Goal: Information Seeking & Learning: Learn about a topic

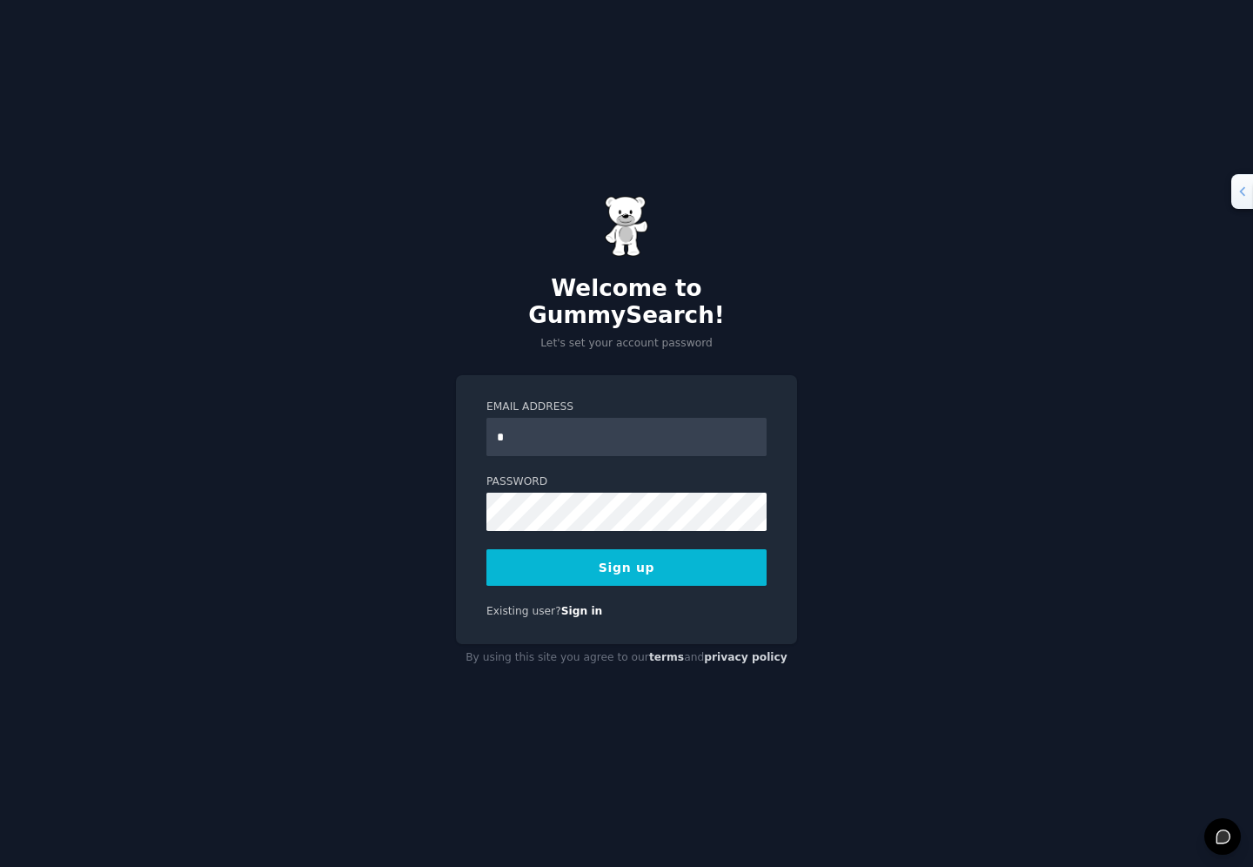
type input "**********"
click at [456, 531] on div "**********" at bounding box center [626, 509] width 341 height 269
click at [471, 553] on div "**********" at bounding box center [626, 509] width 341 height 269
click at [597, 560] on button "Sign up" at bounding box center [626, 567] width 280 height 37
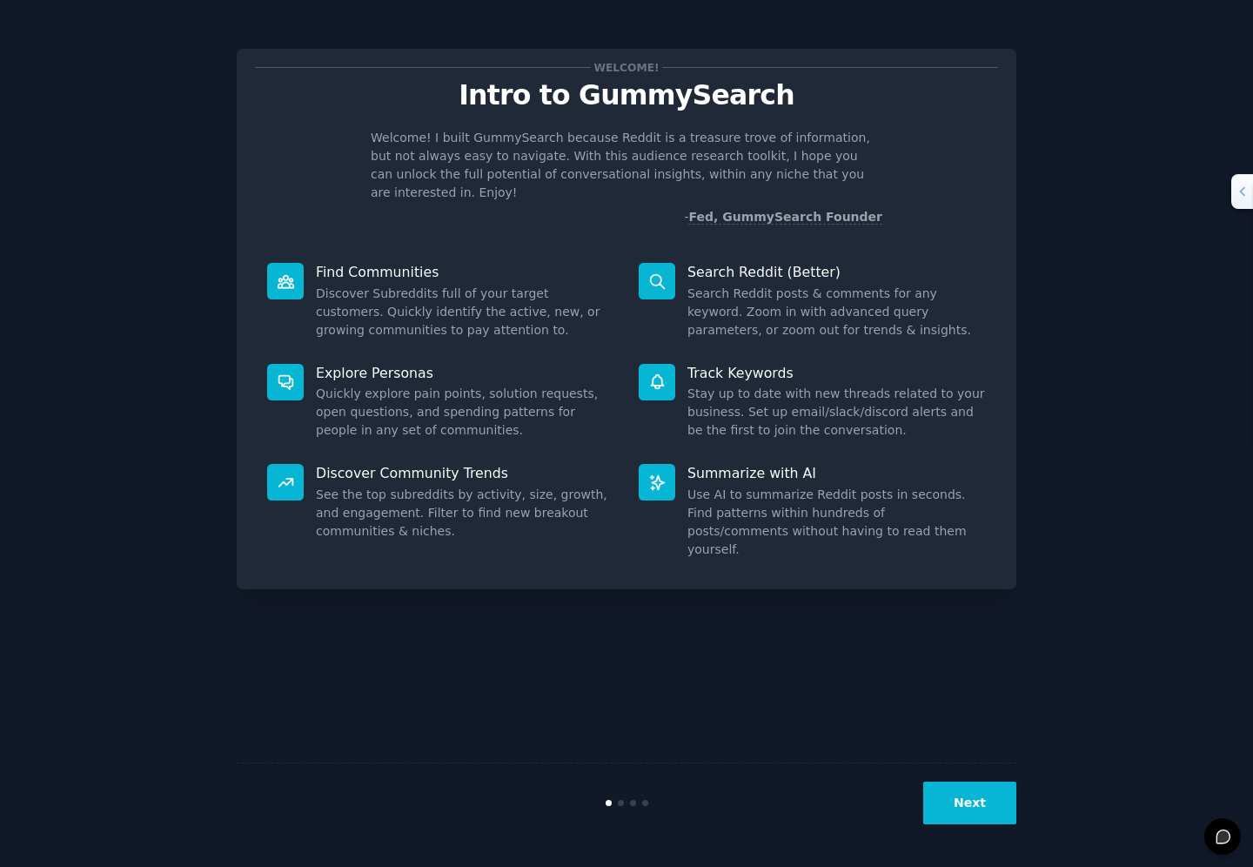
click at [389, 263] on p "Find Communities" at bounding box center [465, 272] width 298 height 18
click at [487, 148] on p "Welcome! I built GummySearch because Reddit is a treasure trove of information,…" at bounding box center [627, 165] width 512 height 73
click at [979, 813] on button "Next" at bounding box center [969, 802] width 93 height 43
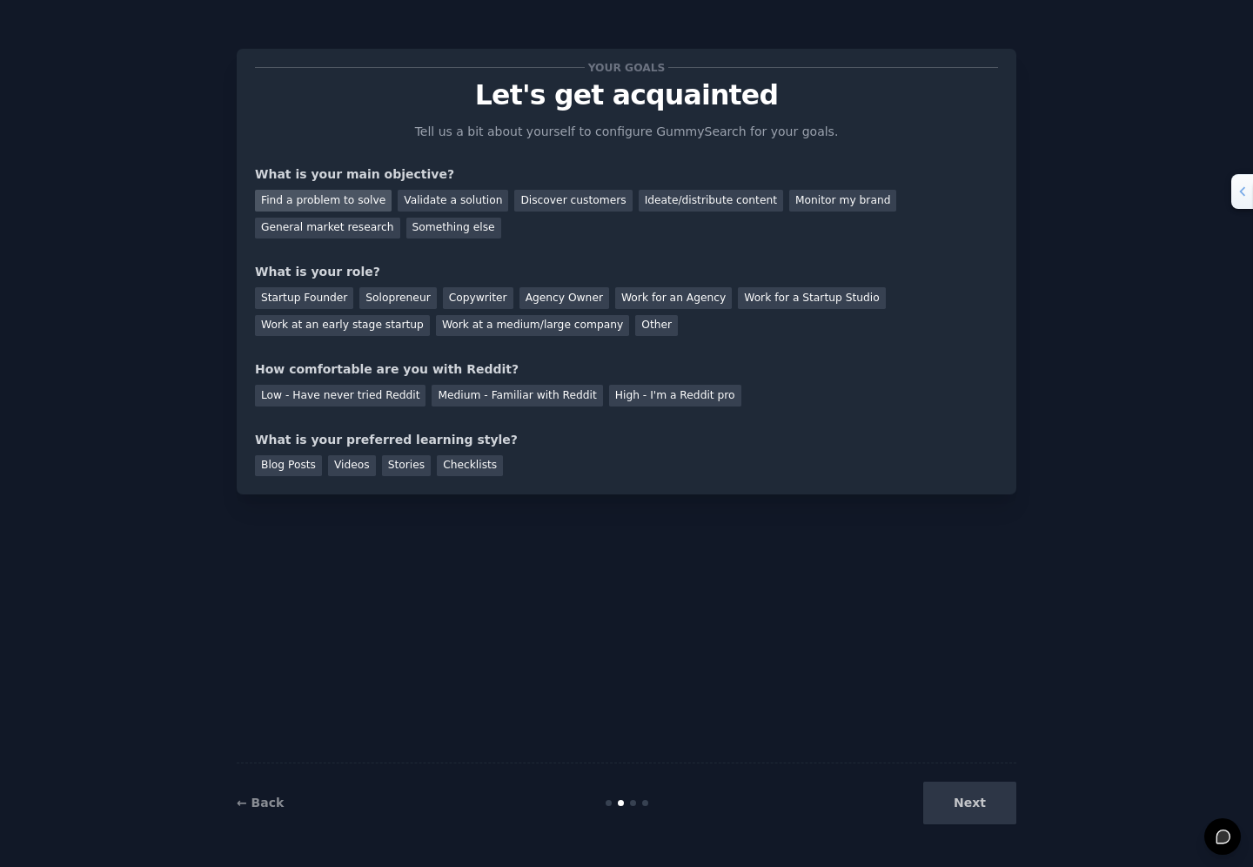
click at [359, 199] on div "Find a problem to solve" at bounding box center [323, 201] width 137 height 22
click at [317, 301] on div "Startup Founder" at bounding box center [304, 298] width 98 height 22
click at [466, 392] on div "Medium - Familiar with Reddit" at bounding box center [517, 396] width 171 height 22
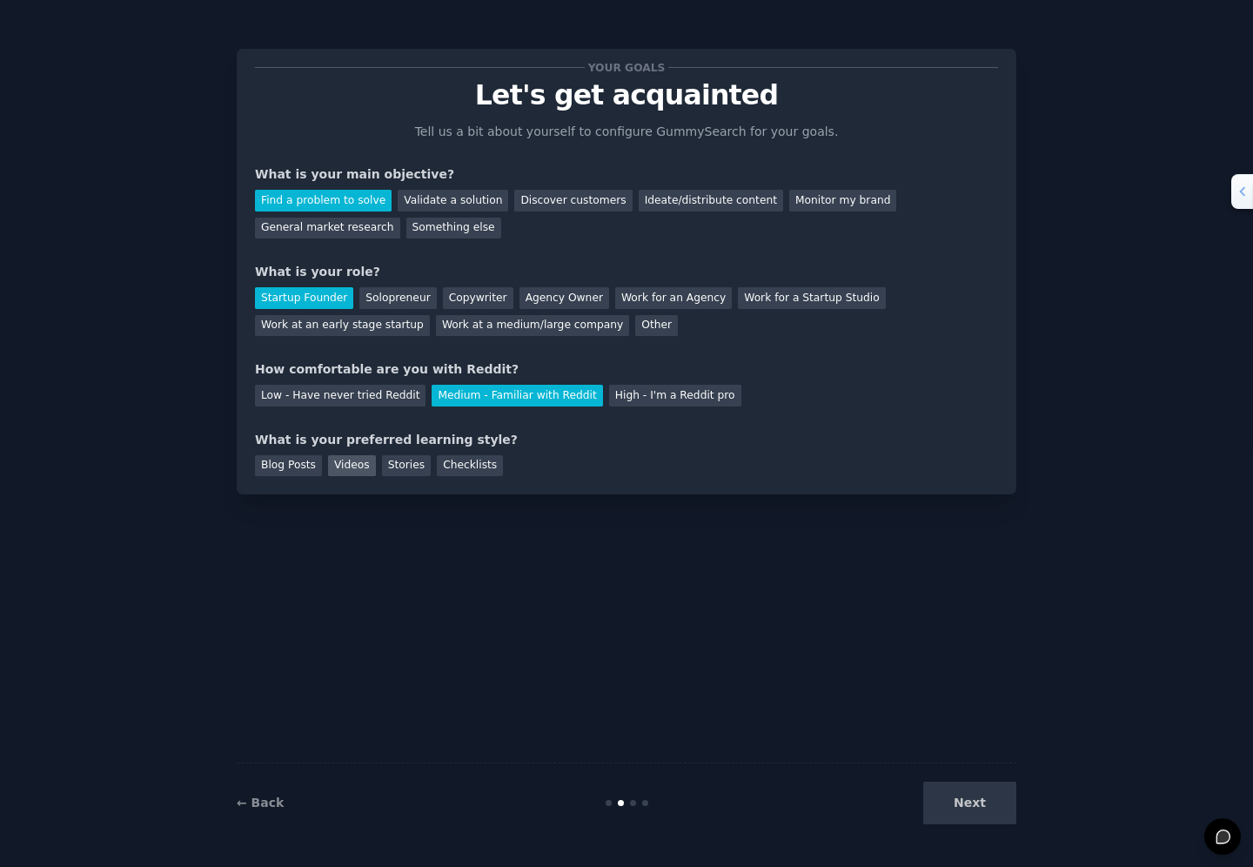
click at [353, 466] on div "Videos" at bounding box center [352, 466] width 48 height 22
click at [969, 802] on button "Next" at bounding box center [969, 802] width 93 height 43
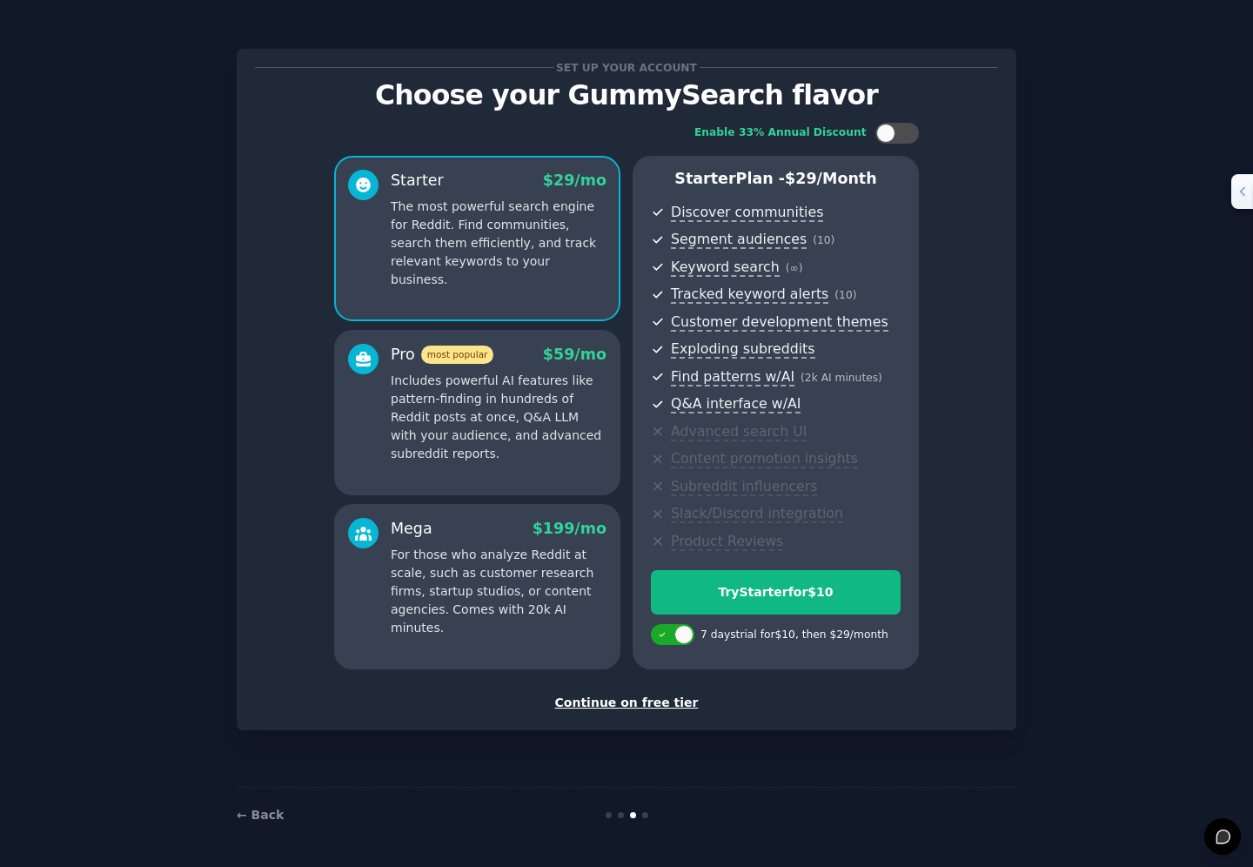
click at [901, 121] on div "Enable 33% Annual Discount Starter $ 29 /mo The most powerful search engine for…" at bounding box center [626, 396] width 743 height 571
click at [902, 134] on div at bounding box center [905, 133] width 9 height 9
click at [902, 134] on div at bounding box center [908, 133] width 19 height 19
checkbox input "false"
click at [627, 700] on div "Continue on free tier" at bounding box center [626, 703] width 743 height 18
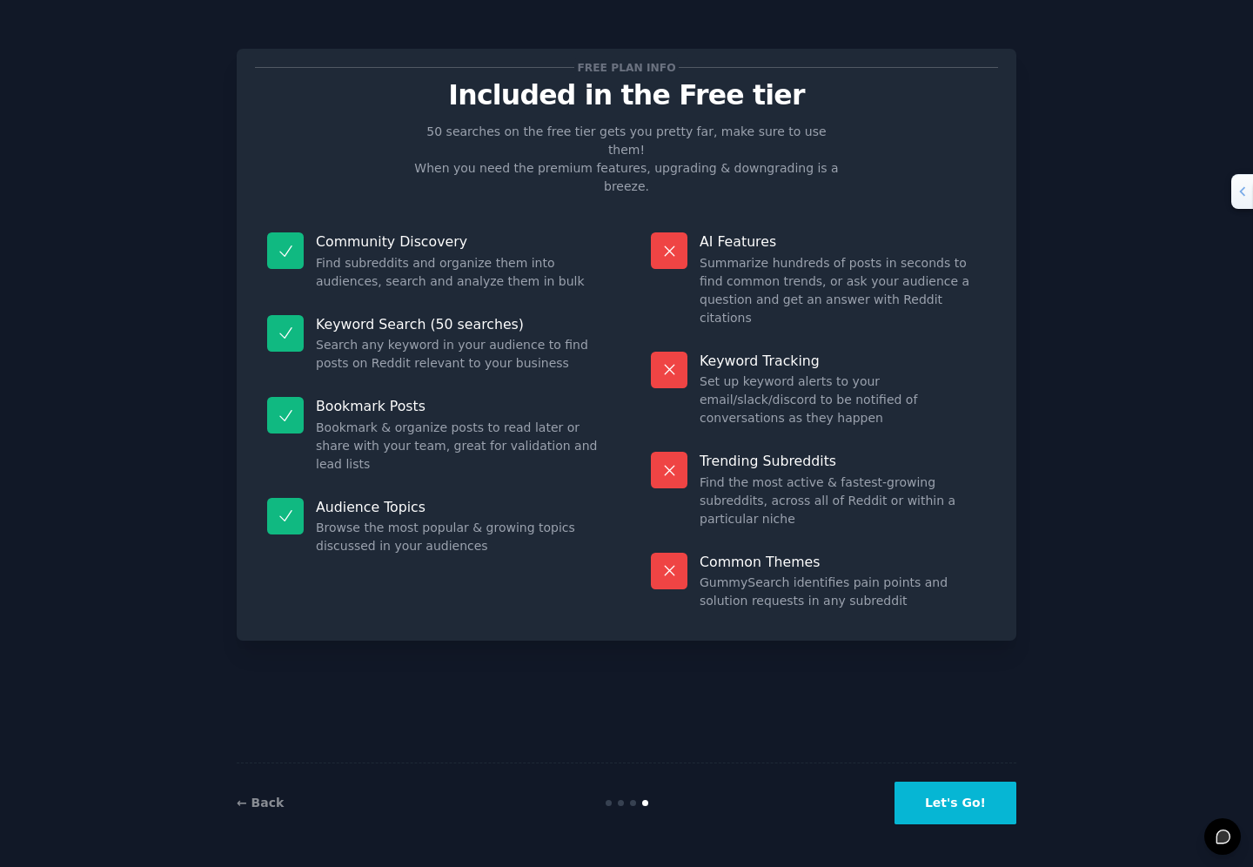
click at [949, 807] on button "Let's Go!" at bounding box center [956, 802] width 122 height 43
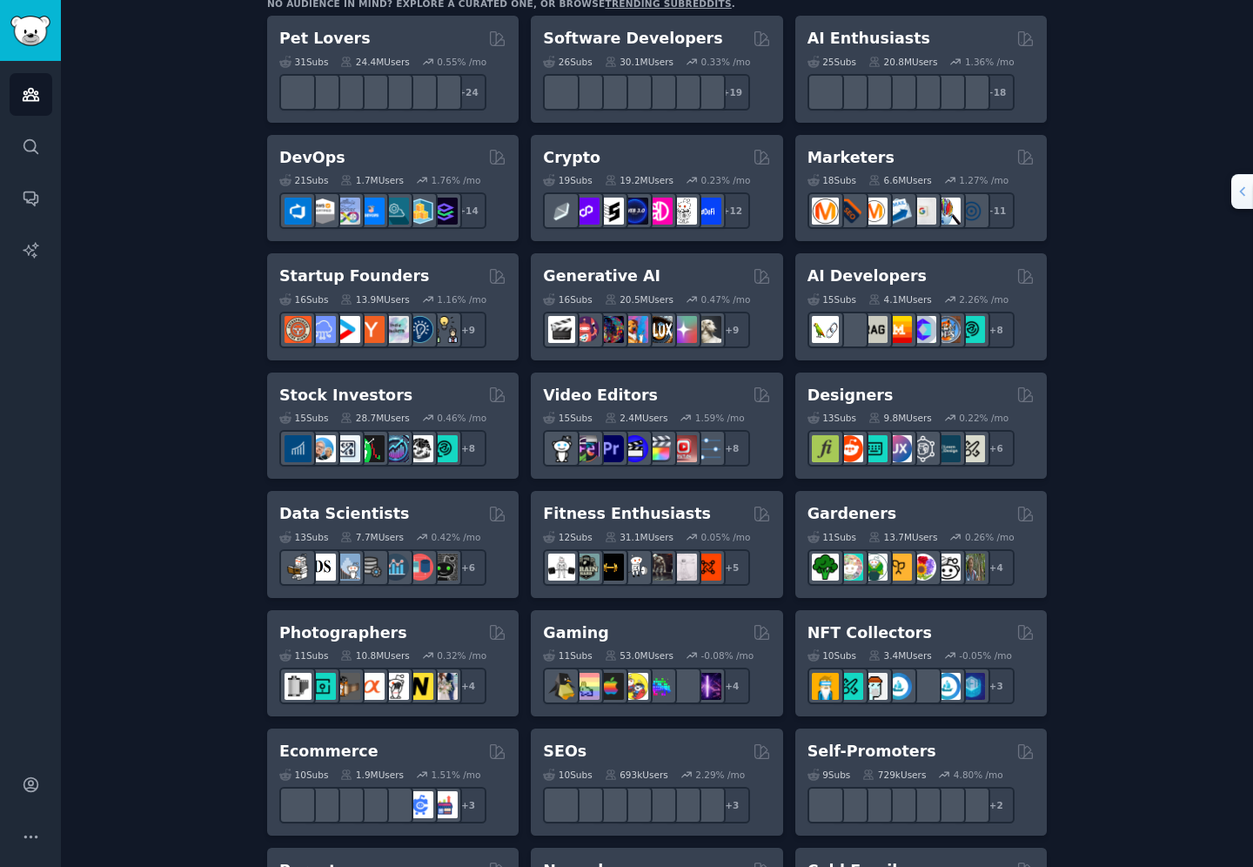
scroll to position [339, 0]
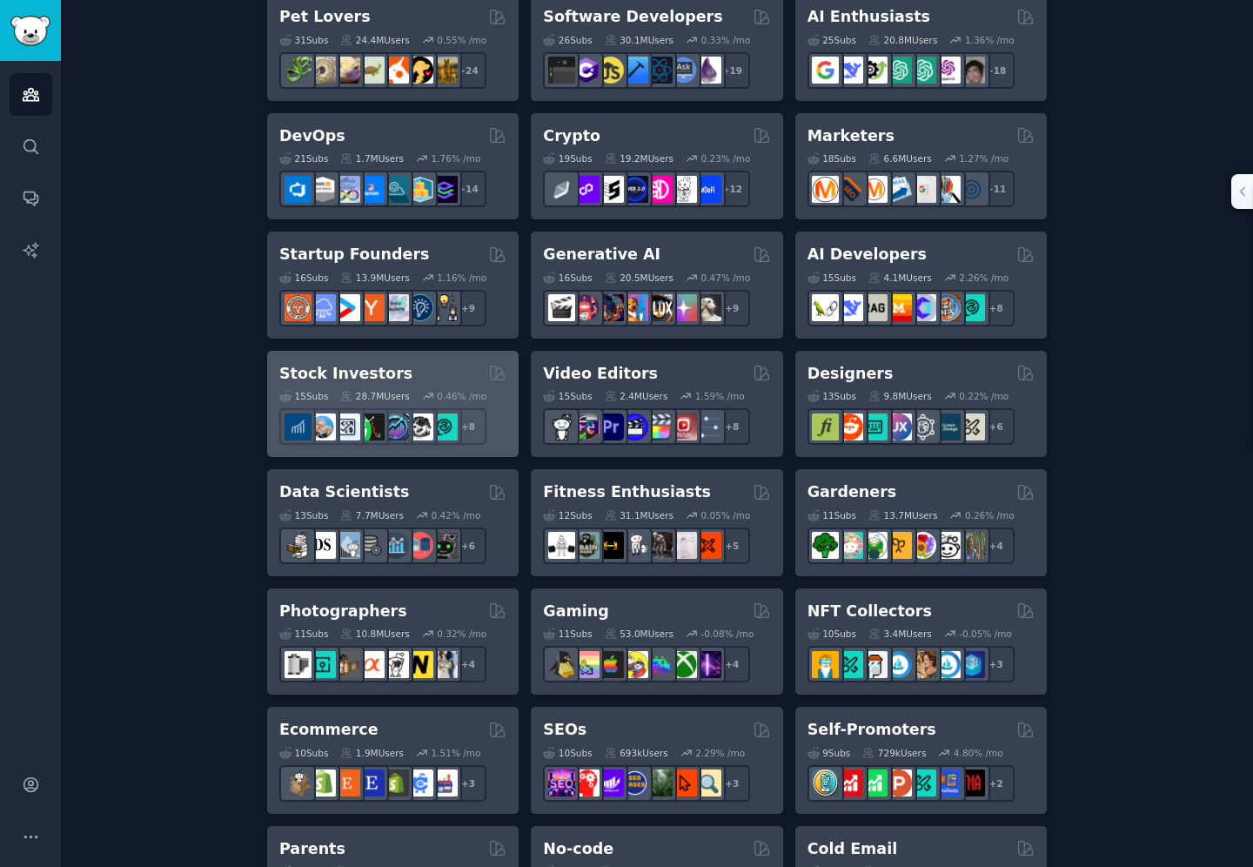
click at [363, 373] on h2 "Stock Investors" at bounding box center [345, 374] width 133 height 22
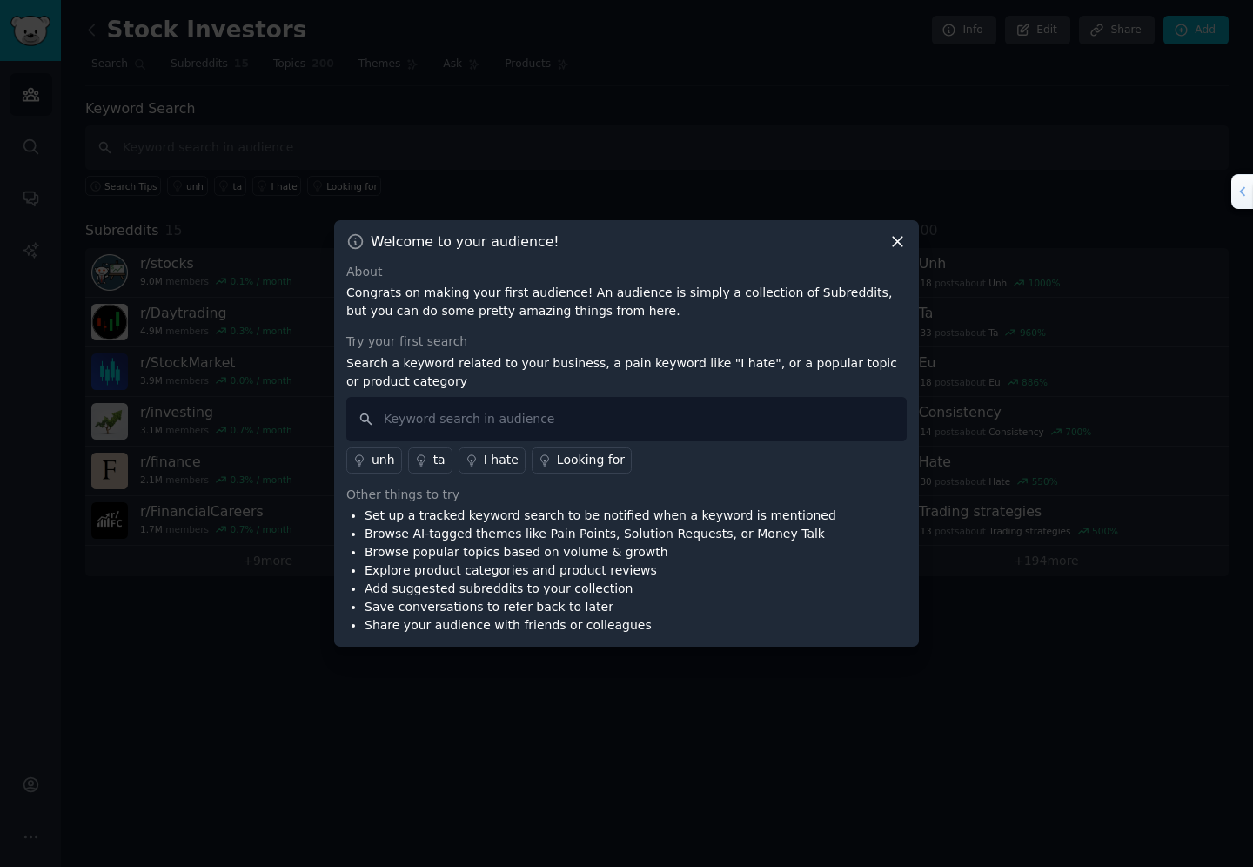
click at [895, 246] on icon at bounding box center [897, 241] width 18 height 18
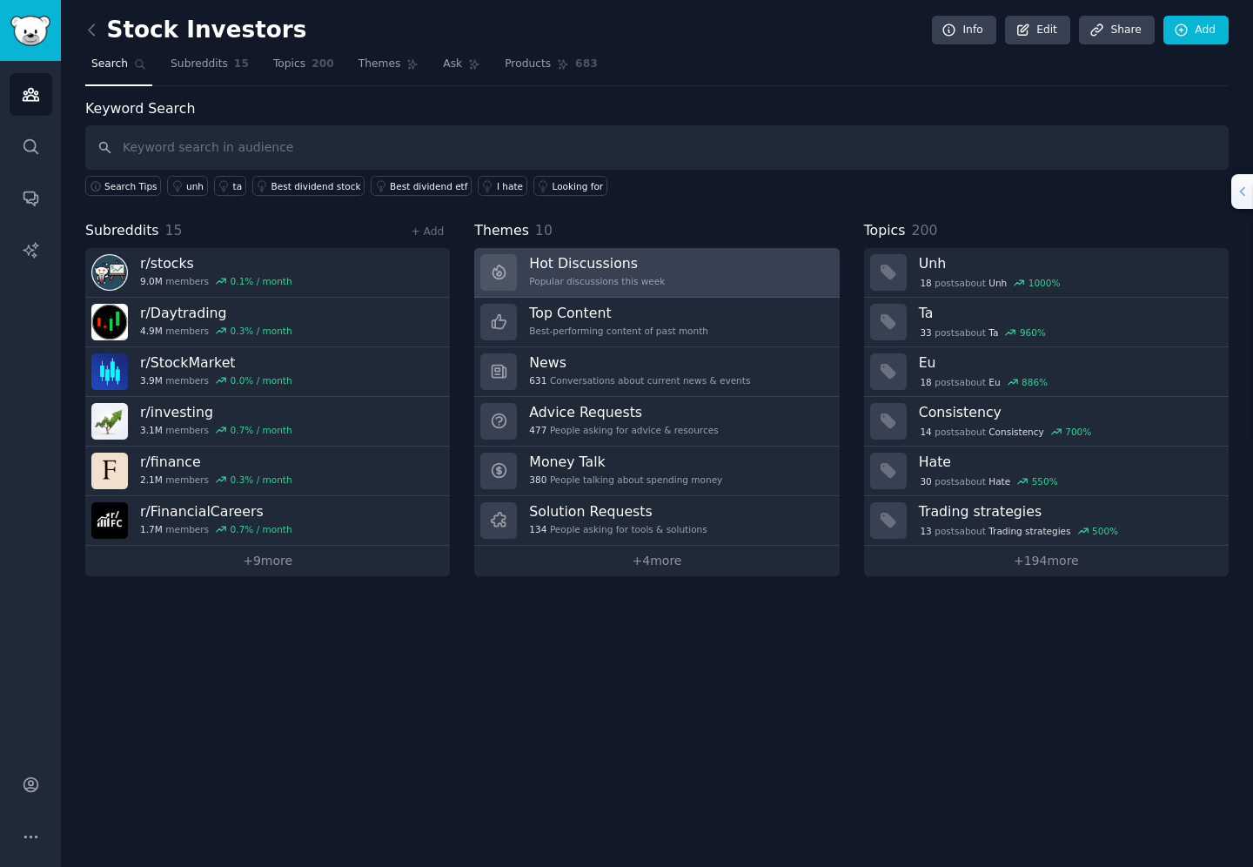
click at [577, 274] on div "Hot Discussions Popular discussions this week" at bounding box center [597, 272] width 136 height 37
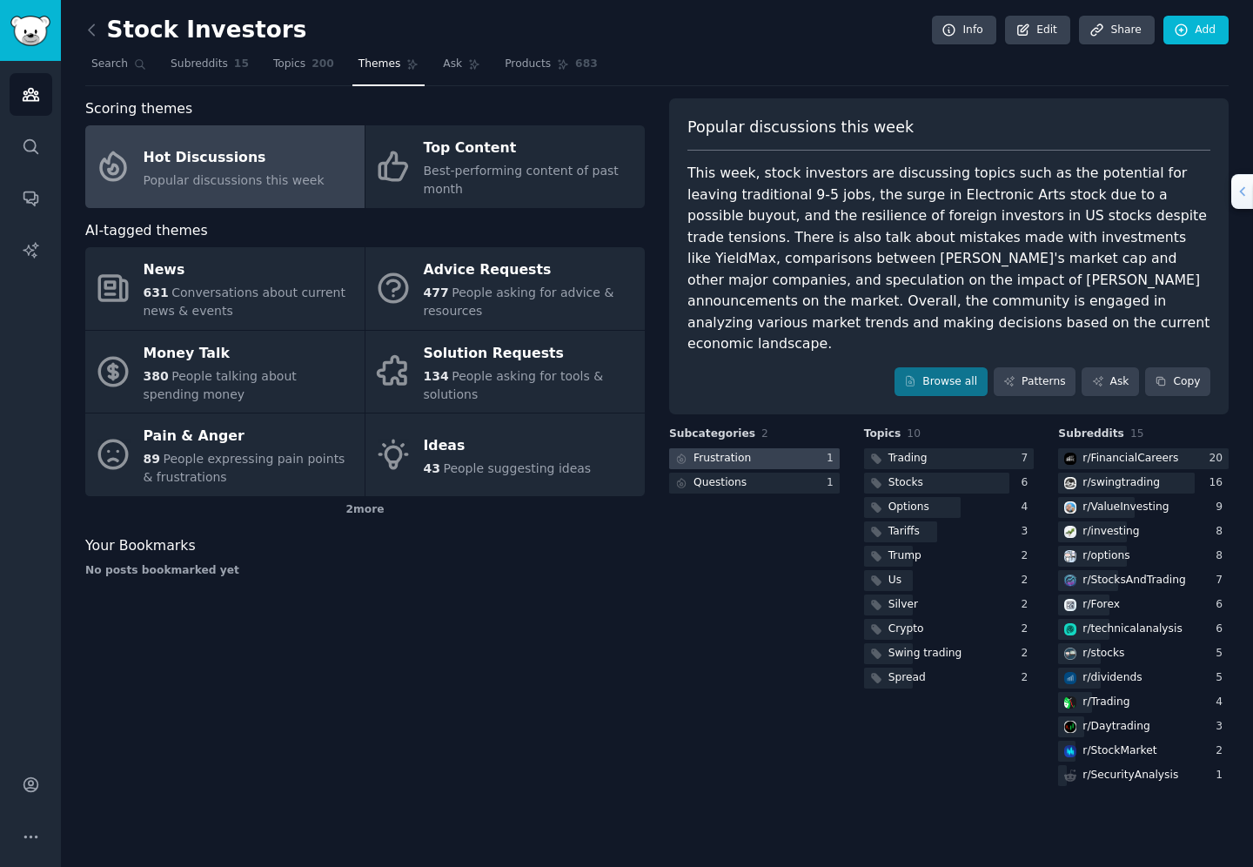
click at [720, 451] on div "Frustration" at bounding box center [722, 459] width 57 height 16
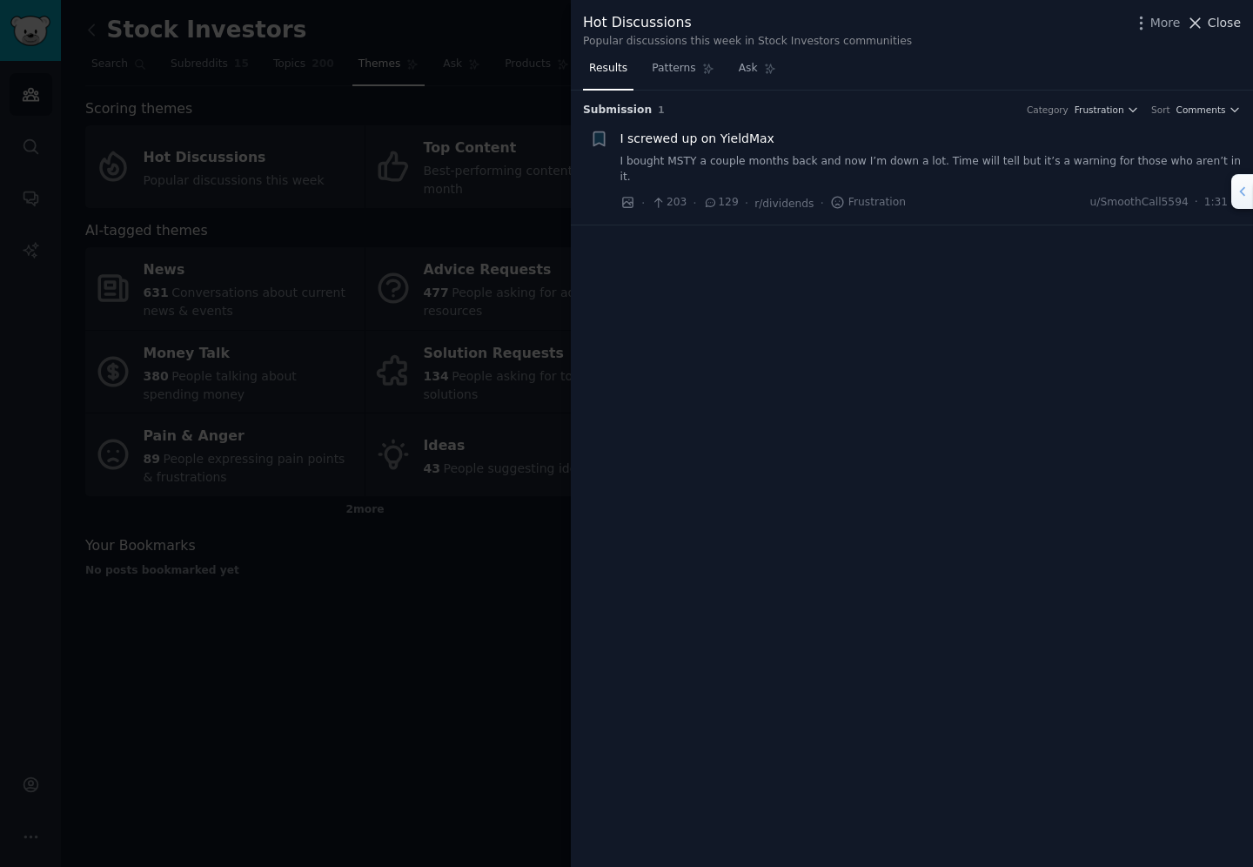
click at [1208, 27] on button "Close" at bounding box center [1213, 23] width 55 height 18
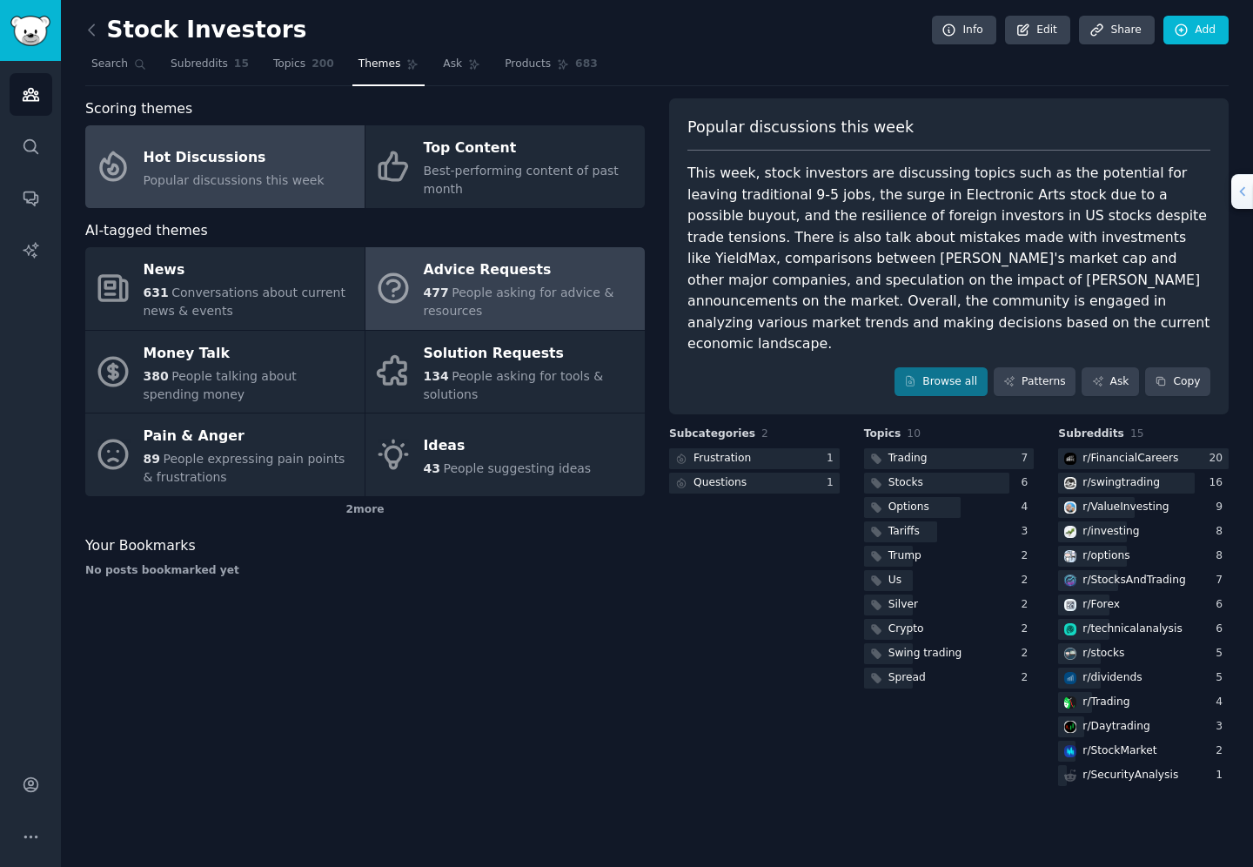
click at [485, 278] on div "Advice Requests" at bounding box center [530, 271] width 212 height 28
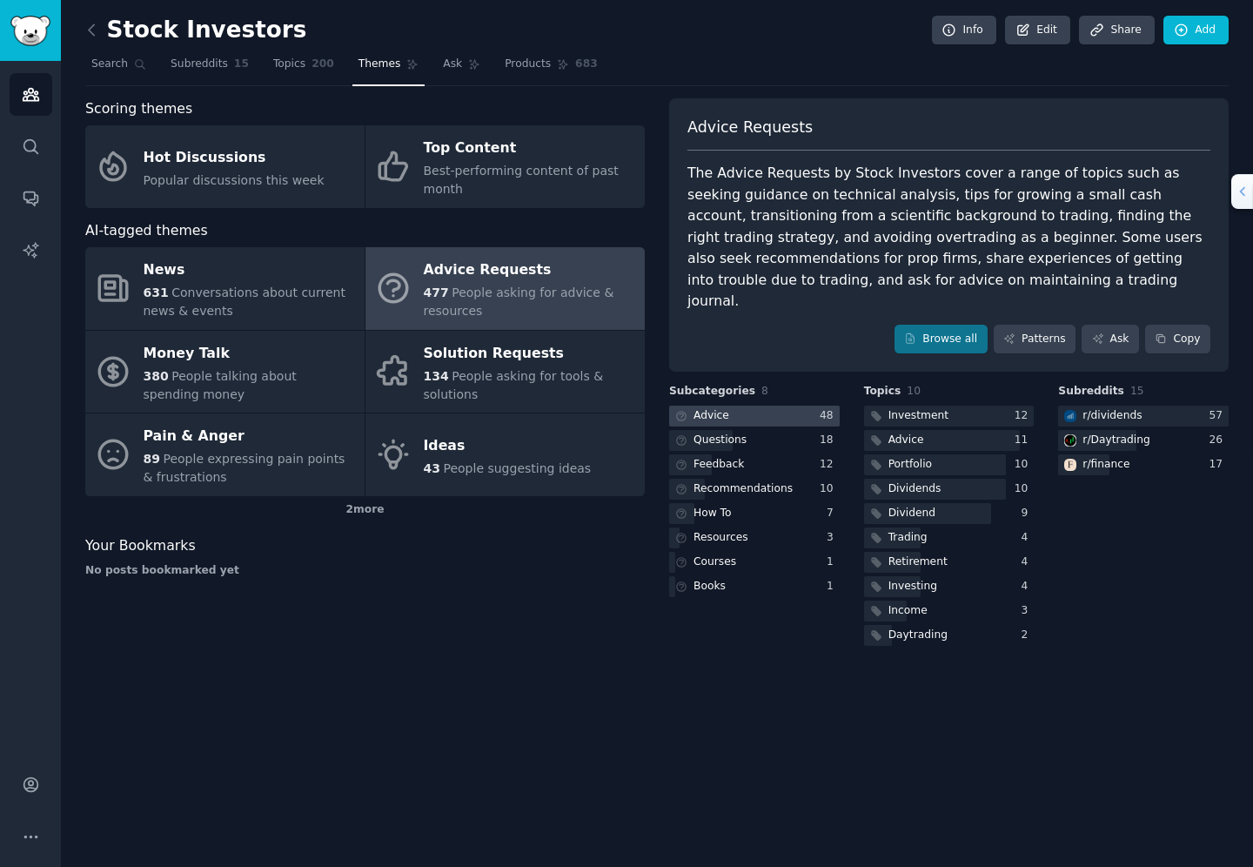
click at [716, 408] on div "Advice" at bounding box center [712, 416] width 36 height 16
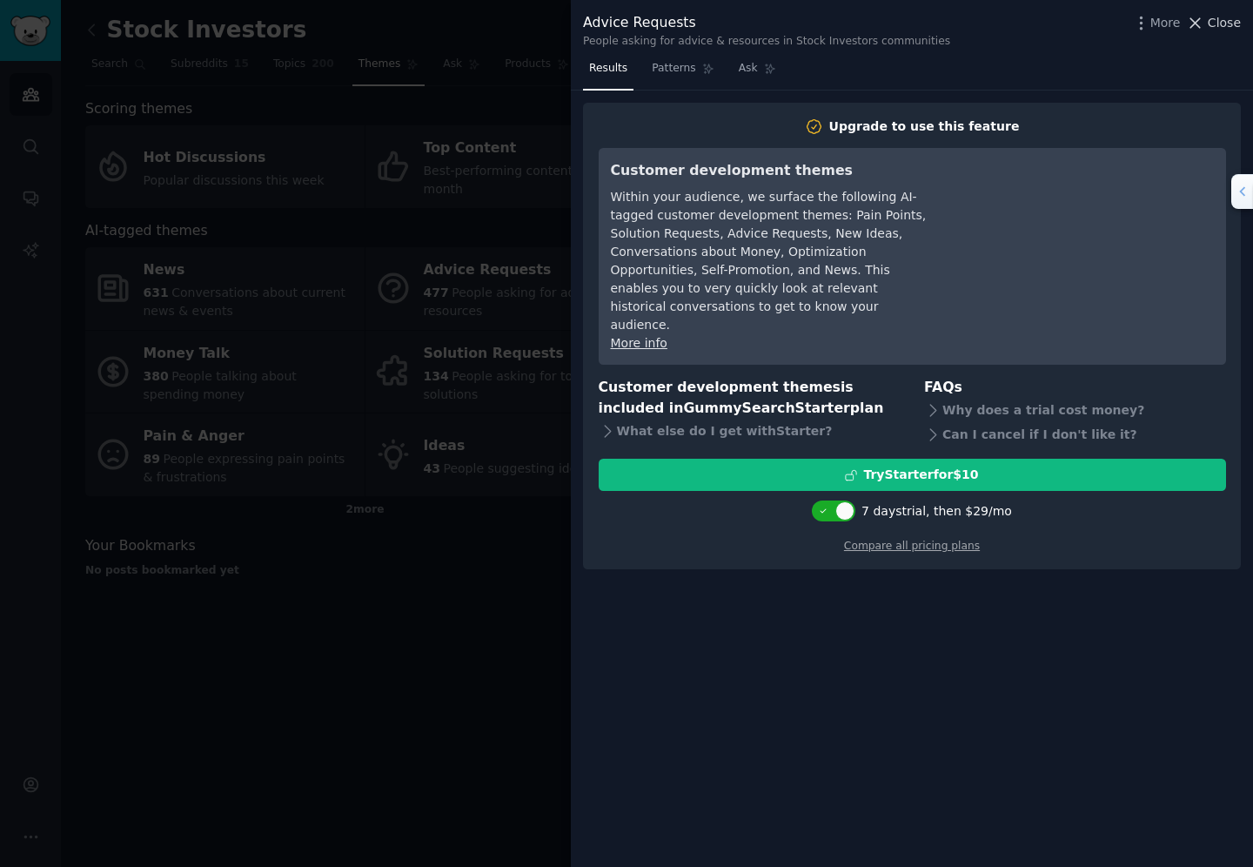
click at [1197, 20] on icon at bounding box center [1195, 23] width 18 height 18
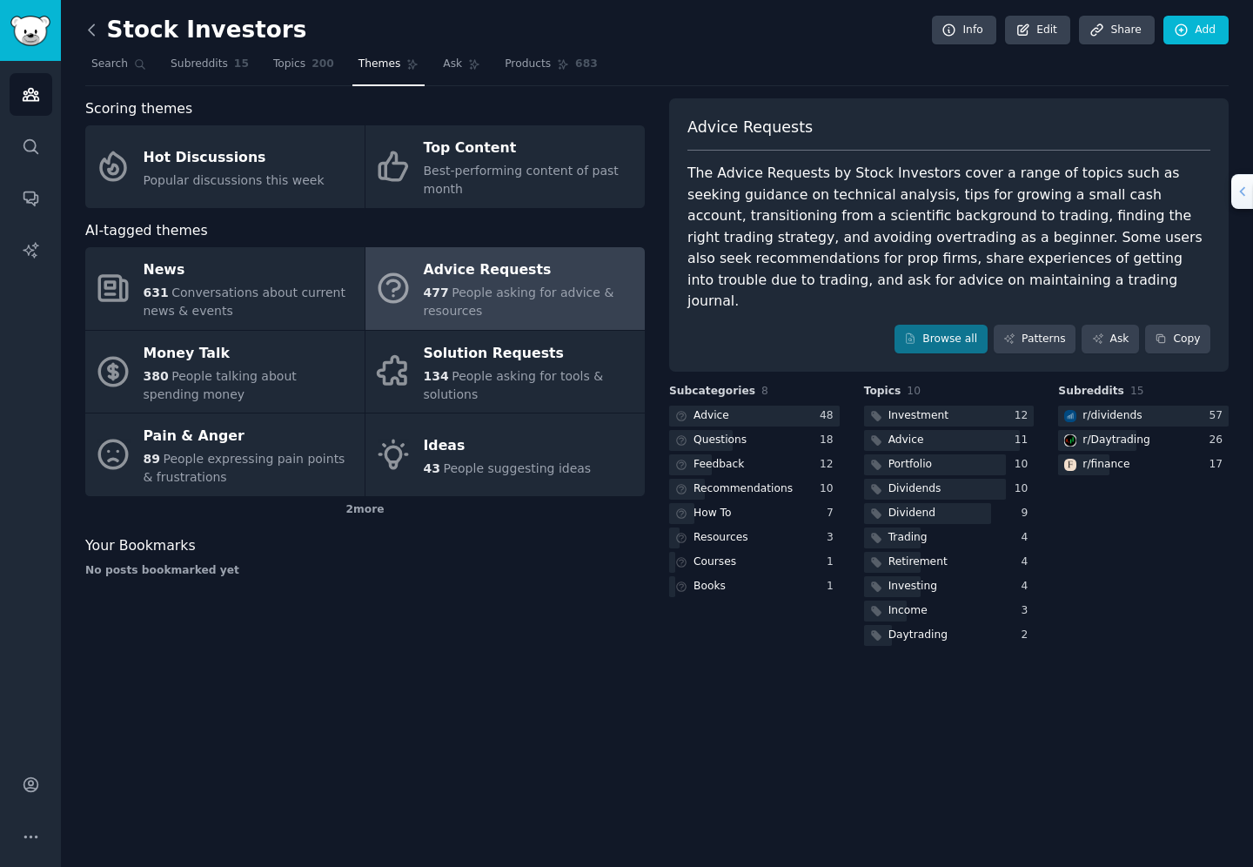
click at [93, 30] on icon at bounding box center [92, 30] width 18 height 18
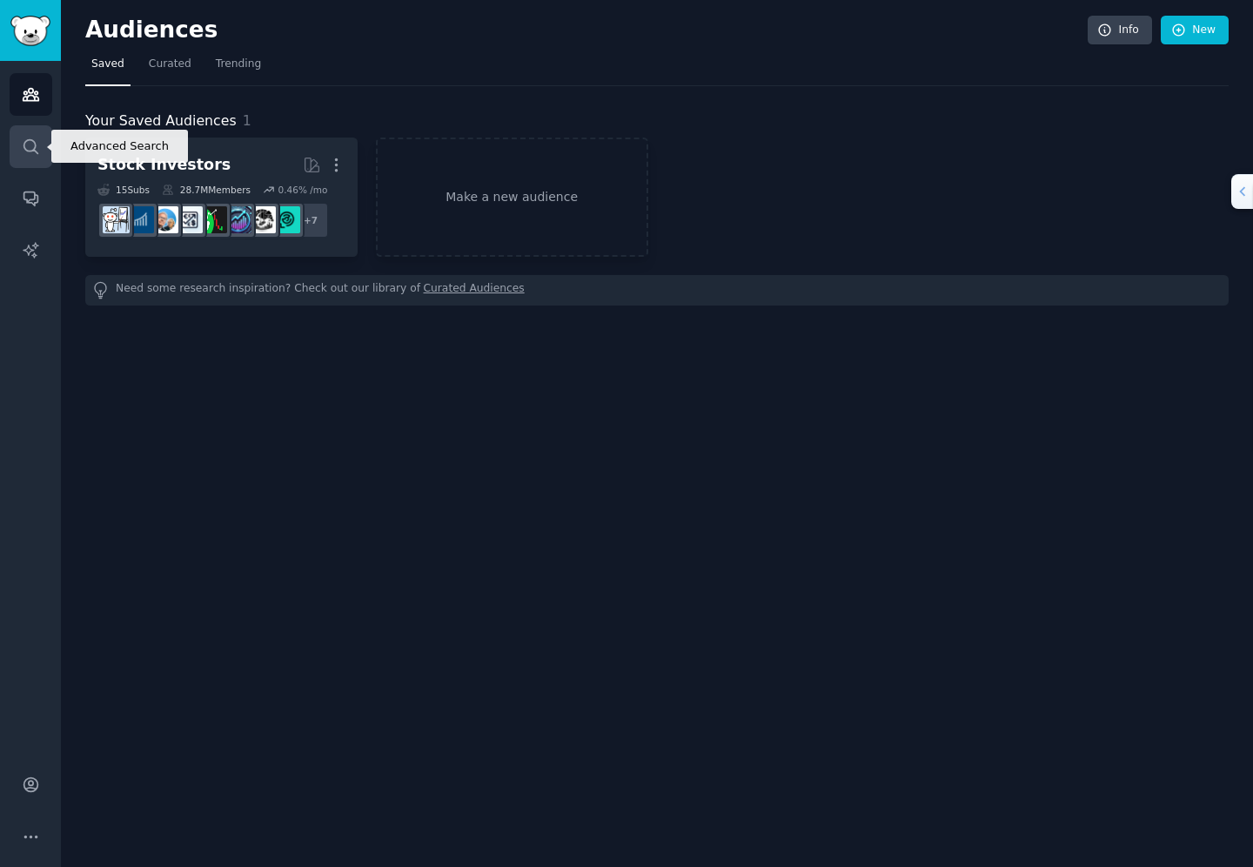
click at [32, 145] on icon "Sidebar" at bounding box center [31, 146] width 18 height 18
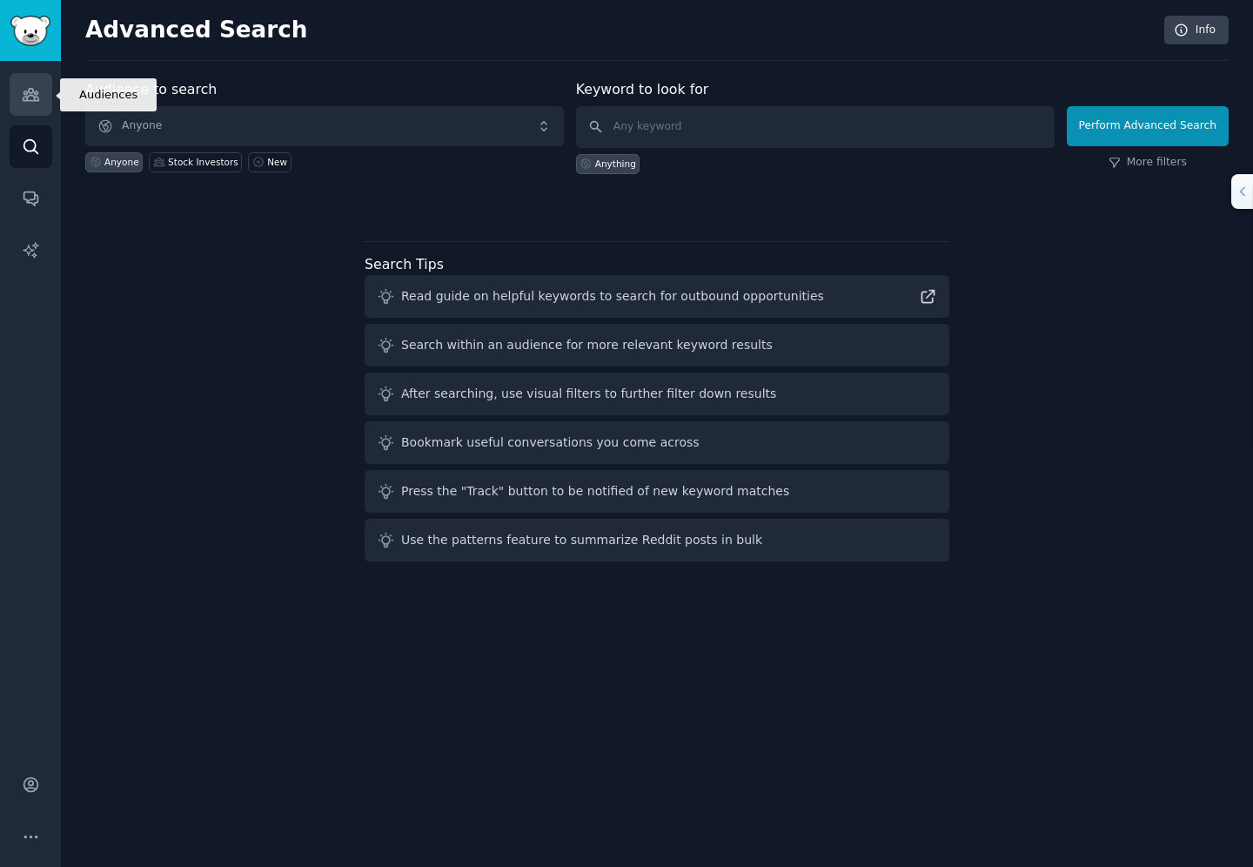
click at [32, 97] on icon "Sidebar" at bounding box center [31, 94] width 18 height 18
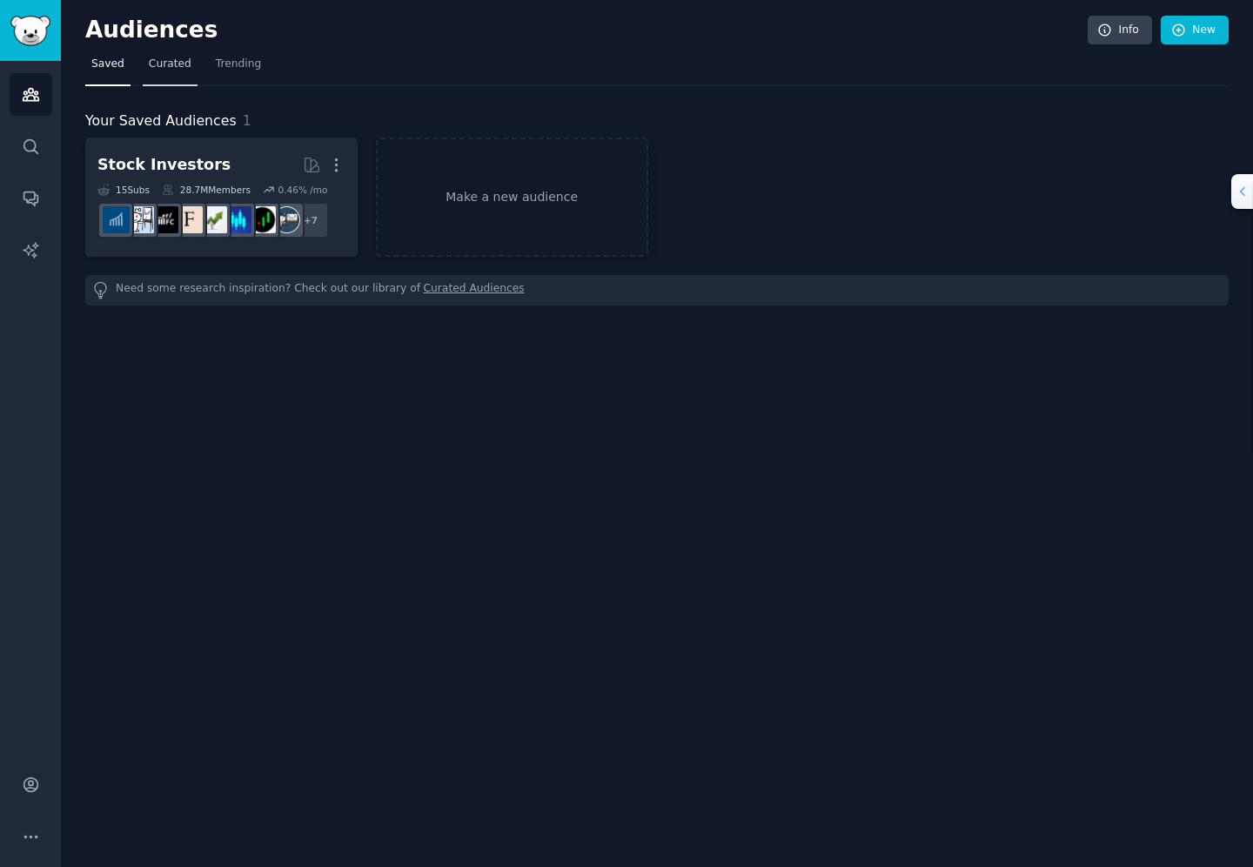
click at [175, 58] on span "Curated" at bounding box center [170, 65] width 43 height 16
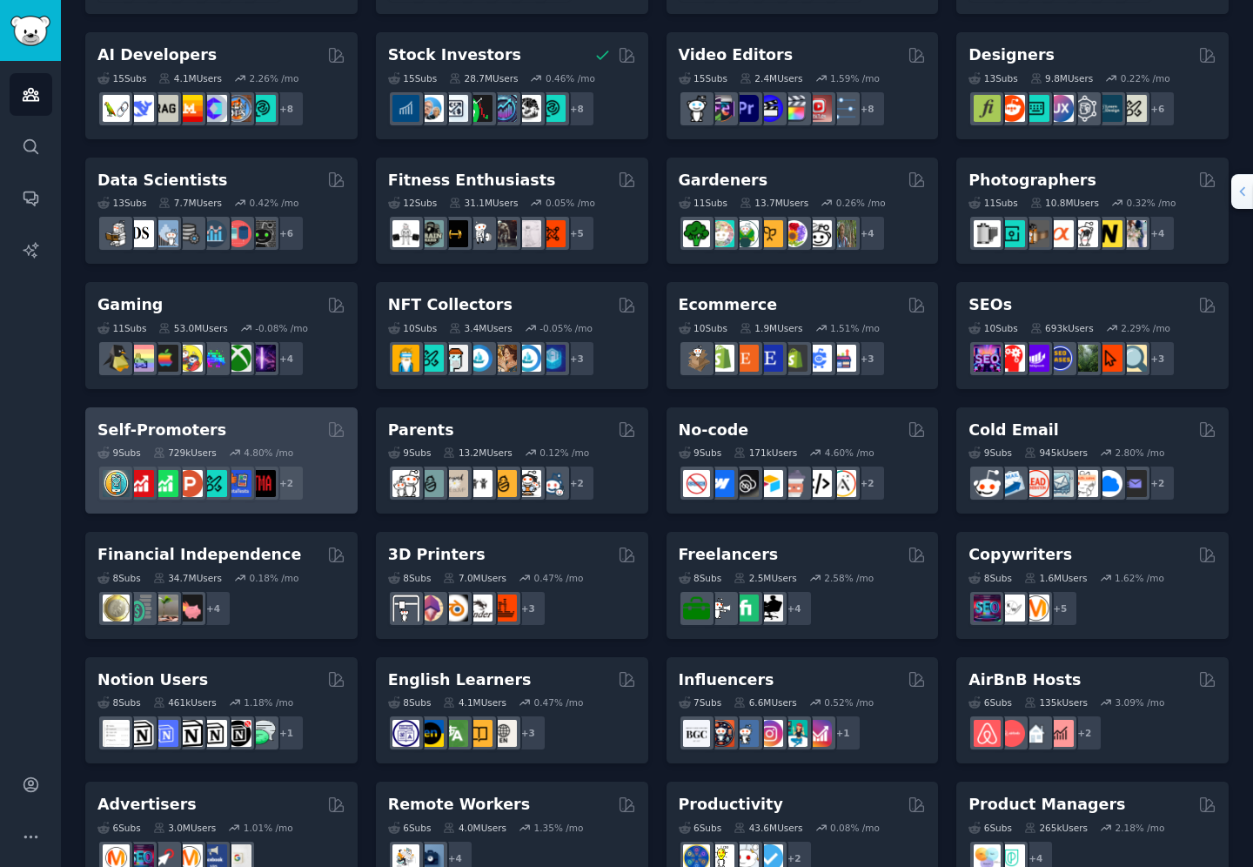
scroll to position [359, 0]
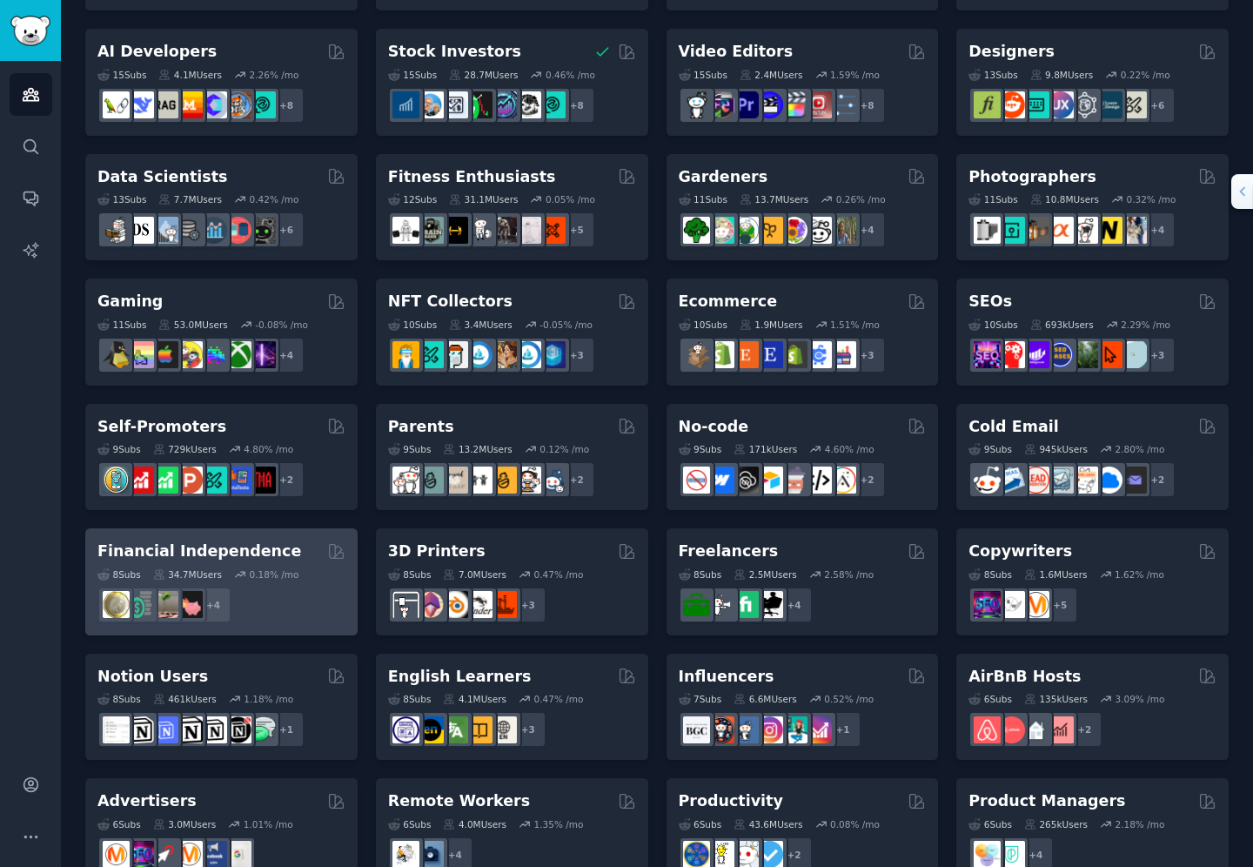
click at [219, 549] on h2 "Financial Independence" at bounding box center [199, 551] width 204 height 22
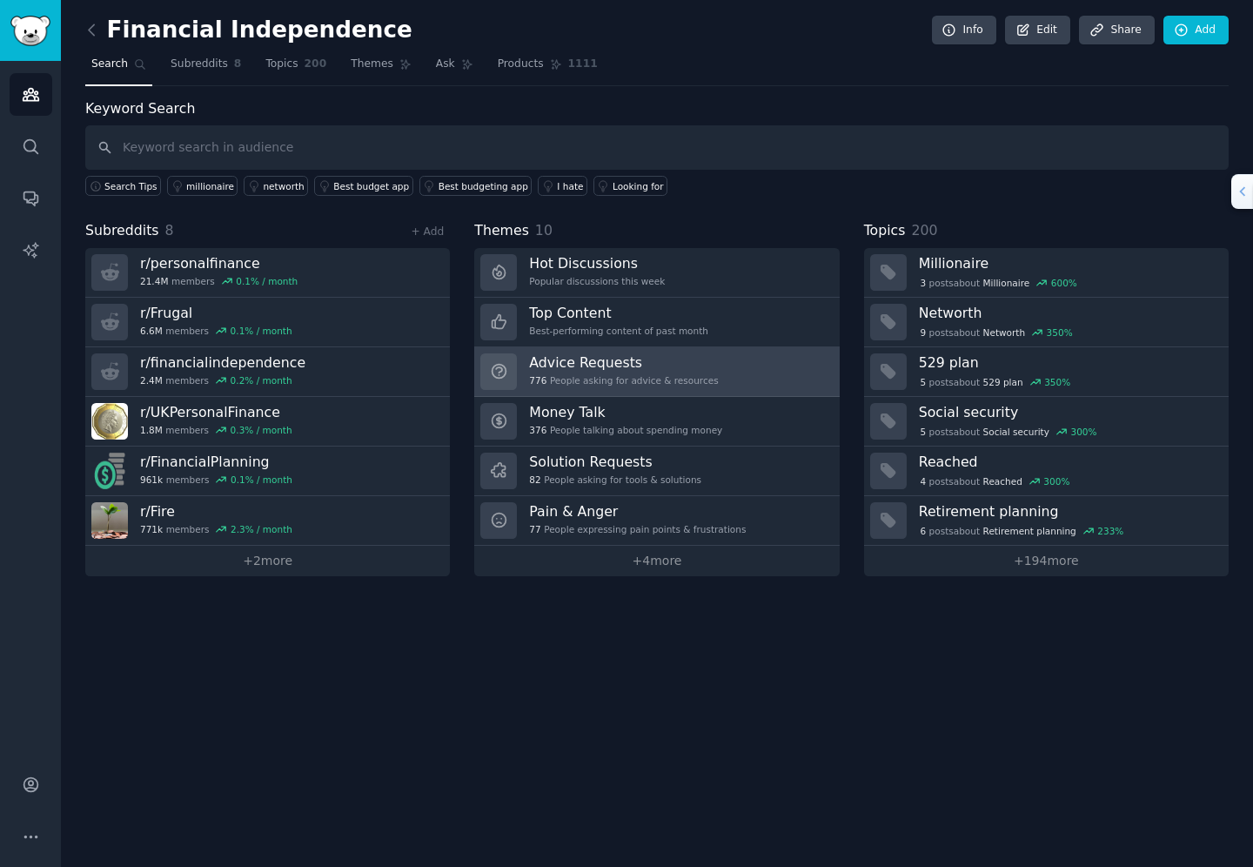
click at [569, 361] on h3 "Advice Requests" at bounding box center [623, 362] width 189 height 18
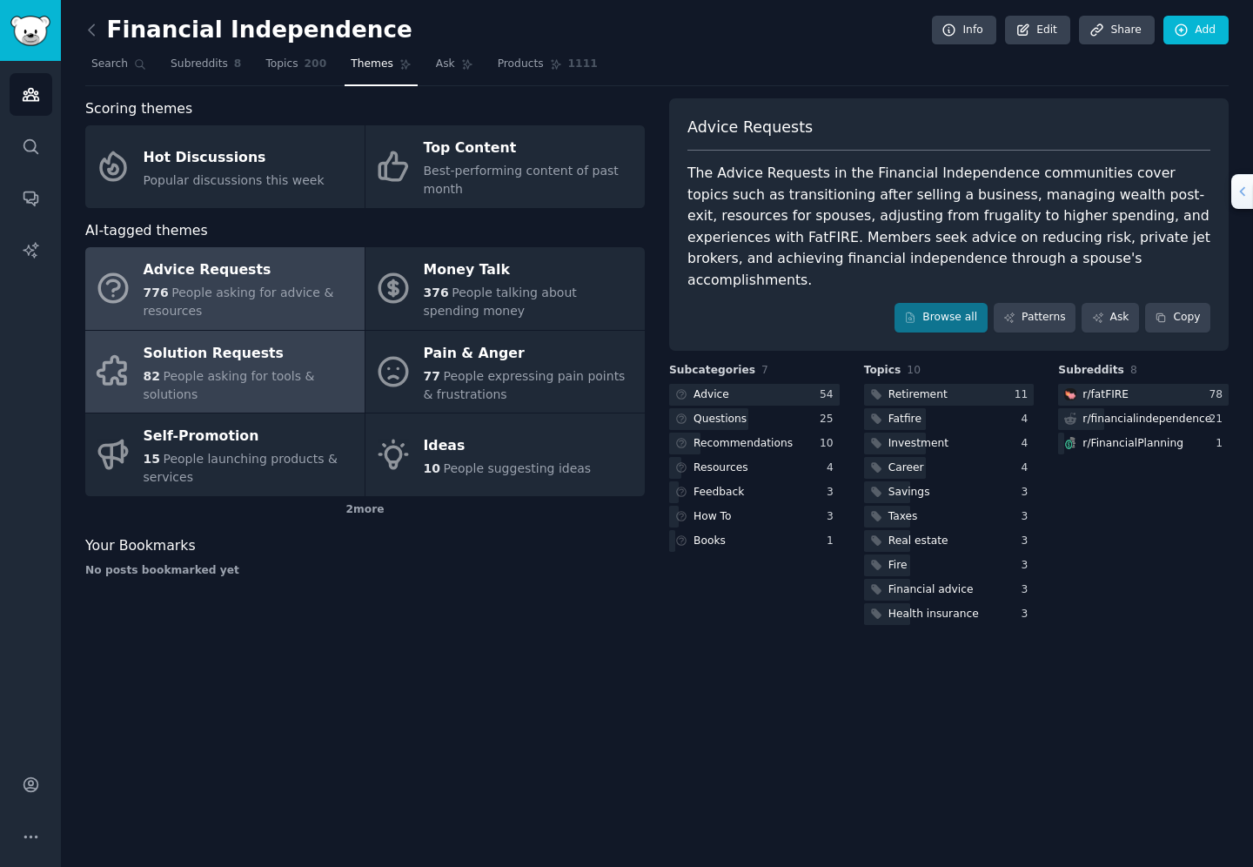
click at [280, 377] on span "People asking for tools & solutions" at bounding box center [229, 385] width 171 height 32
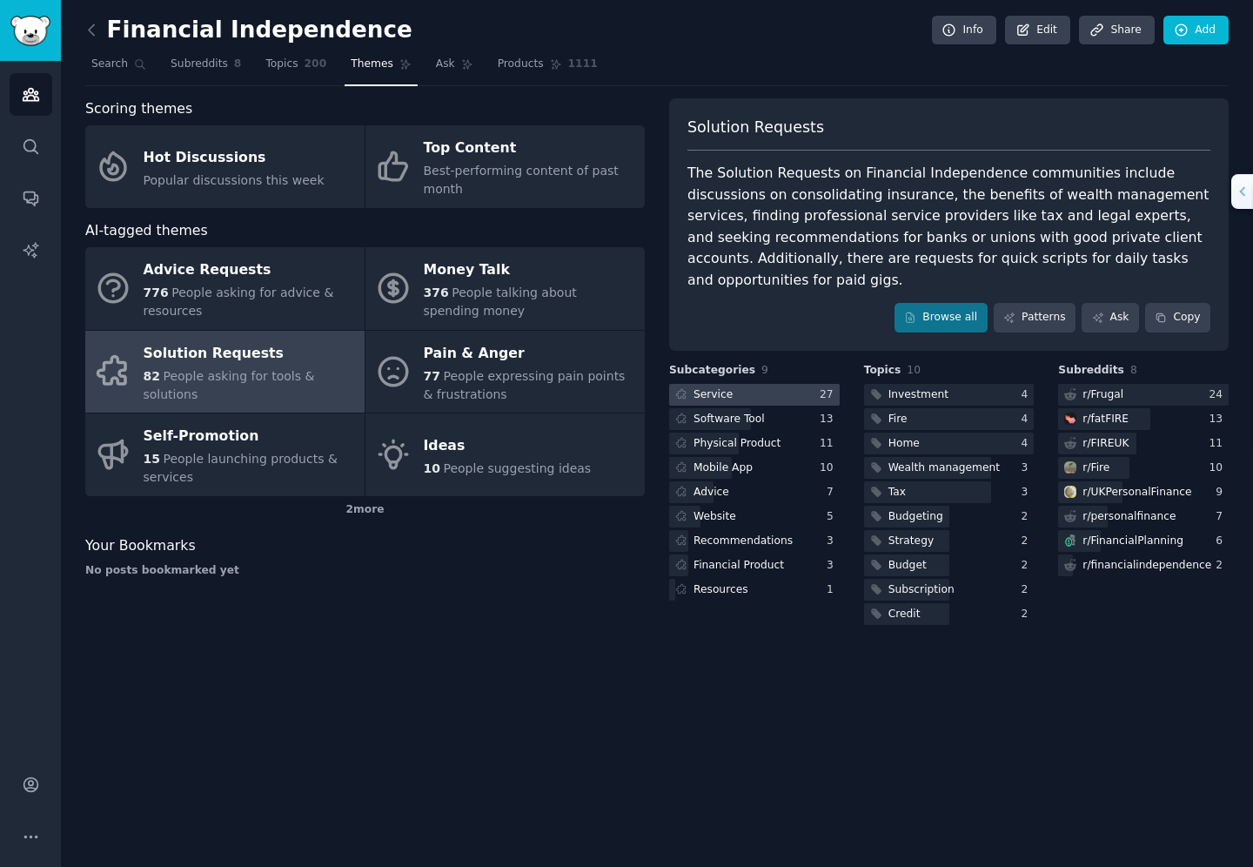
click at [726, 394] on div "Service" at bounding box center [713, 395] width 39 height 16
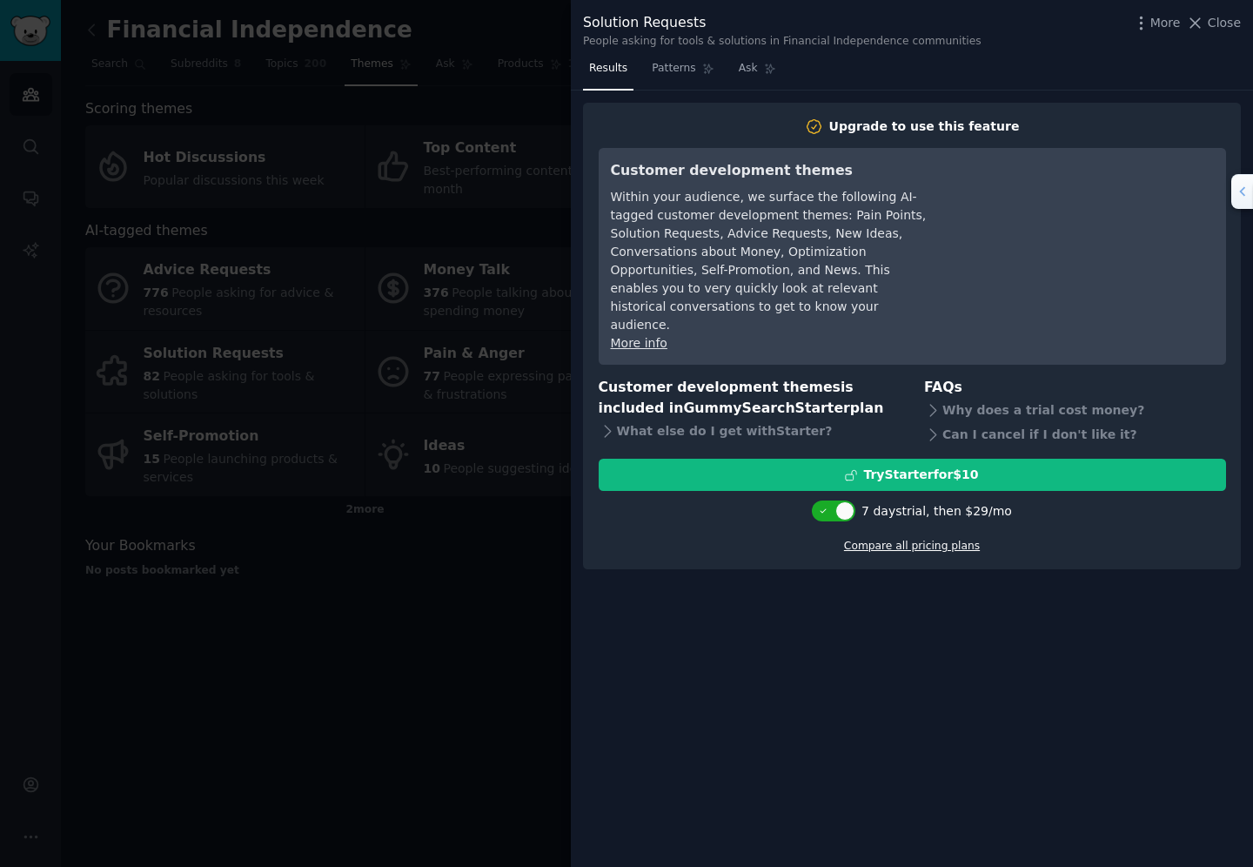
click at [898, 539] on link "Compare all pricing plans" at bounding box center [912, 545] width 136 height 12
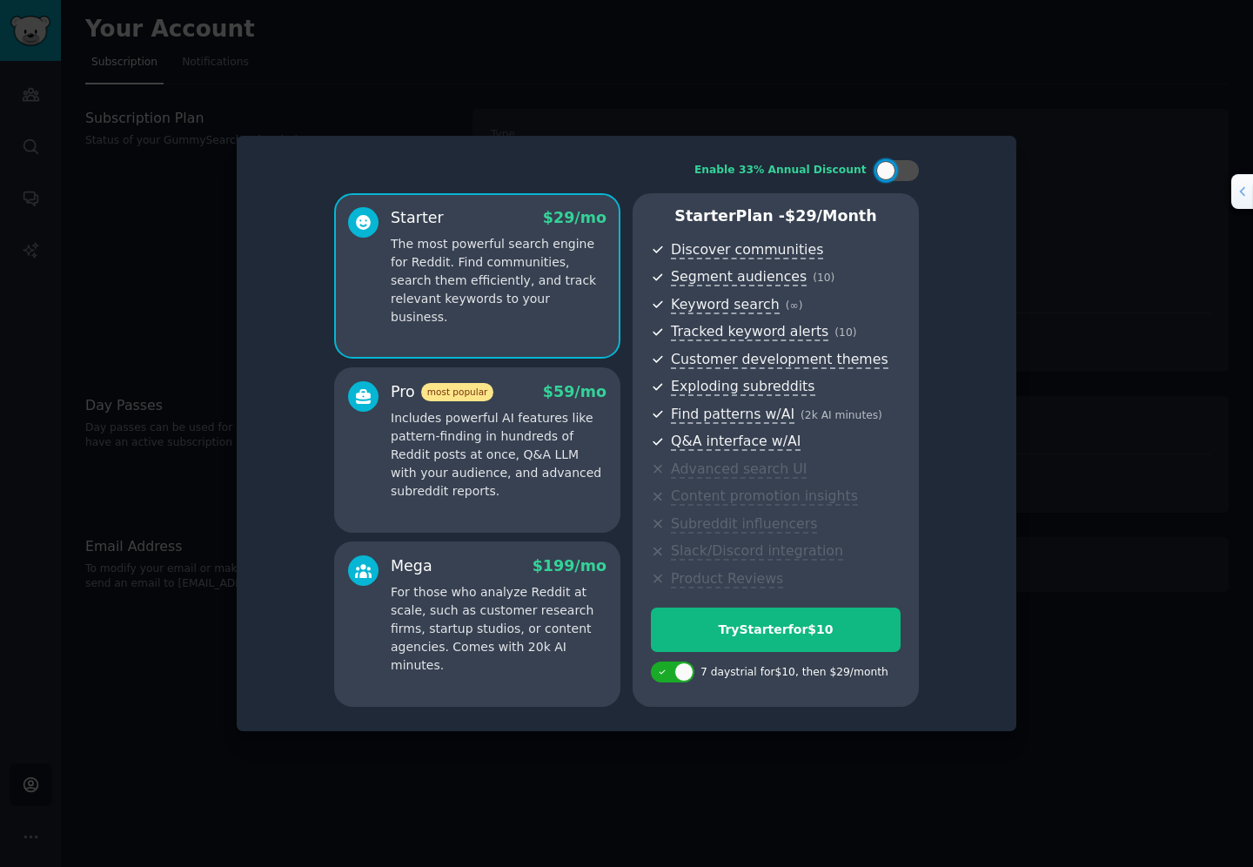
click at [560, 458] on p "Includes powerful AI features like pattern-finding in hundreds of Reddit posts …" at bounding box center [499, 454] width 216 height 91
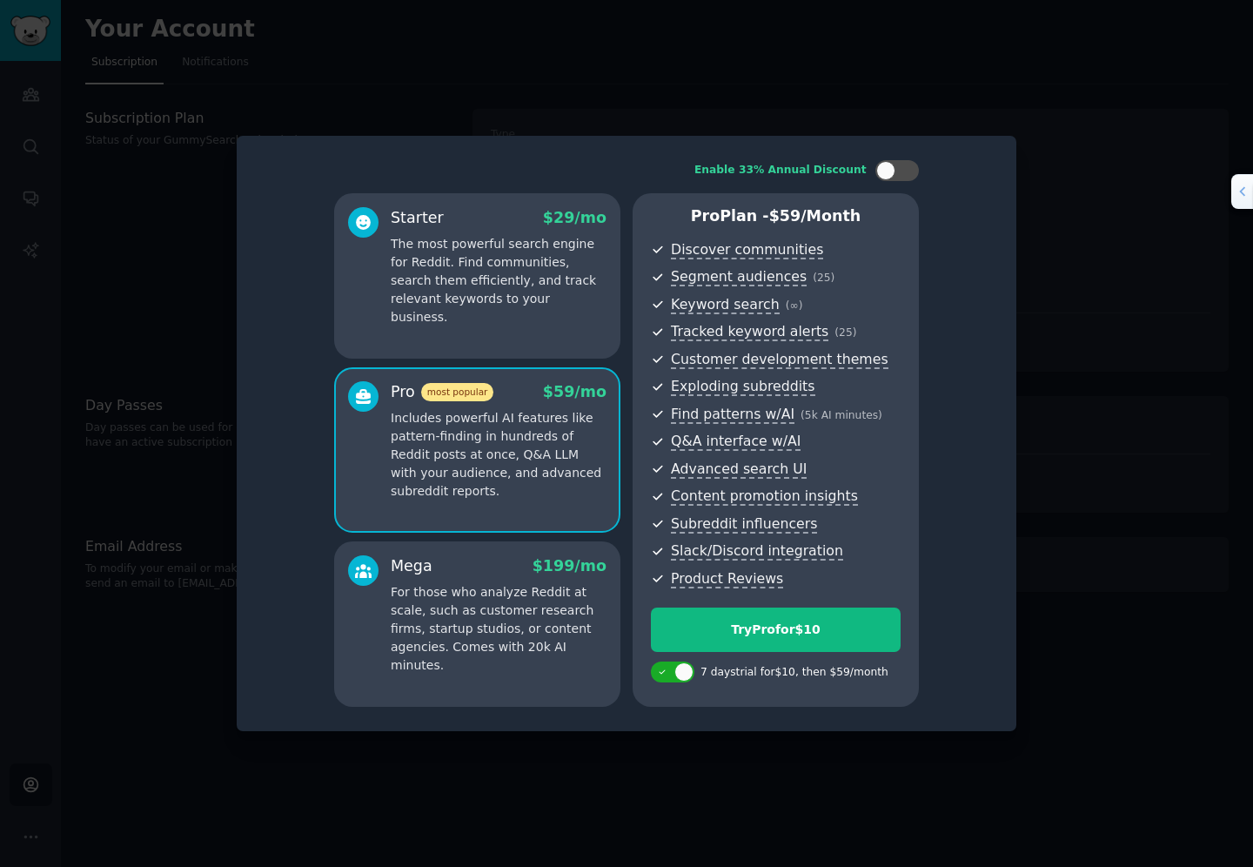
click at [492, 613] on p "For those who analyze Reddit at scale, such as customer research firms, startup…" at bounding box center [499, 628] width 216 height 91
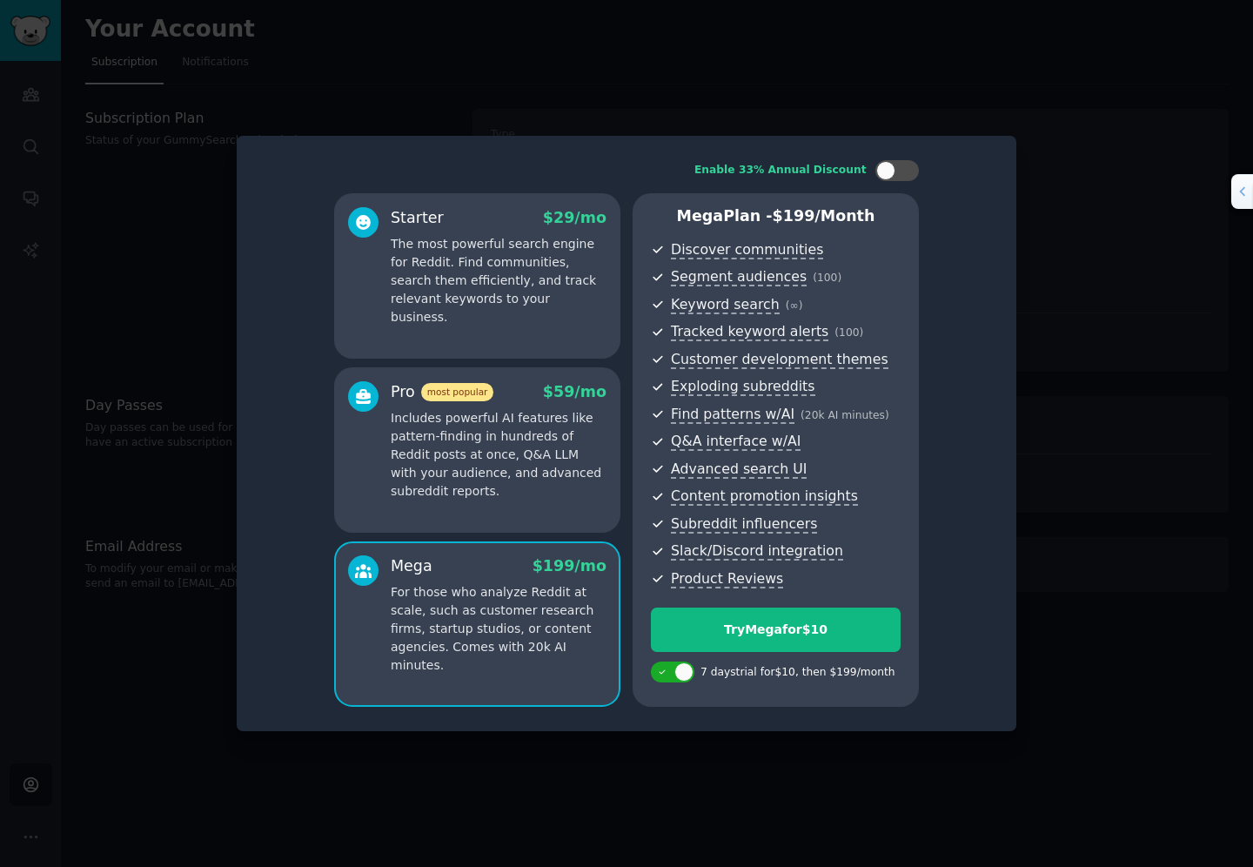
click at [477, 265] on p "The most powerful search engine for Reddit. Find communities, search them effic…" at bounding box center [499, 280] width 216 height 91
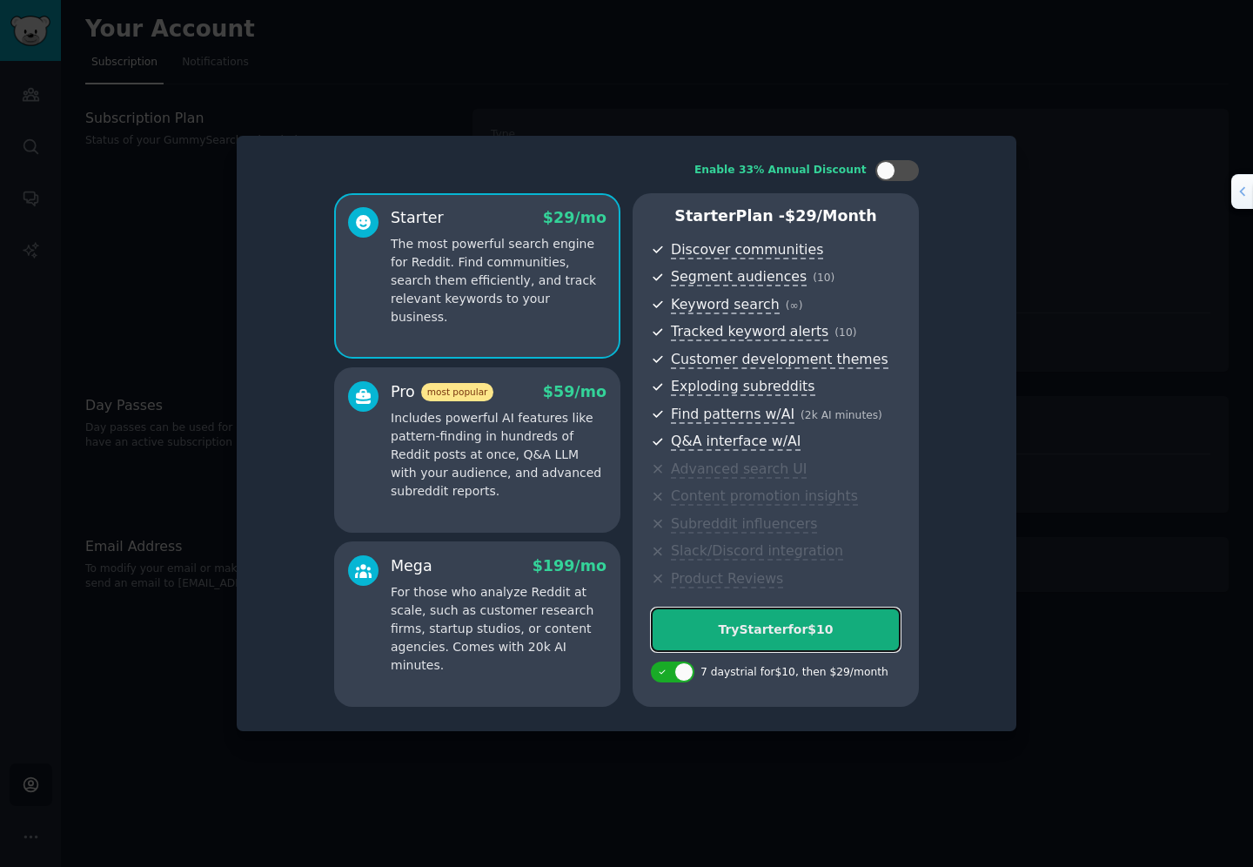
click at [749, 631] on div "Try Starter for $10" at bounding box center [776, 629] width 248 height 18
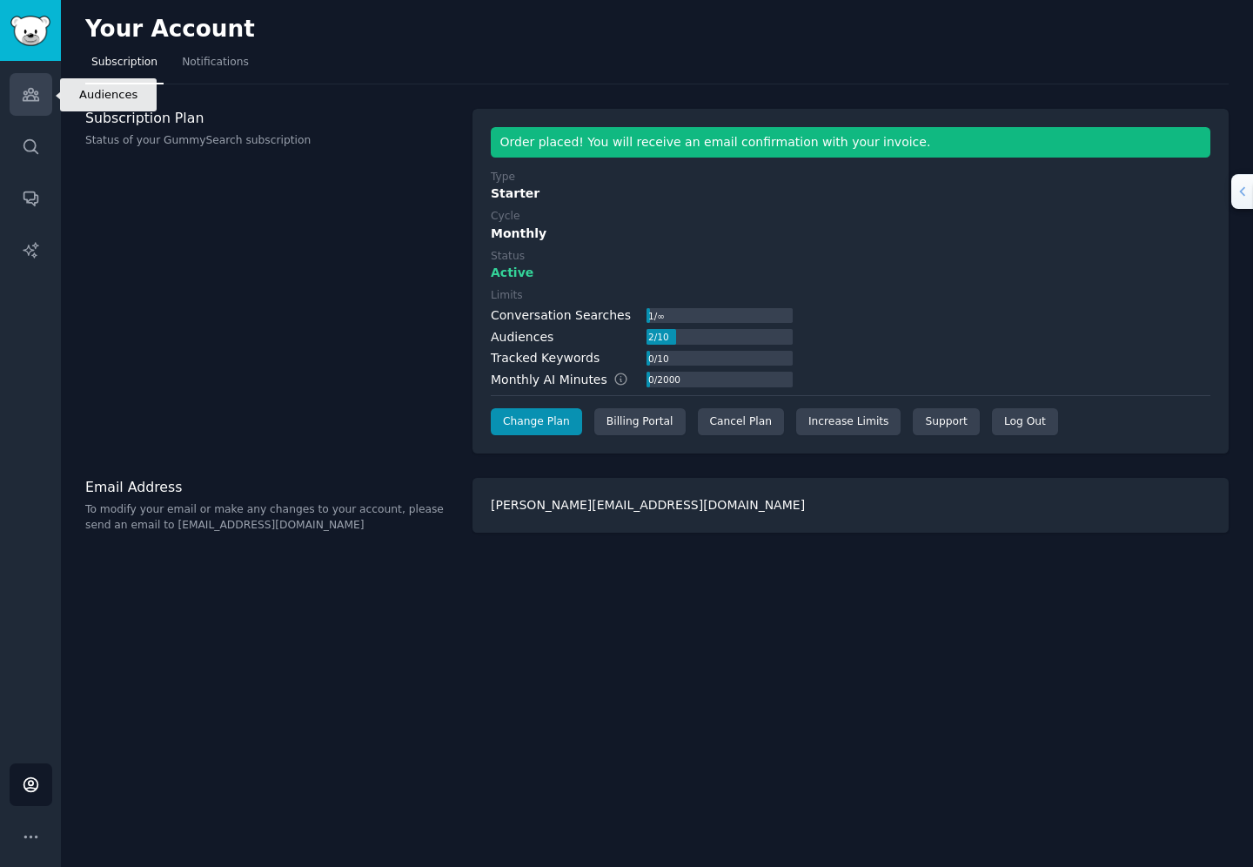
click at [28, 97] on icon "Sidebar" at bounding box center [31, 94] width 18 height 18
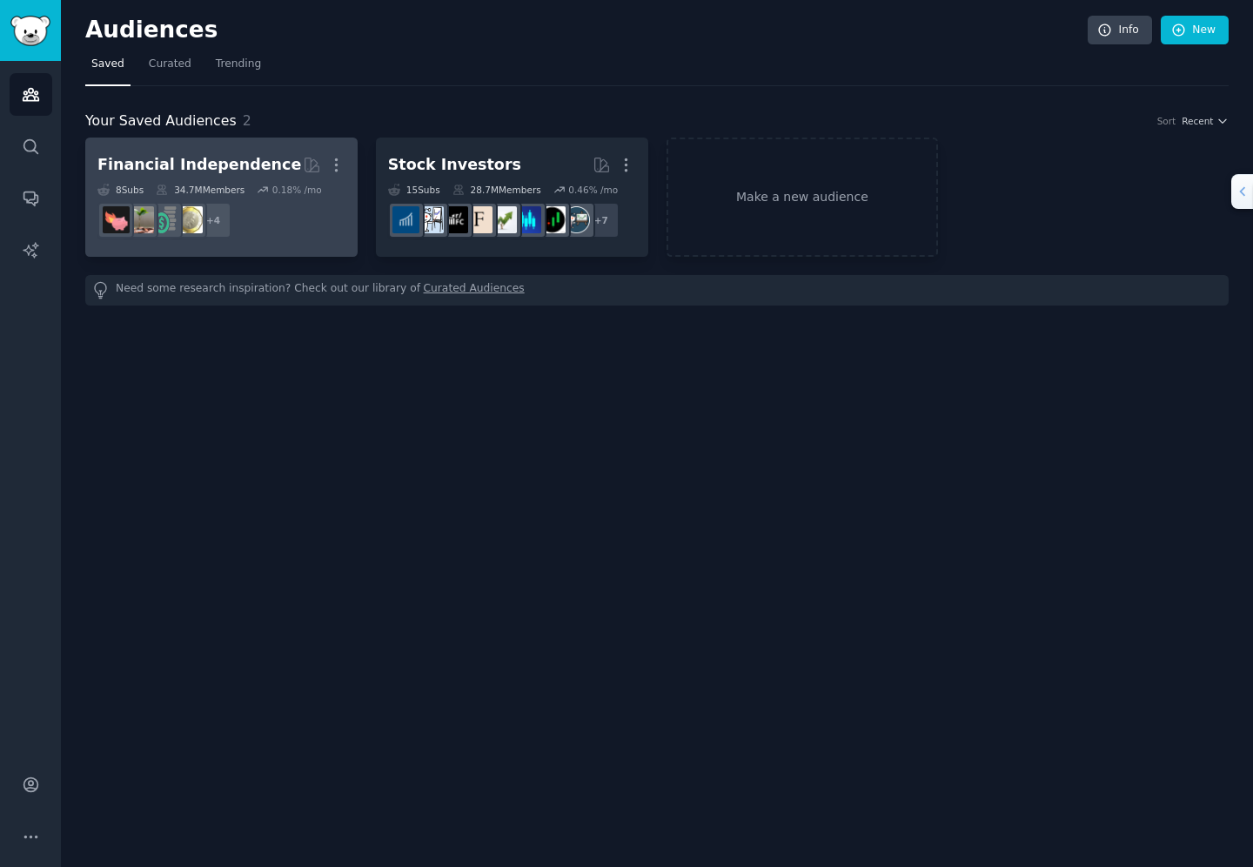
click at [251, 166] on div "Financial Independence" at bounding box center [199, 165] width 204 height 22
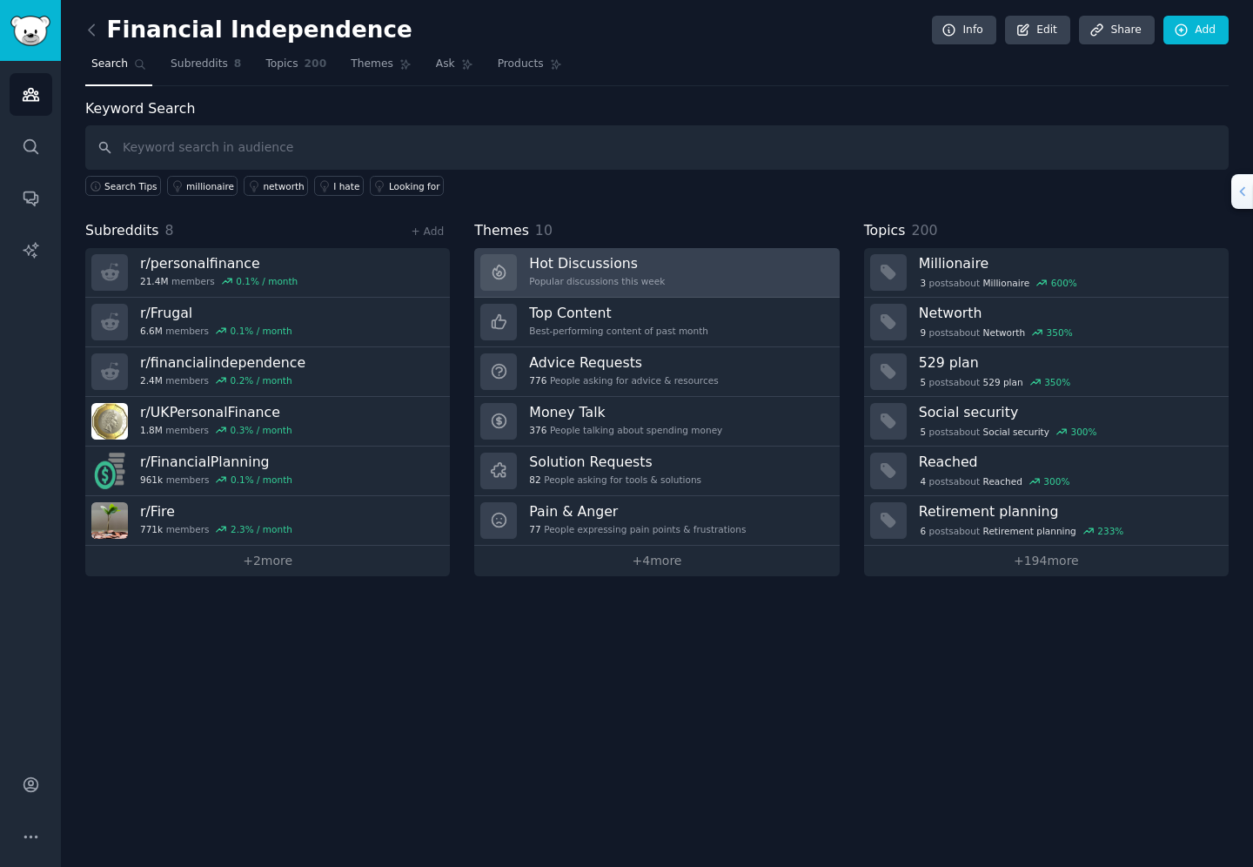
click at [562, 277] on div "Popular discussions this week" at bounding box center [597, 281] width 136 height 12
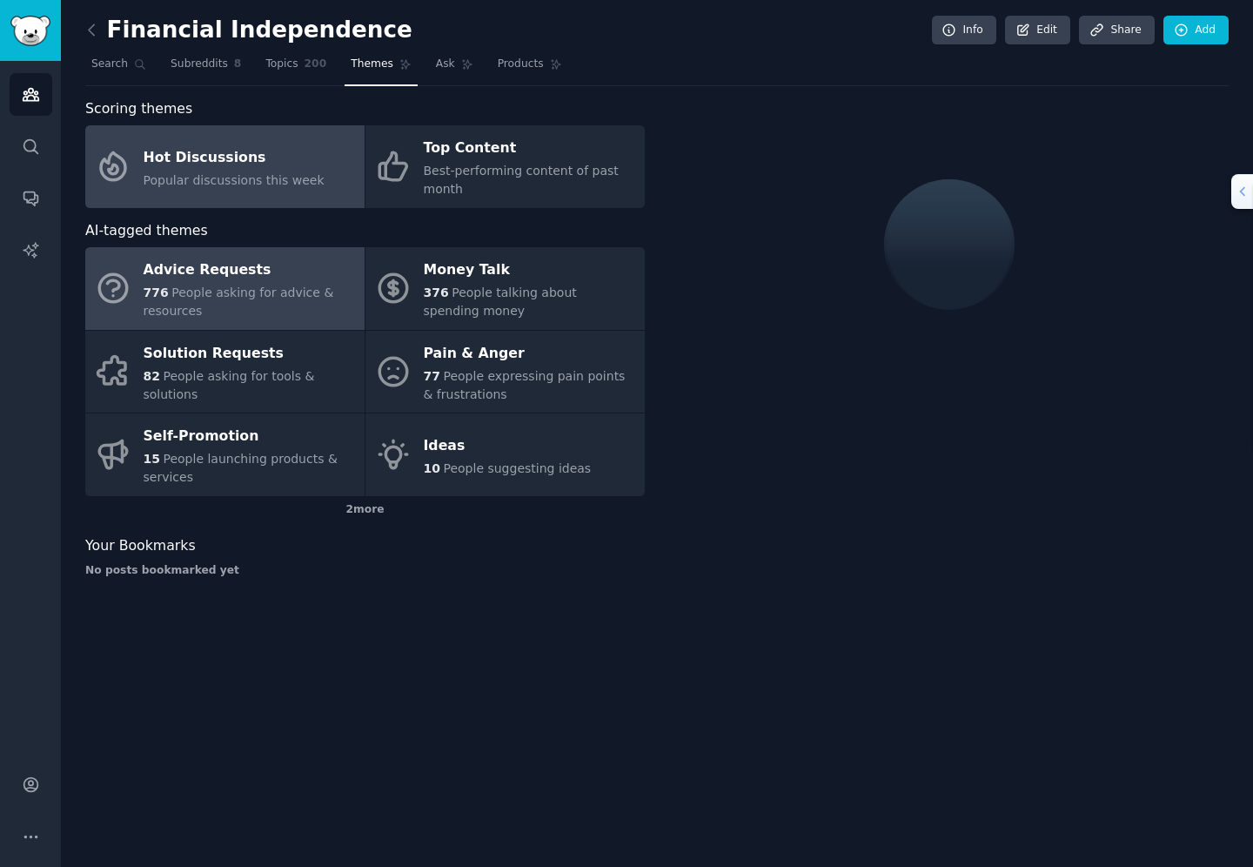
click at [231, 288] on span "People asking for advice & resources" at bounding box center [239, 301] width 191 height 32
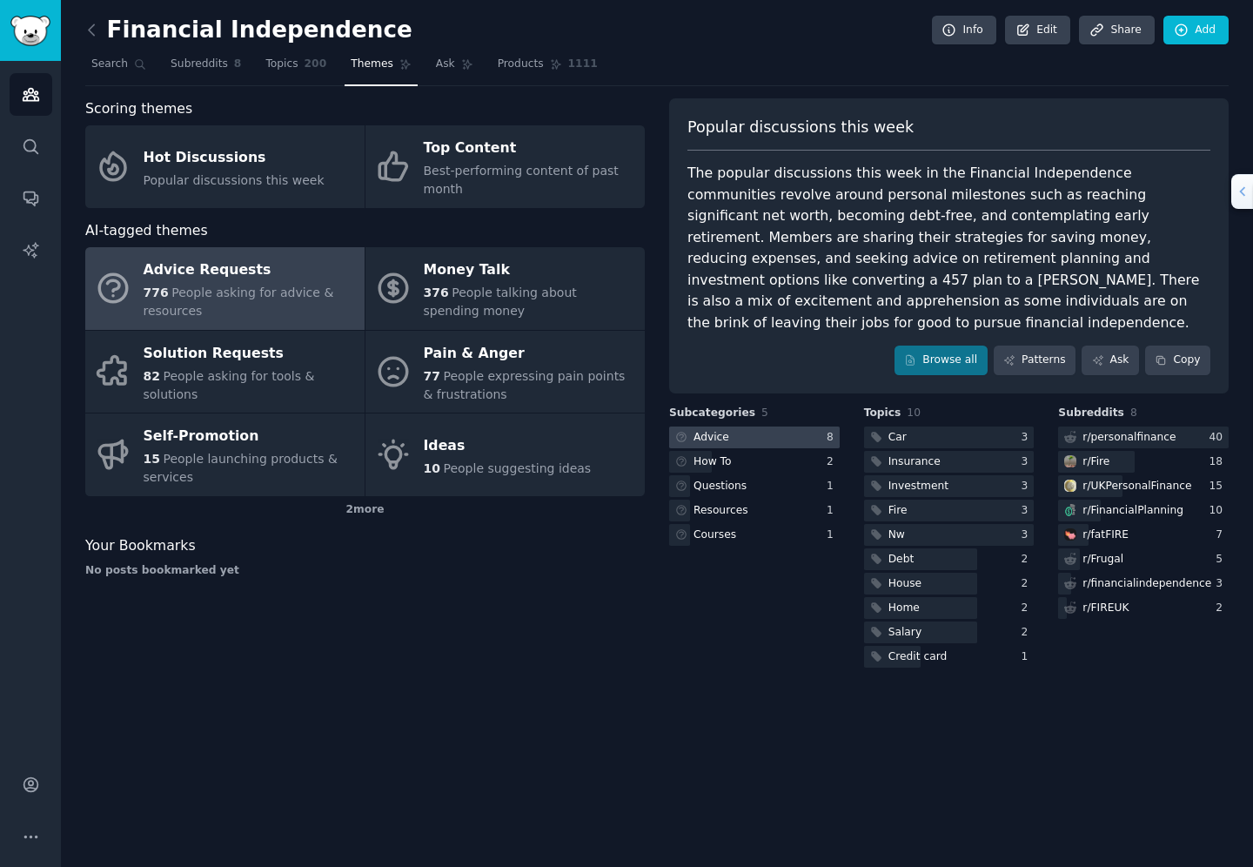
click at [707, 430] on div "Advice" at bounding box center [712, 438] width 36 height 16
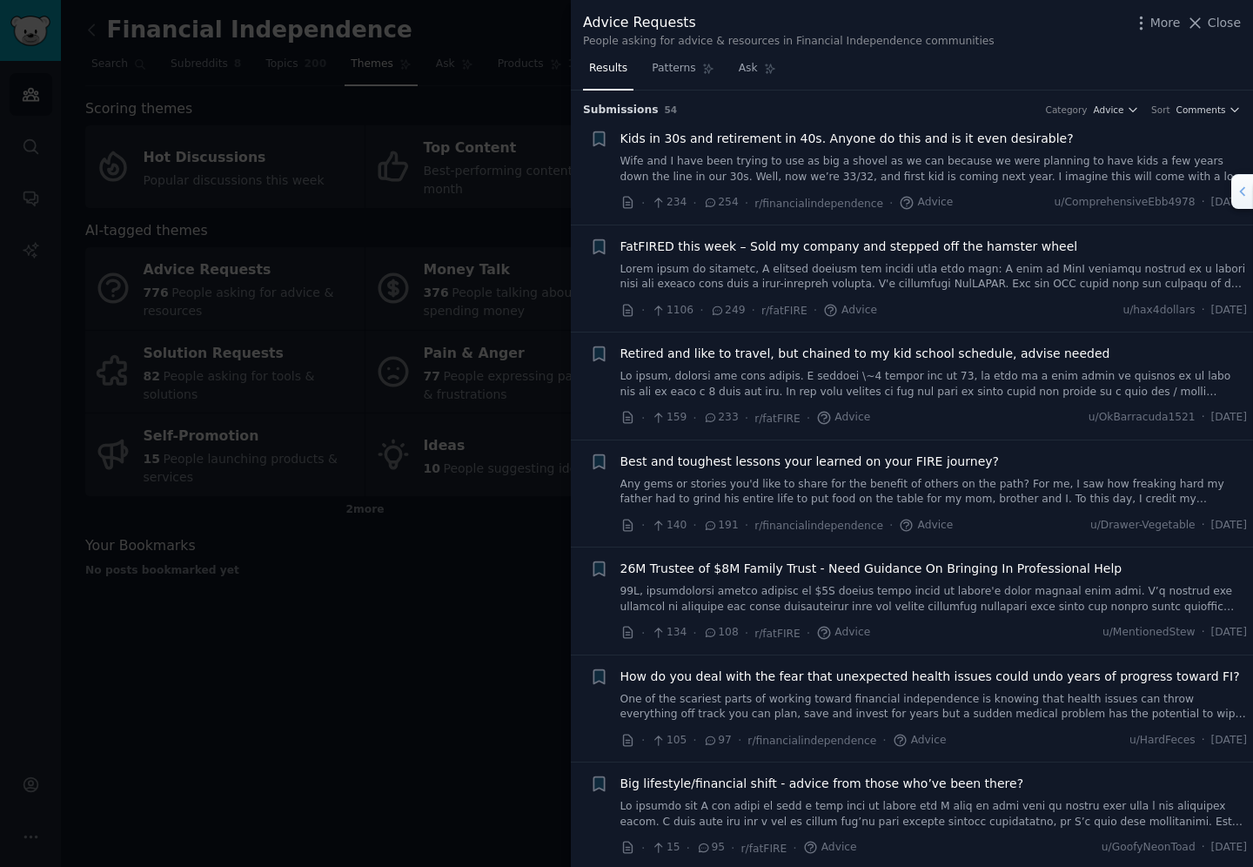
click at [774, 168] on link "Wife and I have been trying to use as big a shovel as we can because we were pl…" at bounding box center [933, 169] width 627 height 30
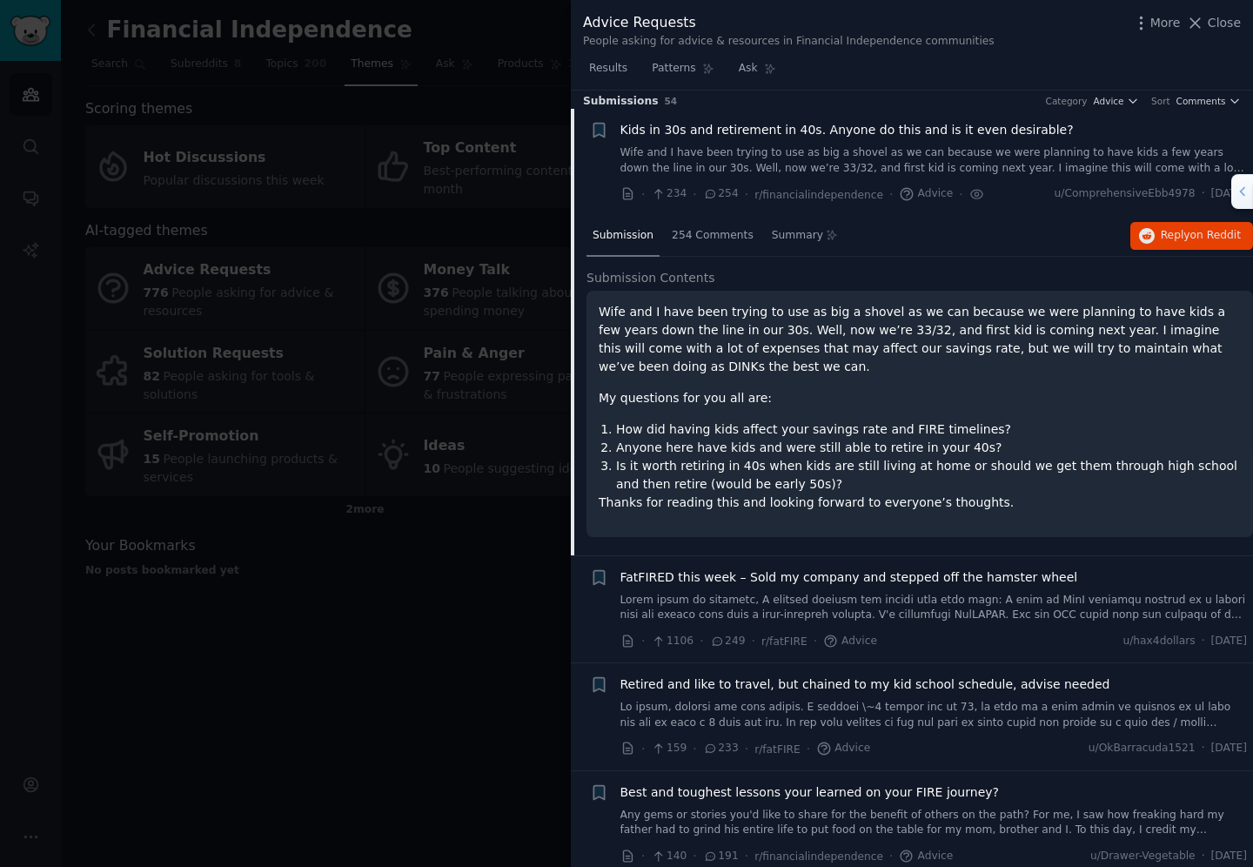
scroll to position [10, 0]
click at [717, 239] on span "254 Comments" at bounding box center [713, 234] width 82 height 16
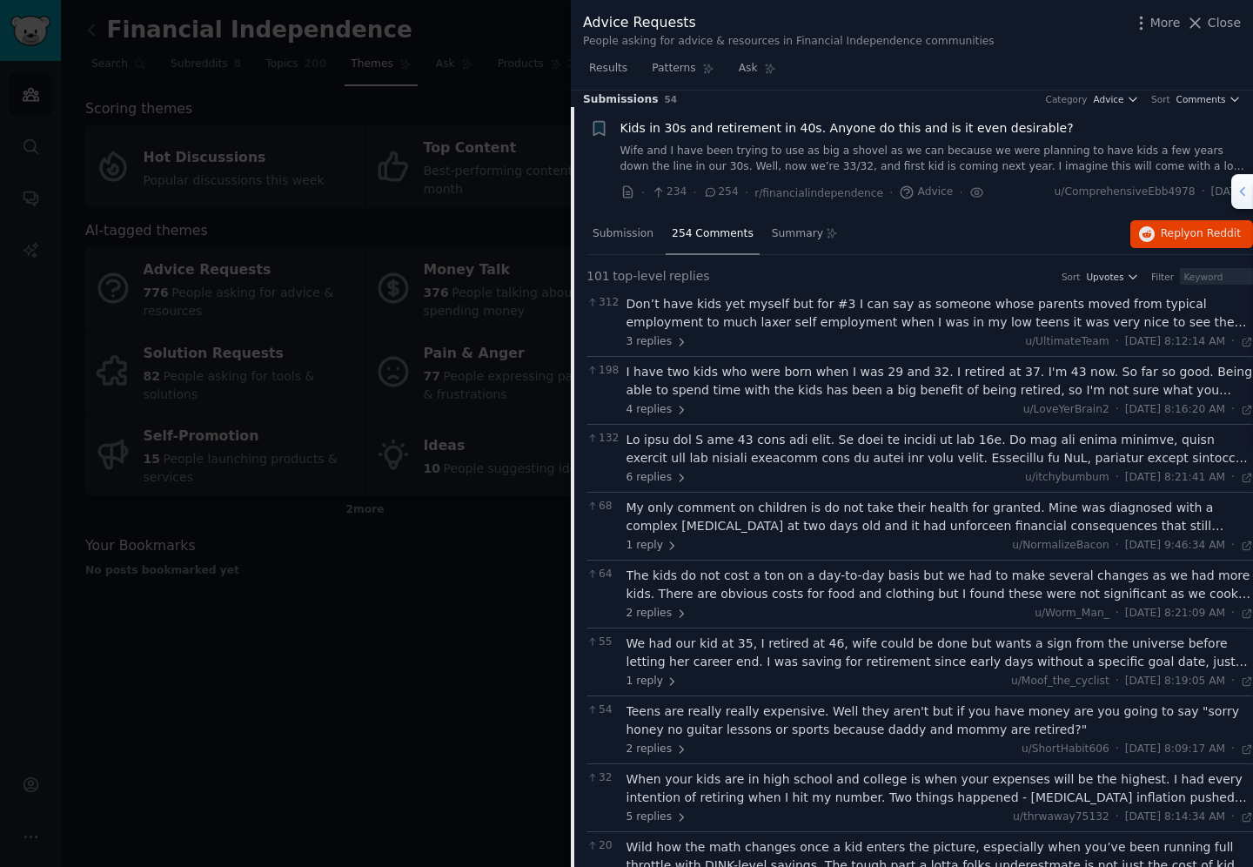
click at [710, 379] on div "I have two kids who were born when I was 29 and 32. I retired at 37. I'm 43 now…" at bounding box center [940, 381] width 627 height 37
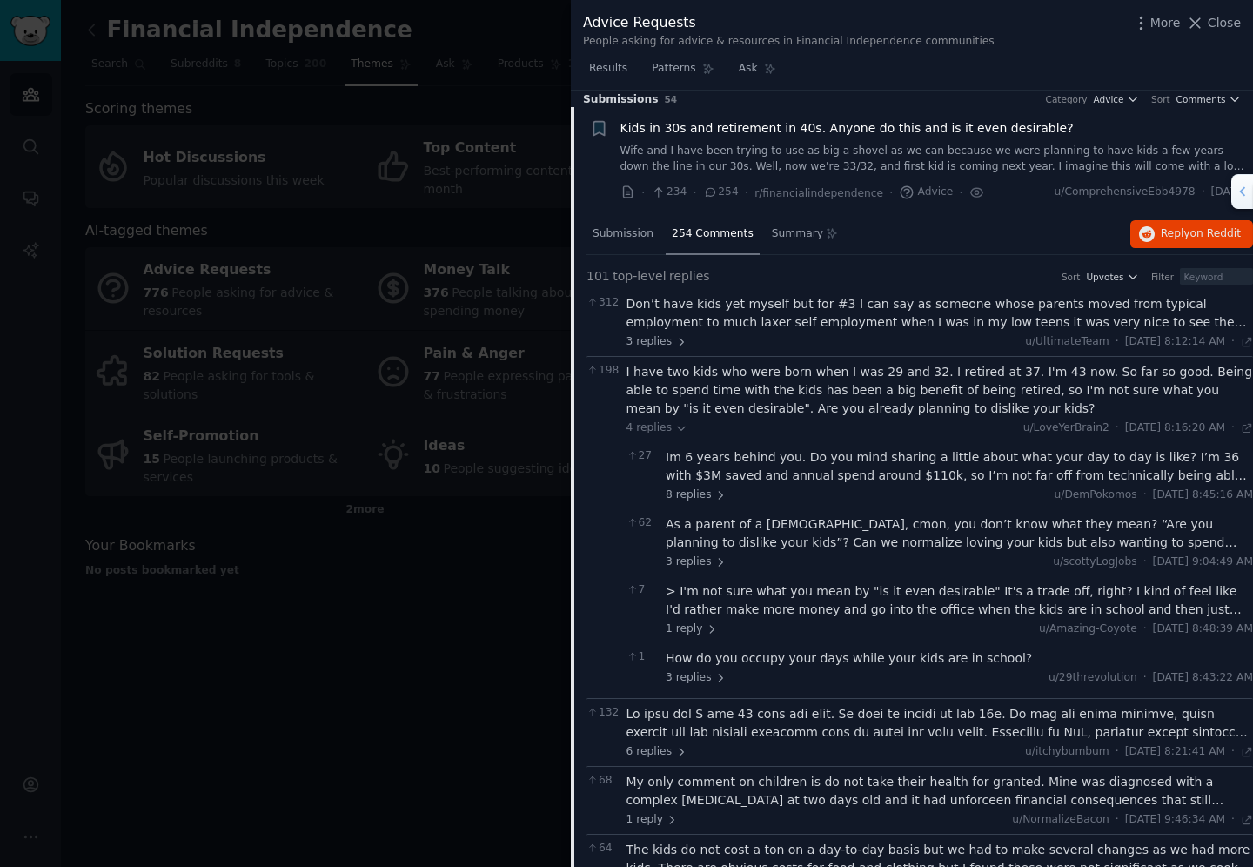
click at [955, 127] on span "Kids in 30s and retirement in 40s. Anyone do this and is it even desirable?" at bounding box center [846, 128] width 453 height 18
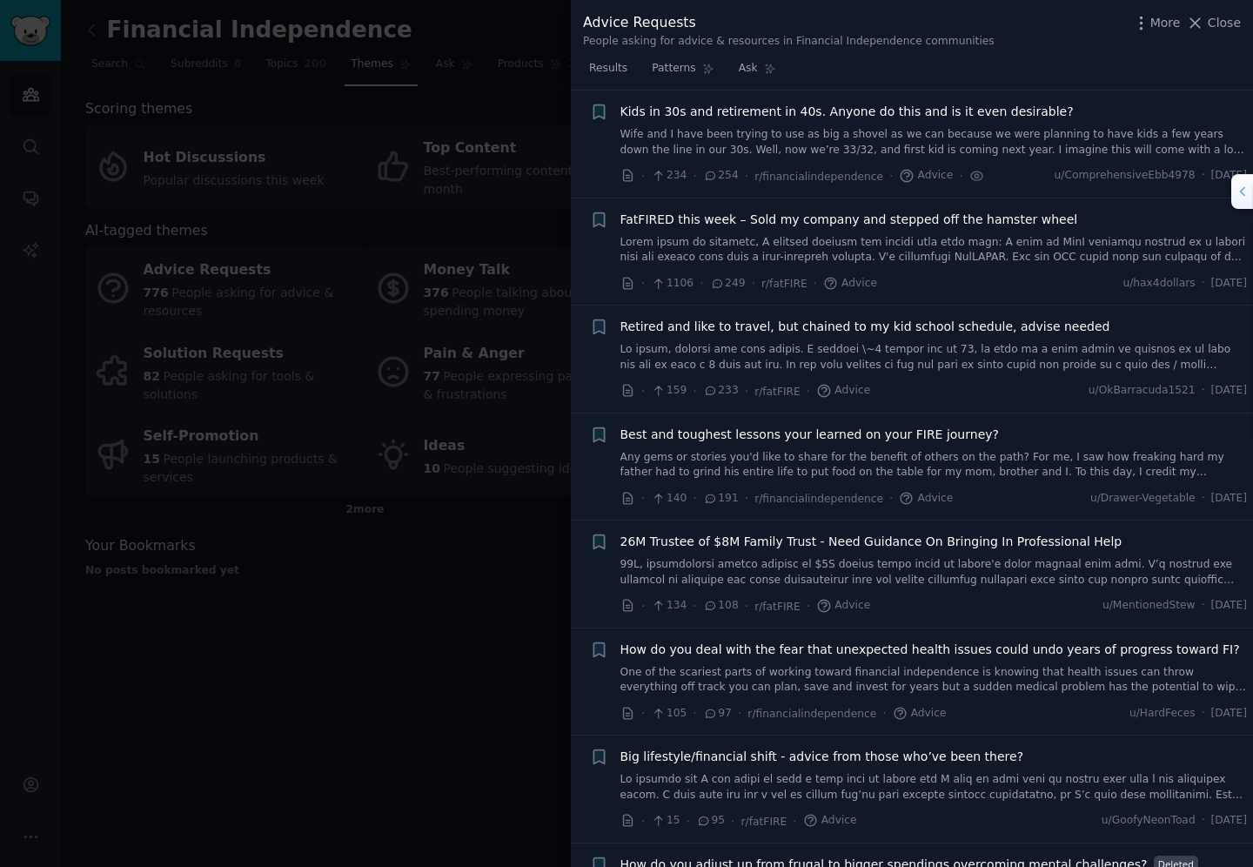
scroll to position [27, 0]
click at [1215, 23] on span "Close" at bounding box center [1224, 23] width 33 height 18
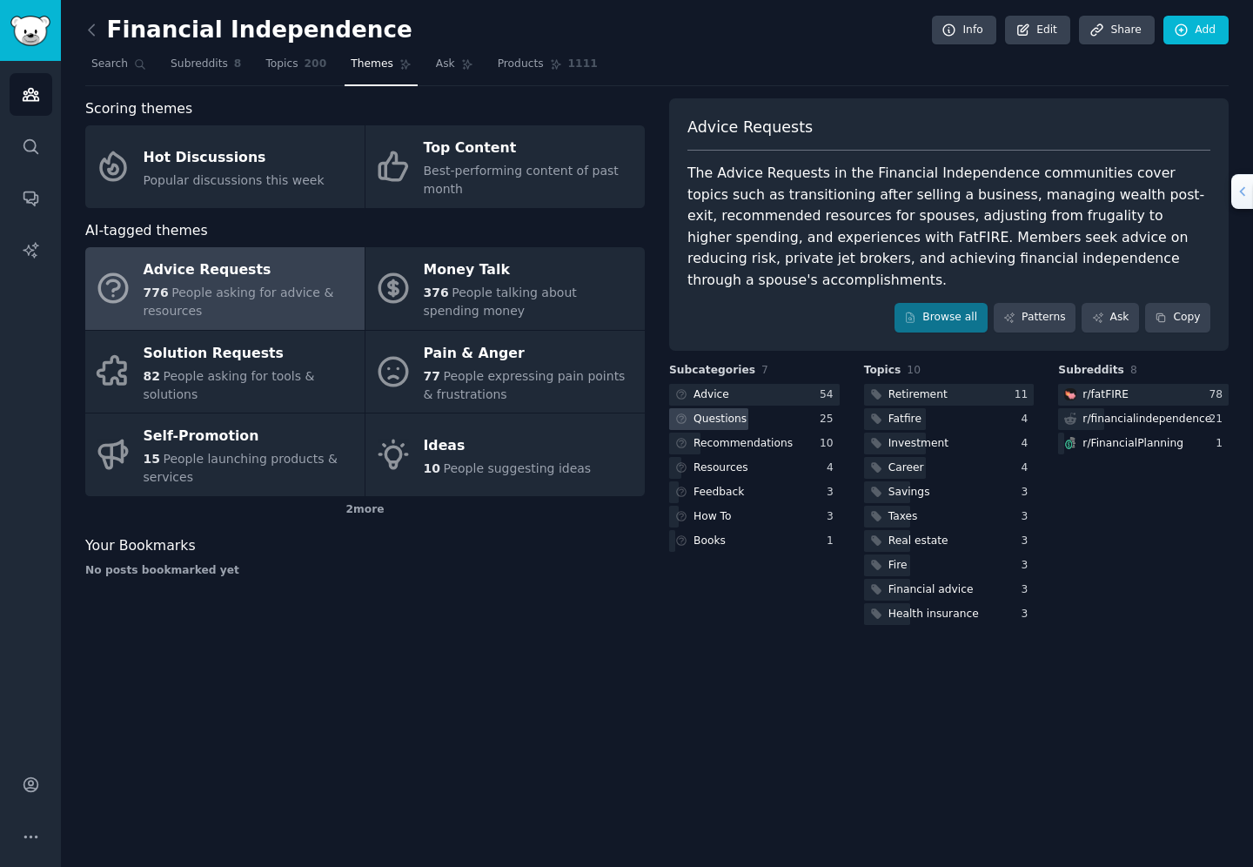
click at [722, 412] on div "Questions" at bounding box center [720, 420] width 53 height 16
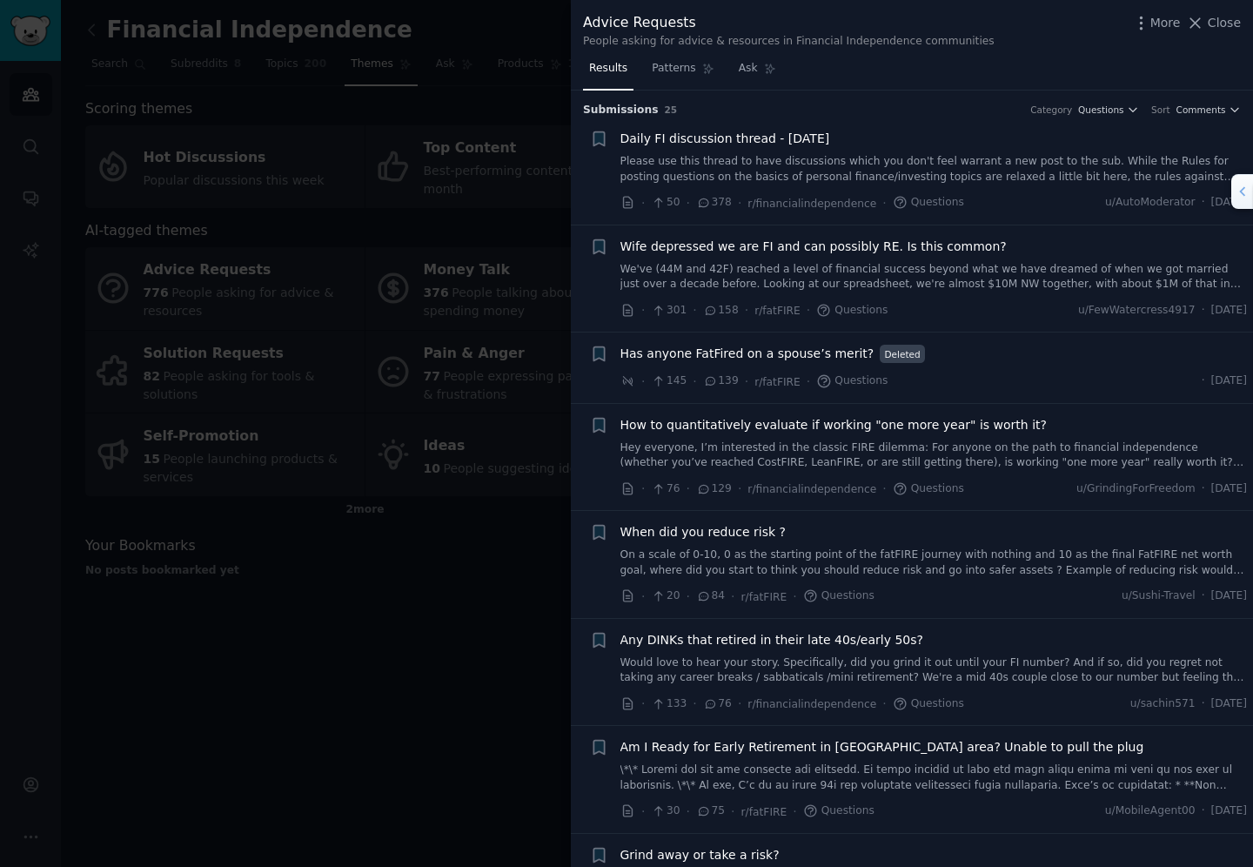
click at [697, 246] on span "Wife depressed we are FI and can possibly RE. Is this common?" at bounding box center [813, 247] width 386 height 18
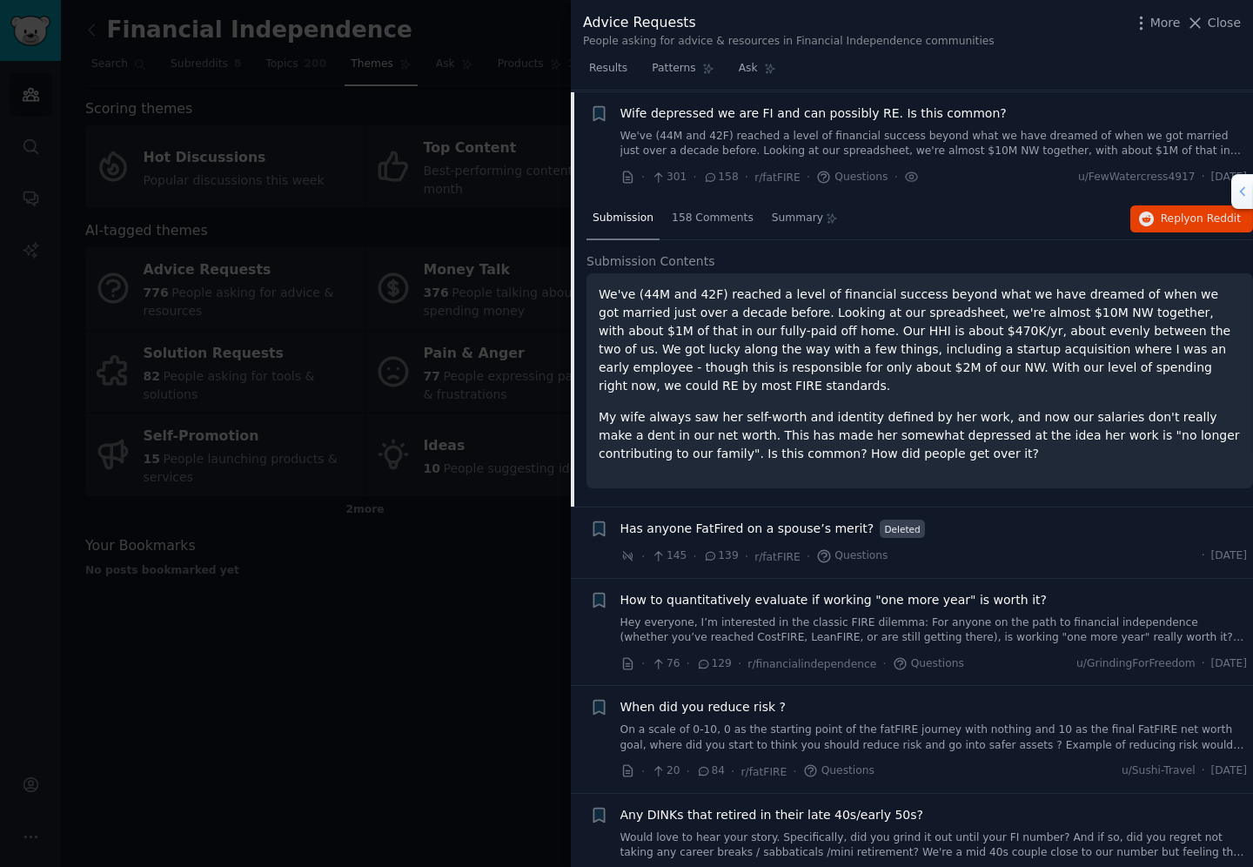
scroll to position [135, 0]
click at [1218, 27] on span "Close" at bounding box center [1224, 23] width 33 height 18
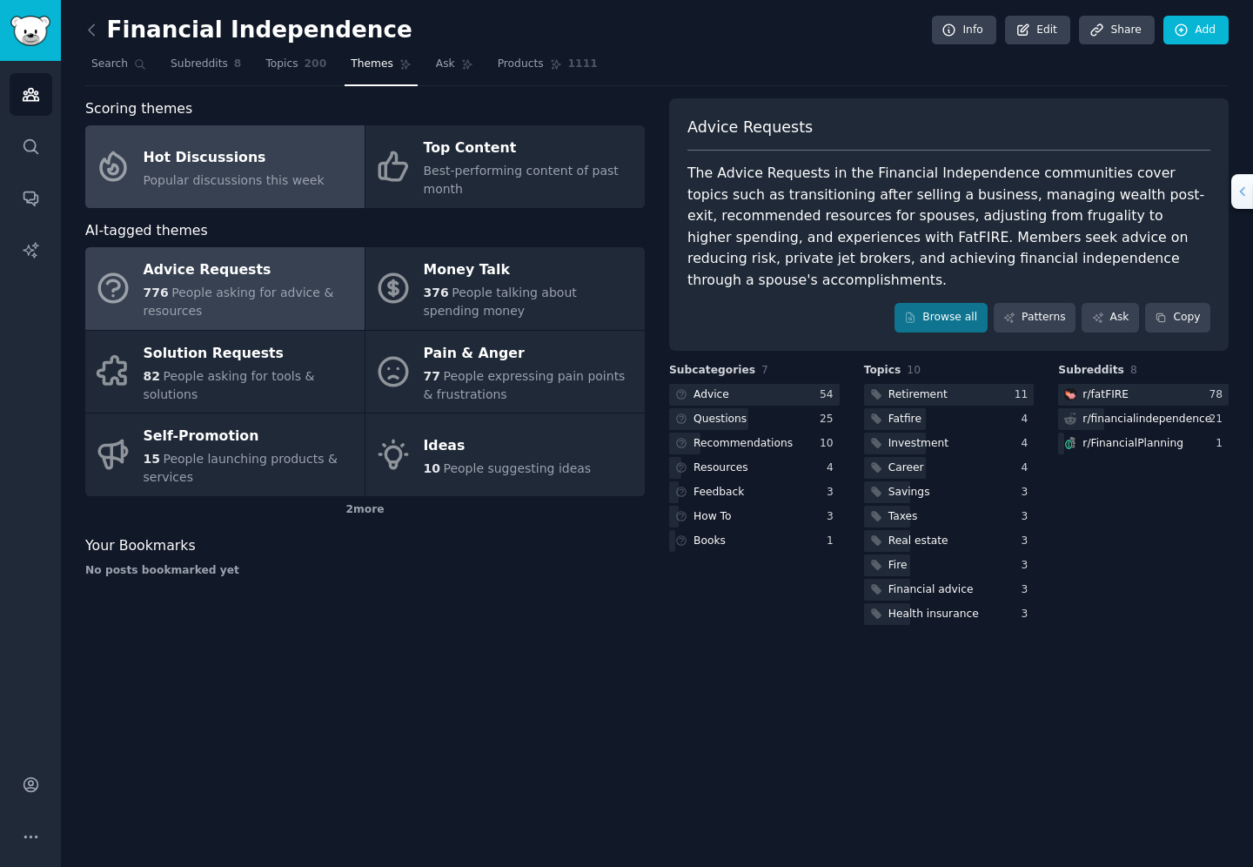
click at [233, 162] on div "Hot Discussions" at bounding box center [234, 158] width 181 height 28
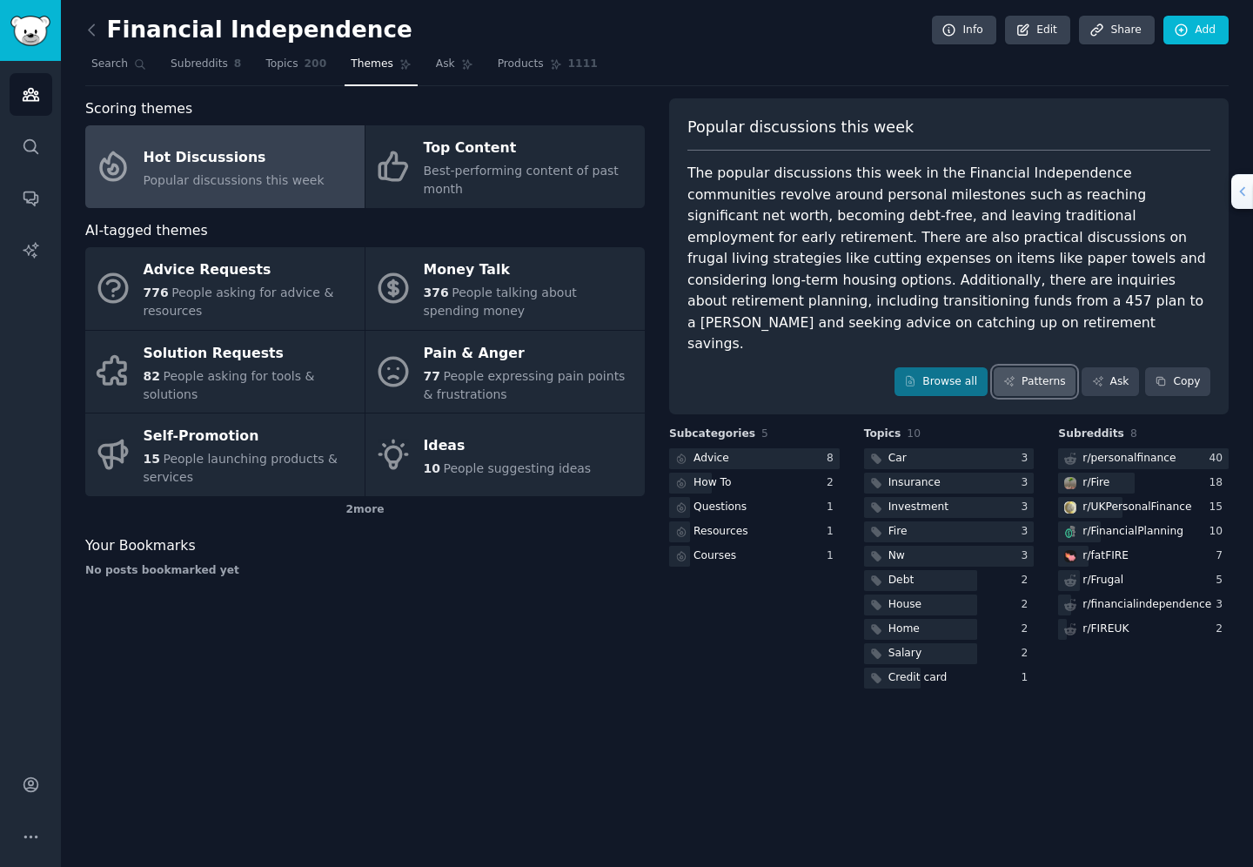
click at [1032, 367] on link "Patterns" at bounding box center [1035, 382] width 82 height 30
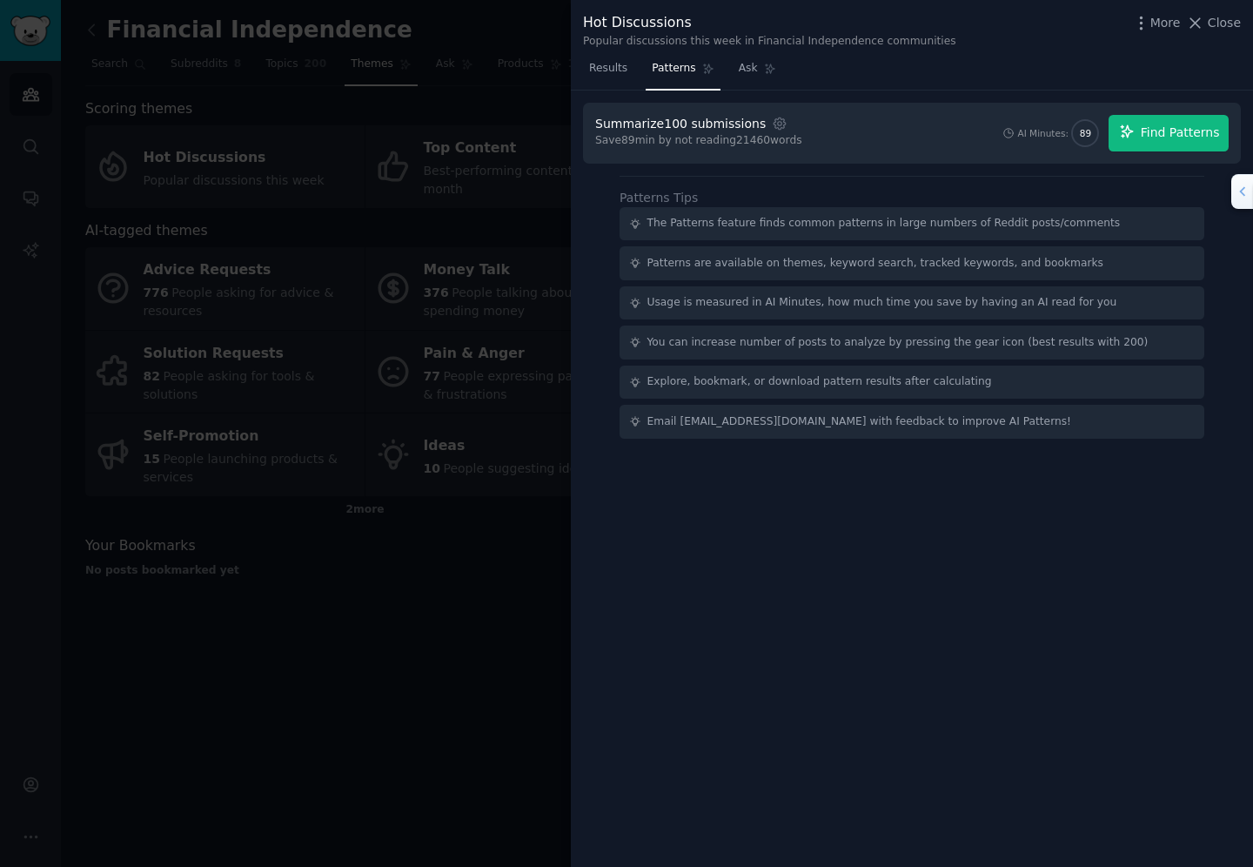
click at [1158, 130] on span "Find Patterns" at bounding box center [1180, 133] width 79 height 18
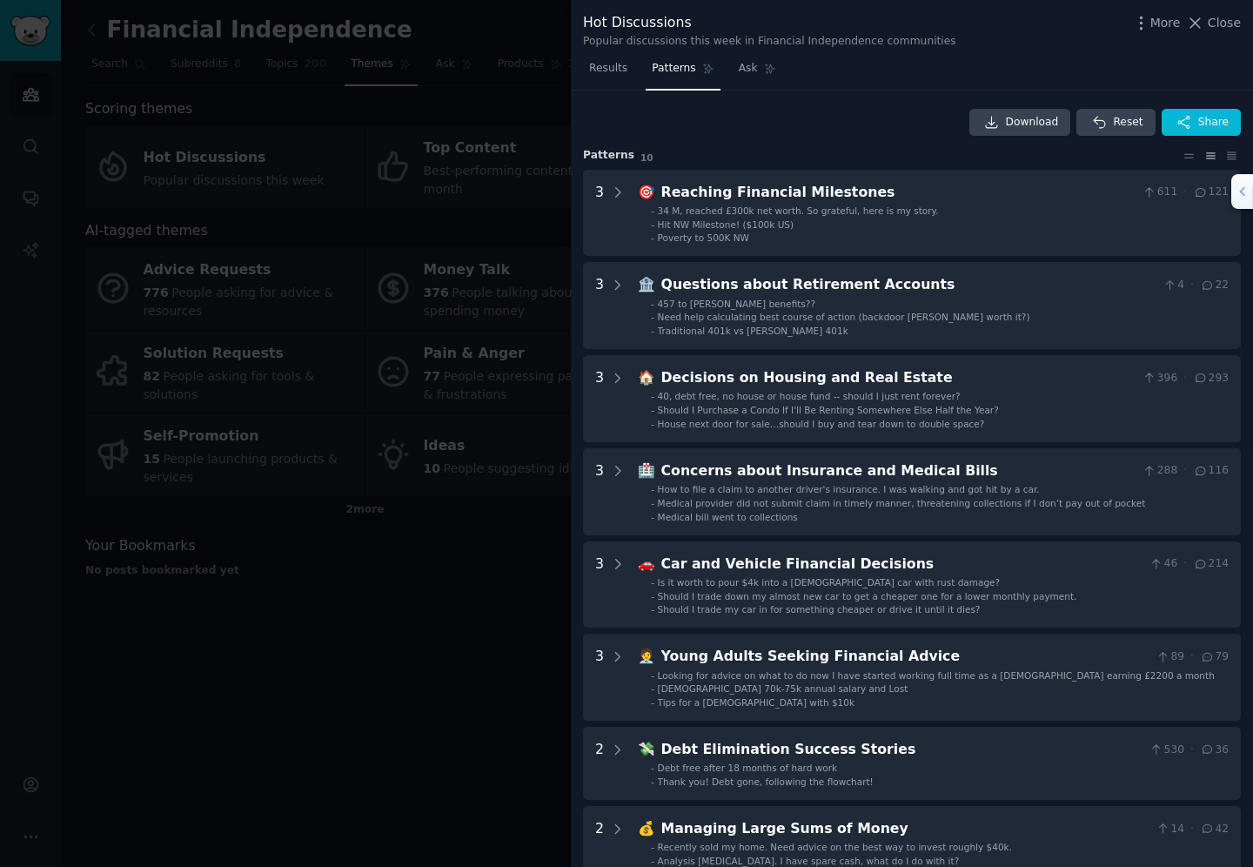
click at [465, 362] on div at bounding box center [626, 433] width 1253 height 867
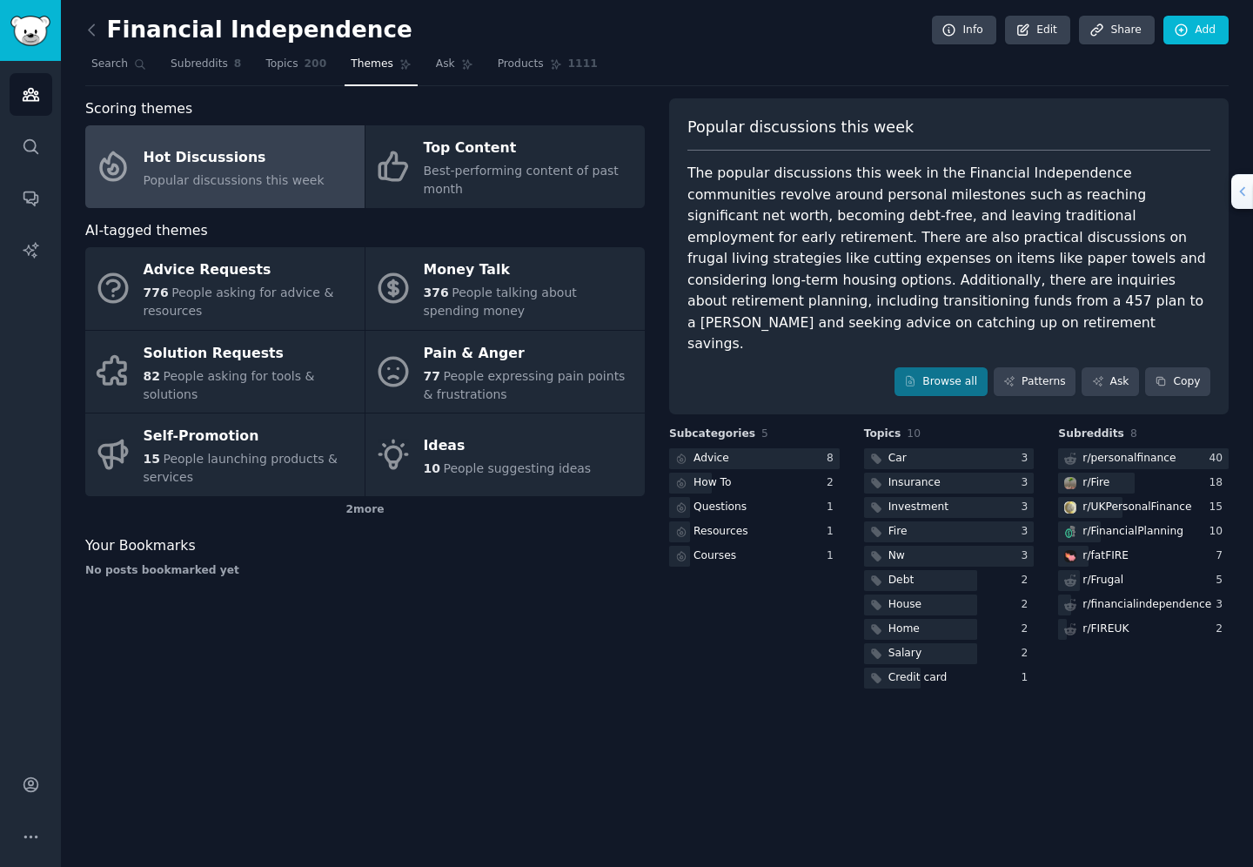
click at [465, 362] on div "Pain & Anger" at bounding box center [530, 353] width 212 height 28
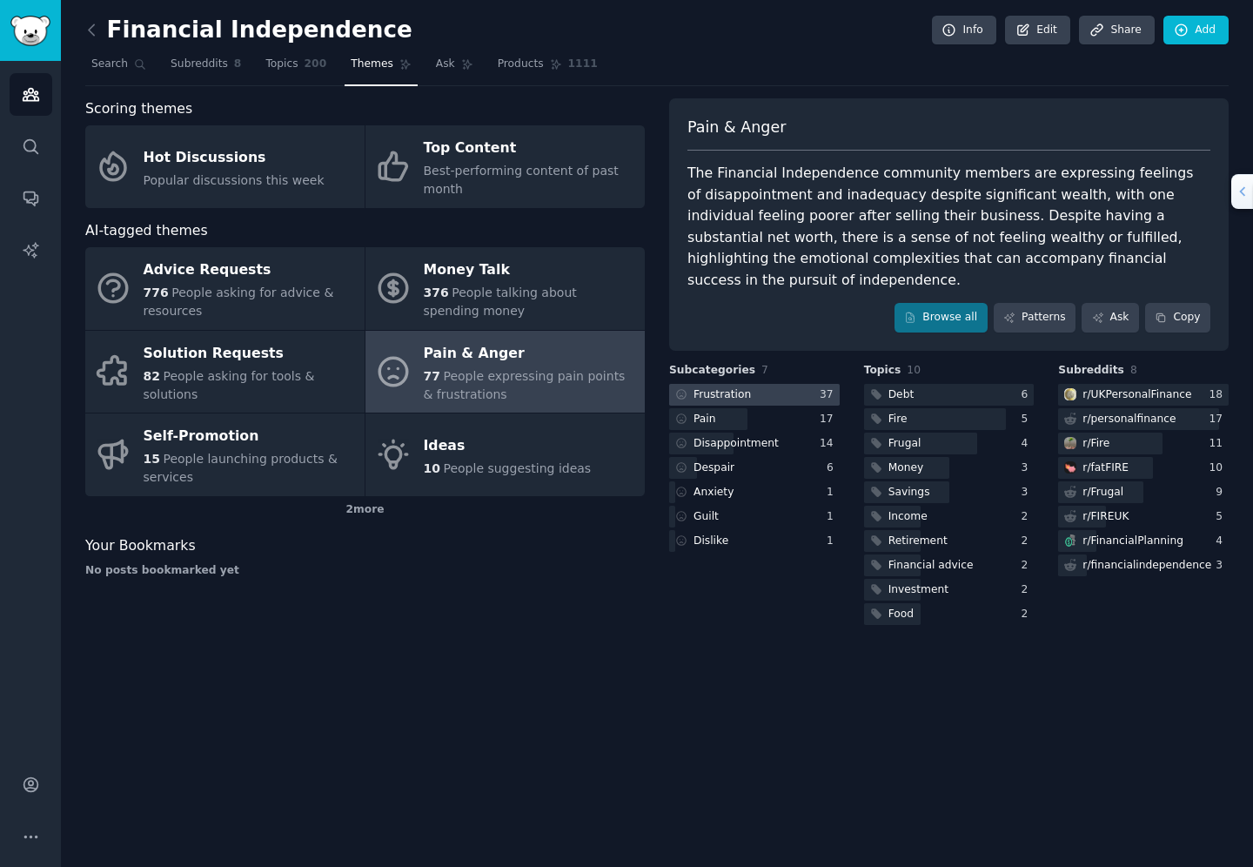
click at [740, 387] on div "Frustration" at bounding box center [722, 395] width 57 height 16
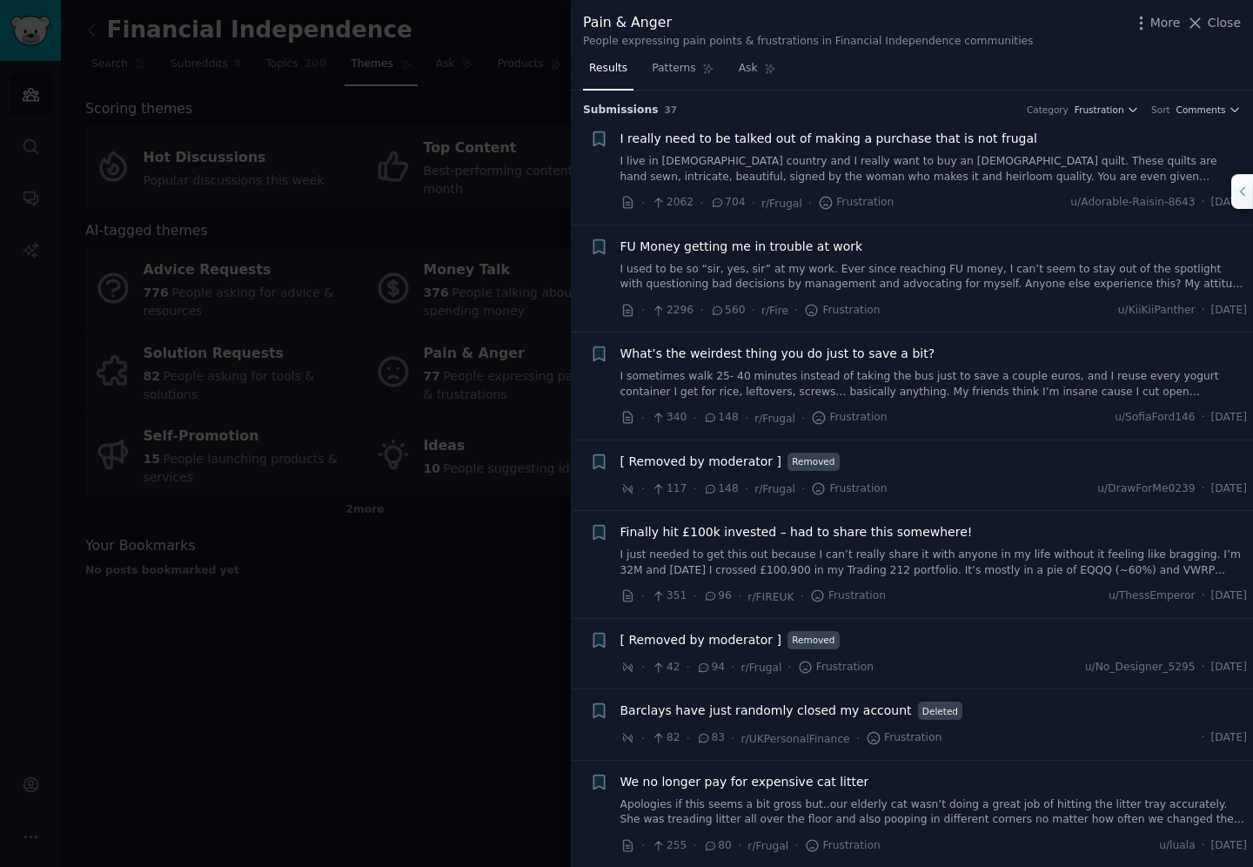
click at [829, 276] on link "I used to be so “sir, yes, sir” at my work. Ever since reaching FU money, I can…" at bounding box center [933, 277] width 627 height 30
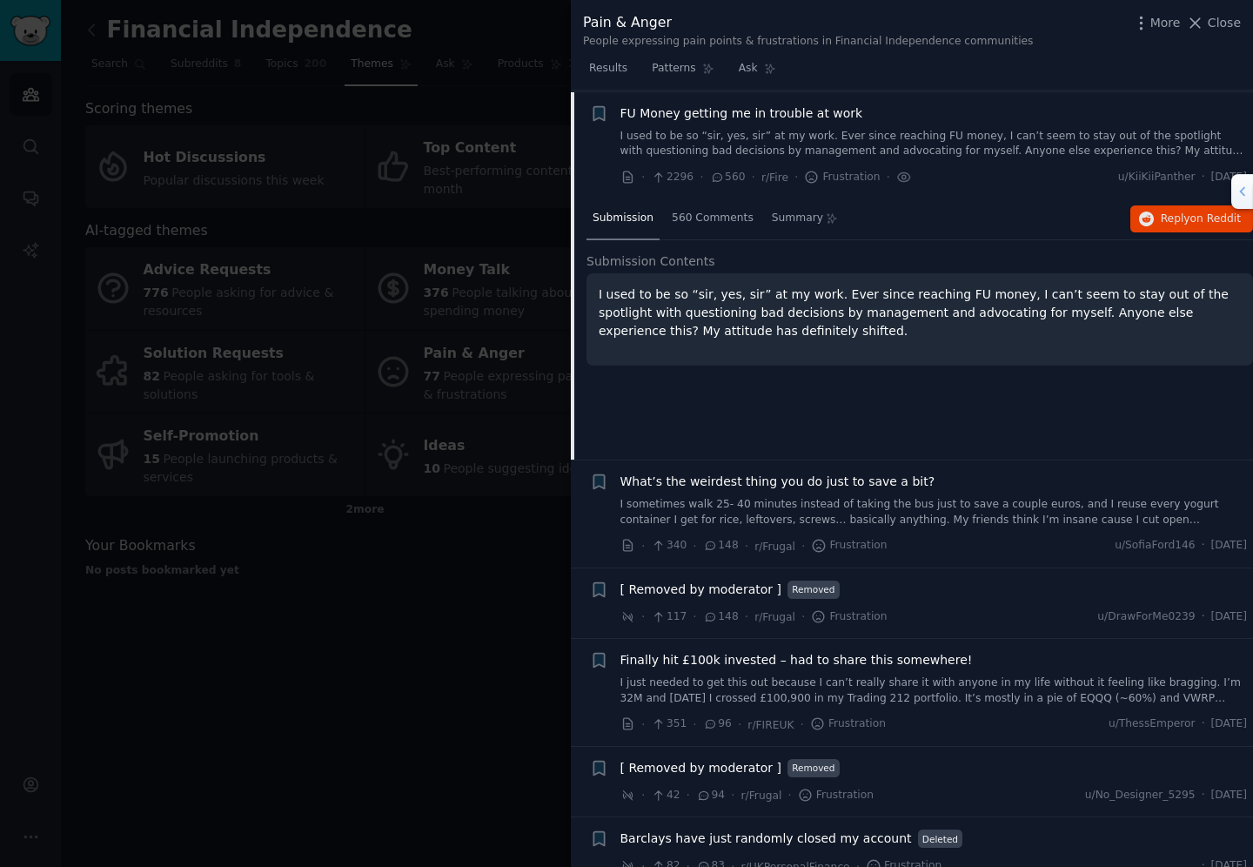
scroll to position [135, 0]
click at [727, 588] on span "[ Removed by moderator ]" at bounding box center [700, 588] width 161 height 18
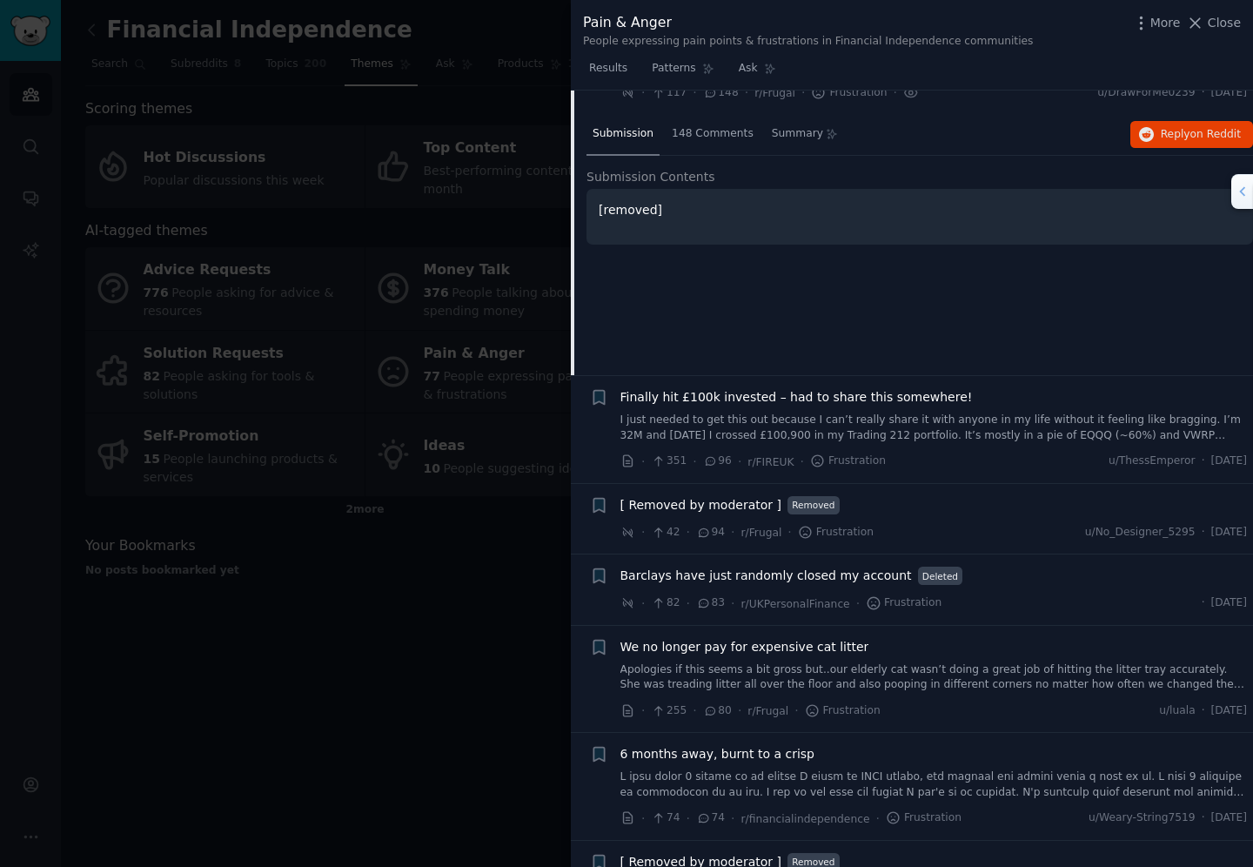
scroll to position [398, 0]
click at [694, 680] on link "Apologies if this seems a bit gross but..our elderly cat wasn’t doing a great j…" at bounding box center [933, 675] width 627 height 30
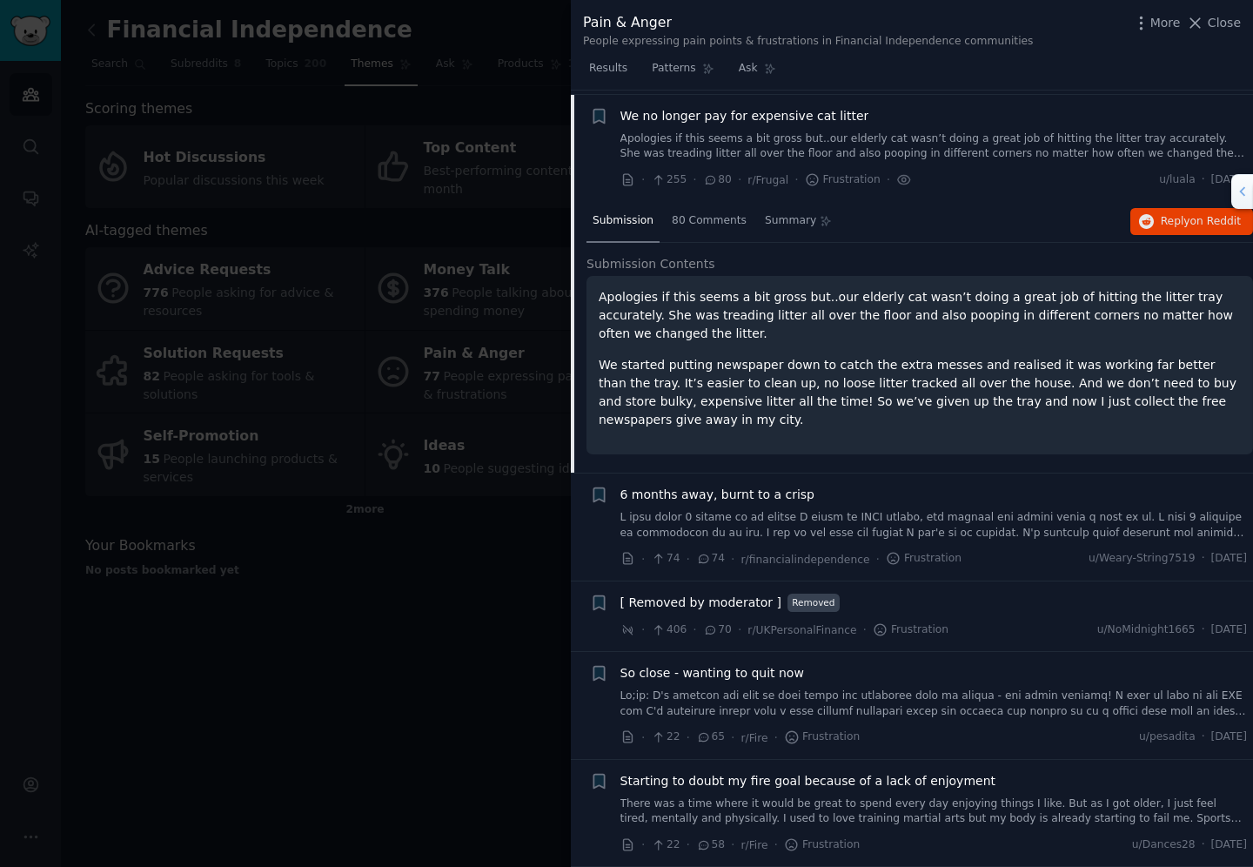
scroll to position [670, 0]
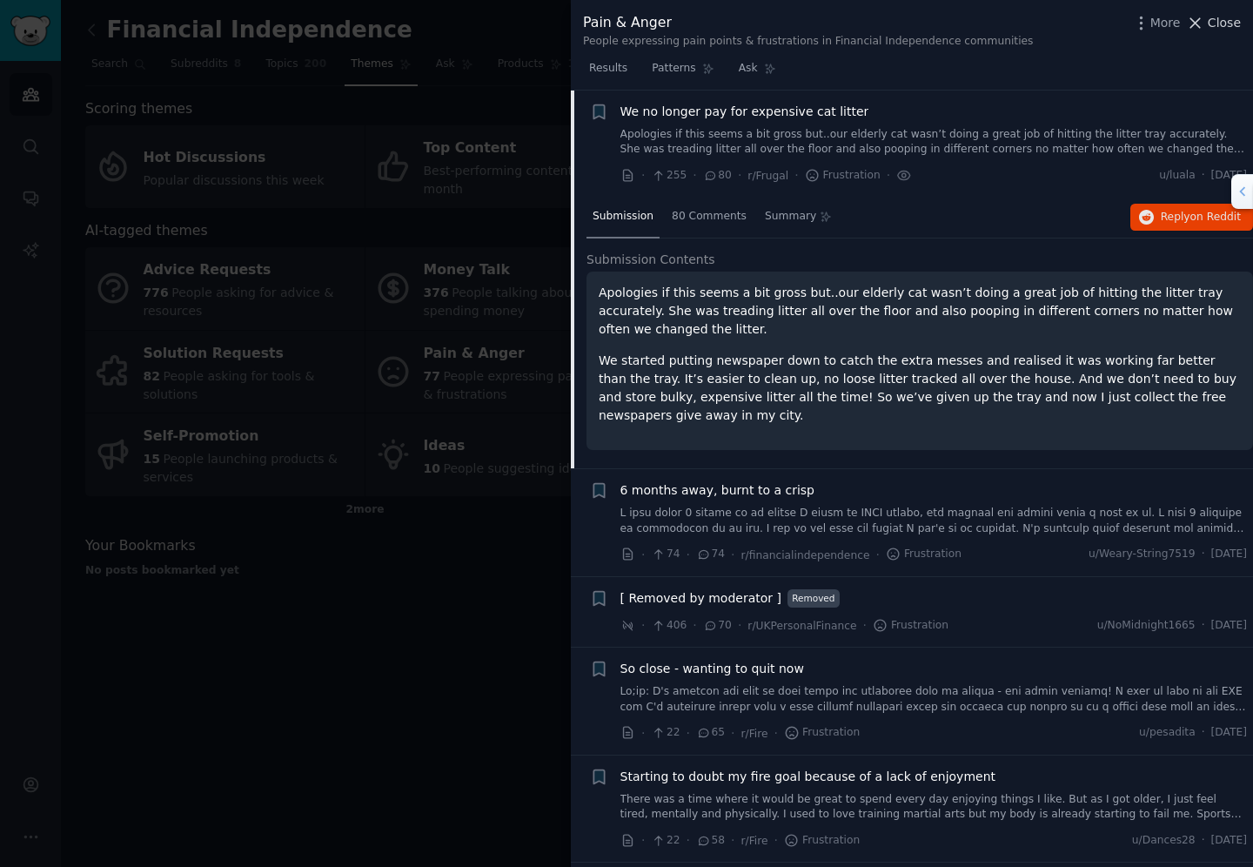
click at [1217, 27] on span "Close" at bounding box center [1224, 23] width 33 height 18
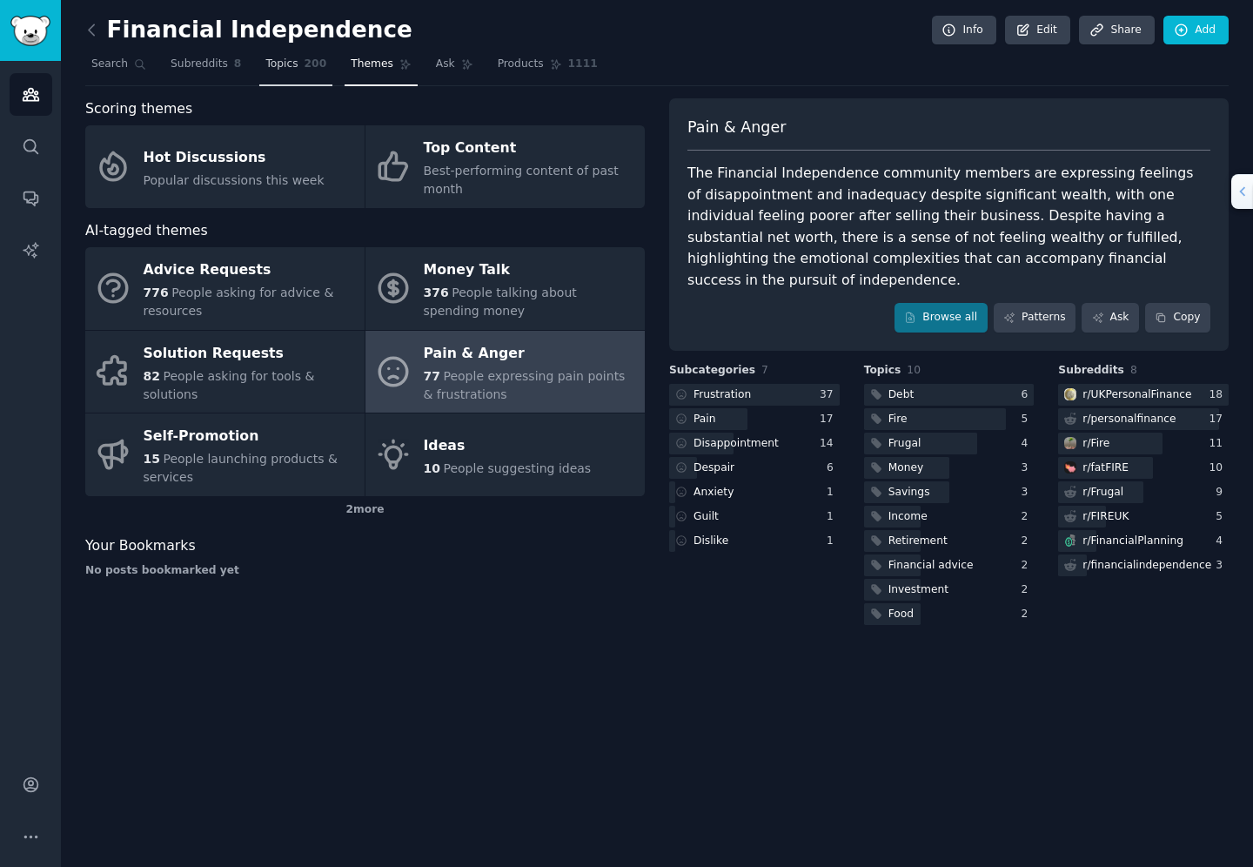
click at [274, 68] on span "Topics" at bounding box center [281, 65] width 32 height 16
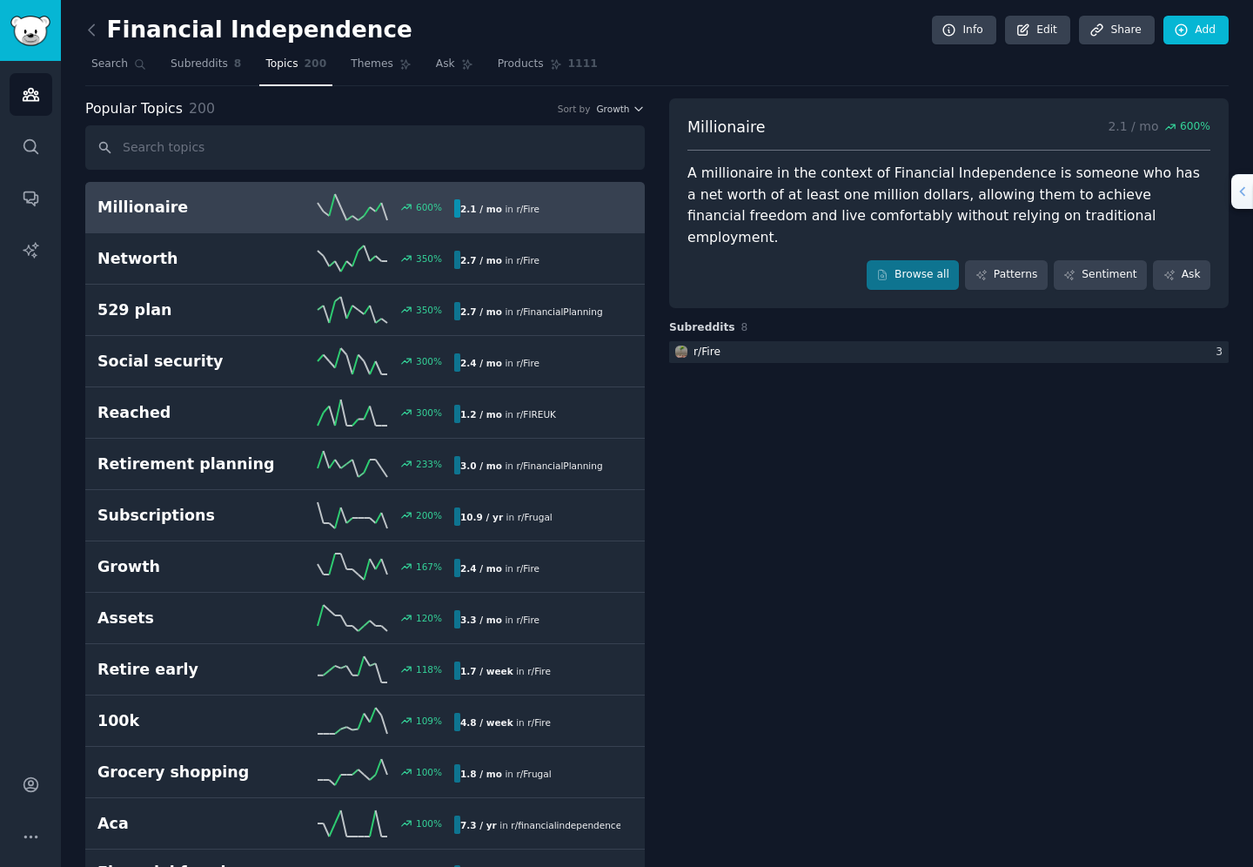
click at [145, 213] on h2 "Millionaire" at bounding box center [186, 208] width 178 height 22
click at [909, 260] on link "Browse all" at bounding box center [913, 275] width 93 height 30
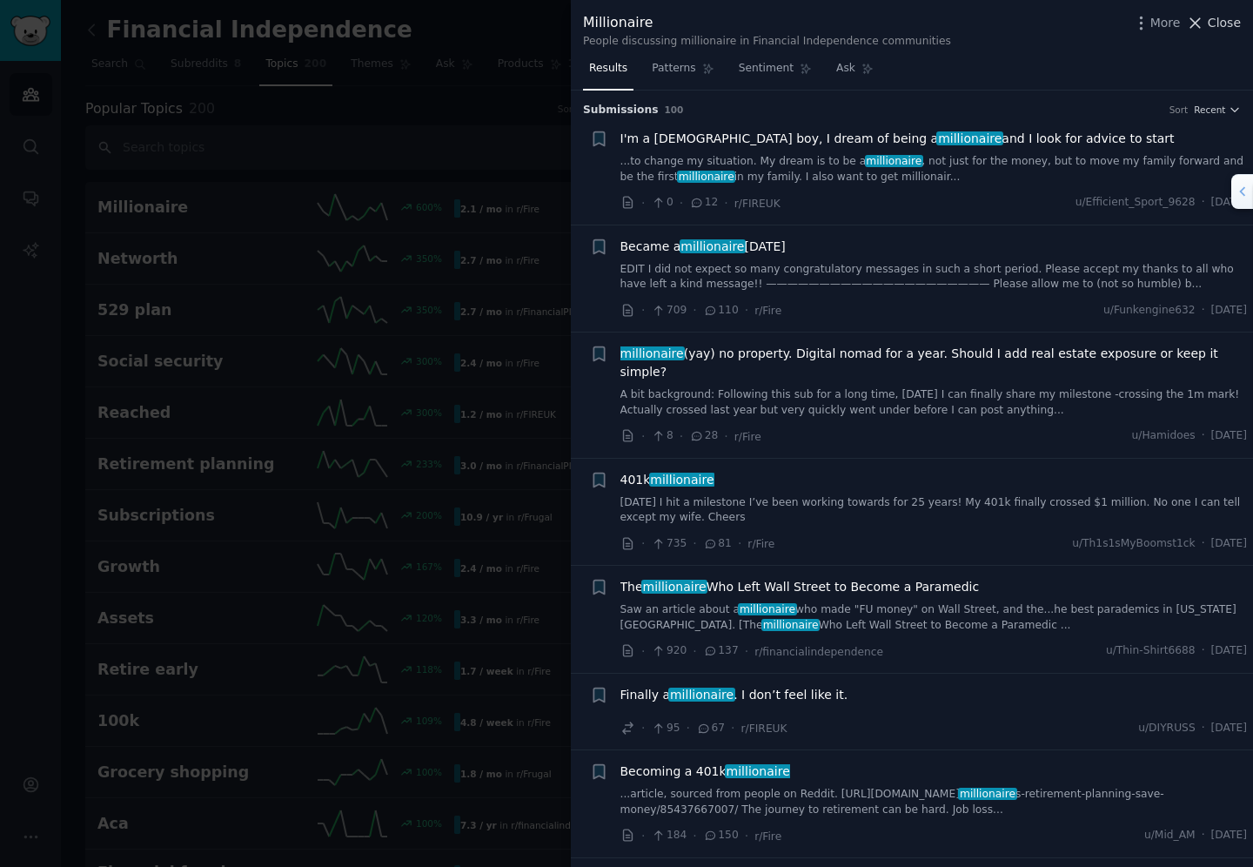
click at [1229, 21] on span "Close" at bounding box center [1224, 23] width 33 height 18
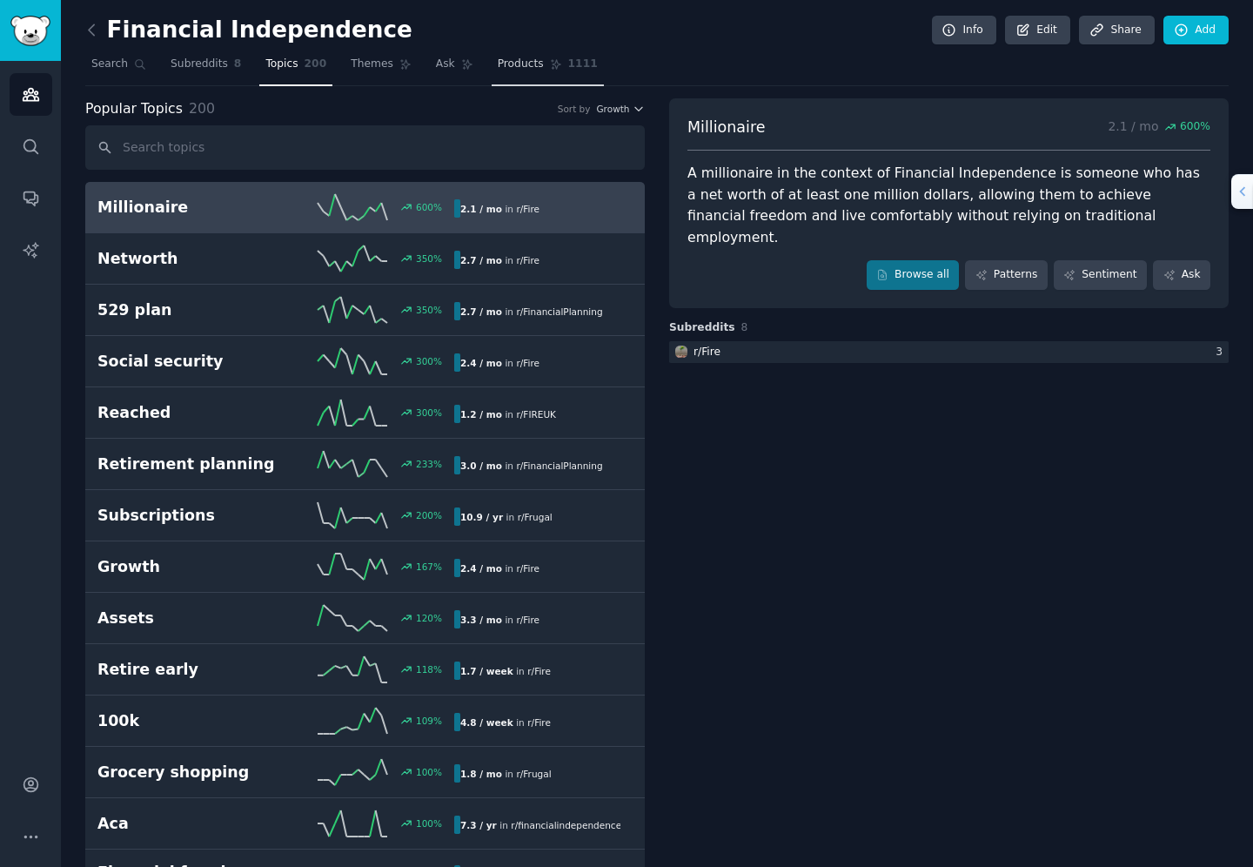
click at [513, 64] on span "Products" at bounding box center [521, 65] width 46 height 16
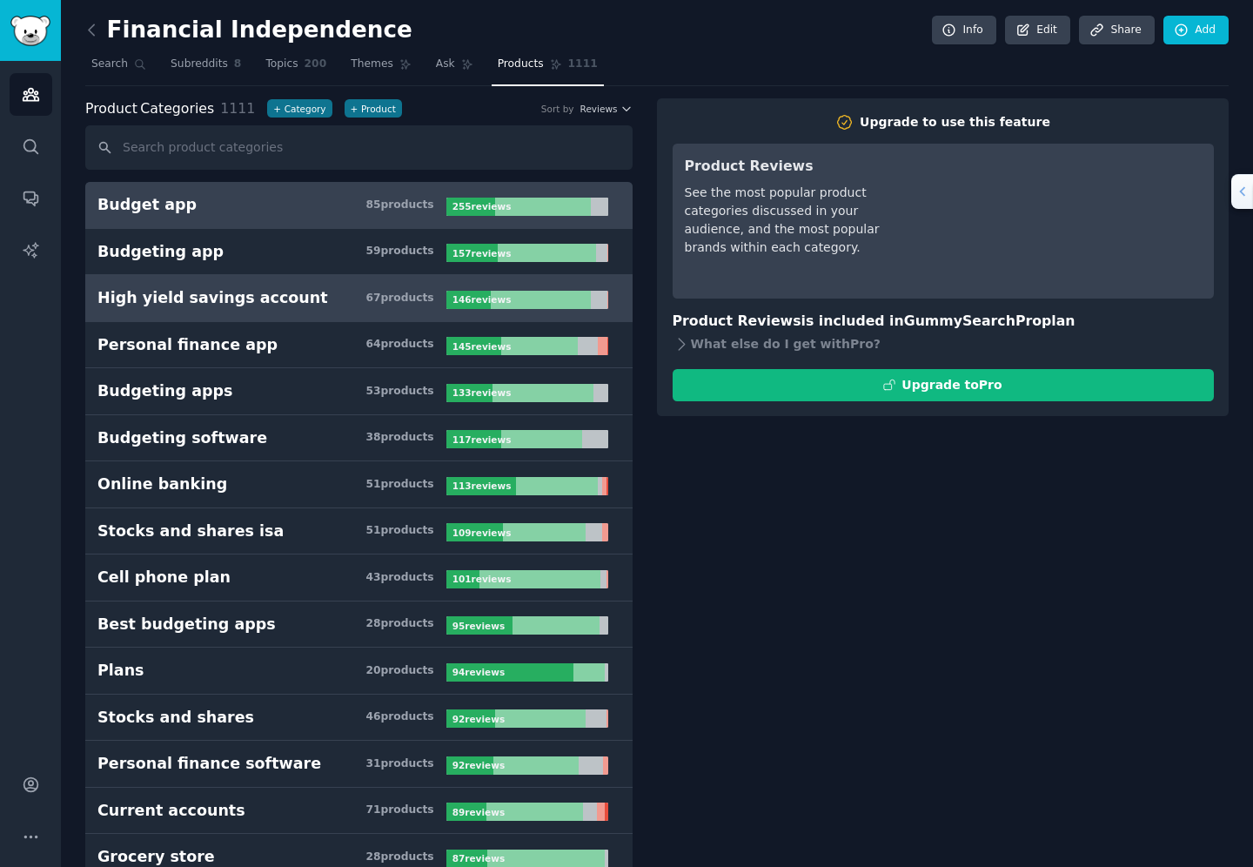
click at [225, 302] on div "High yield savings account" at bounding box center [212, 298] width 231 height 22
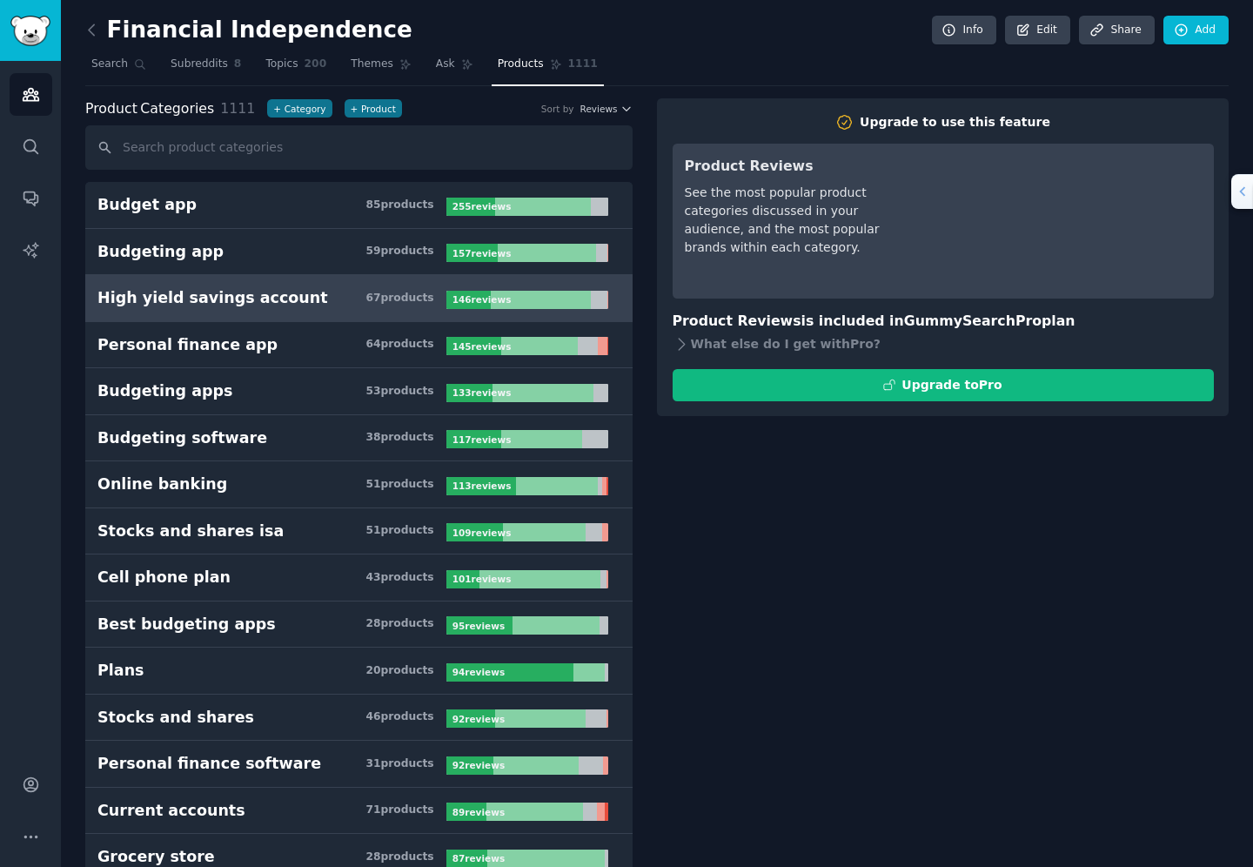
click at [222, 301] on div "High yield savings account" at bounding box center [212, 298] width 231 height 22
click at [436, 65] on span "Ask" at bounding box center [445, 65] width 19 height 16
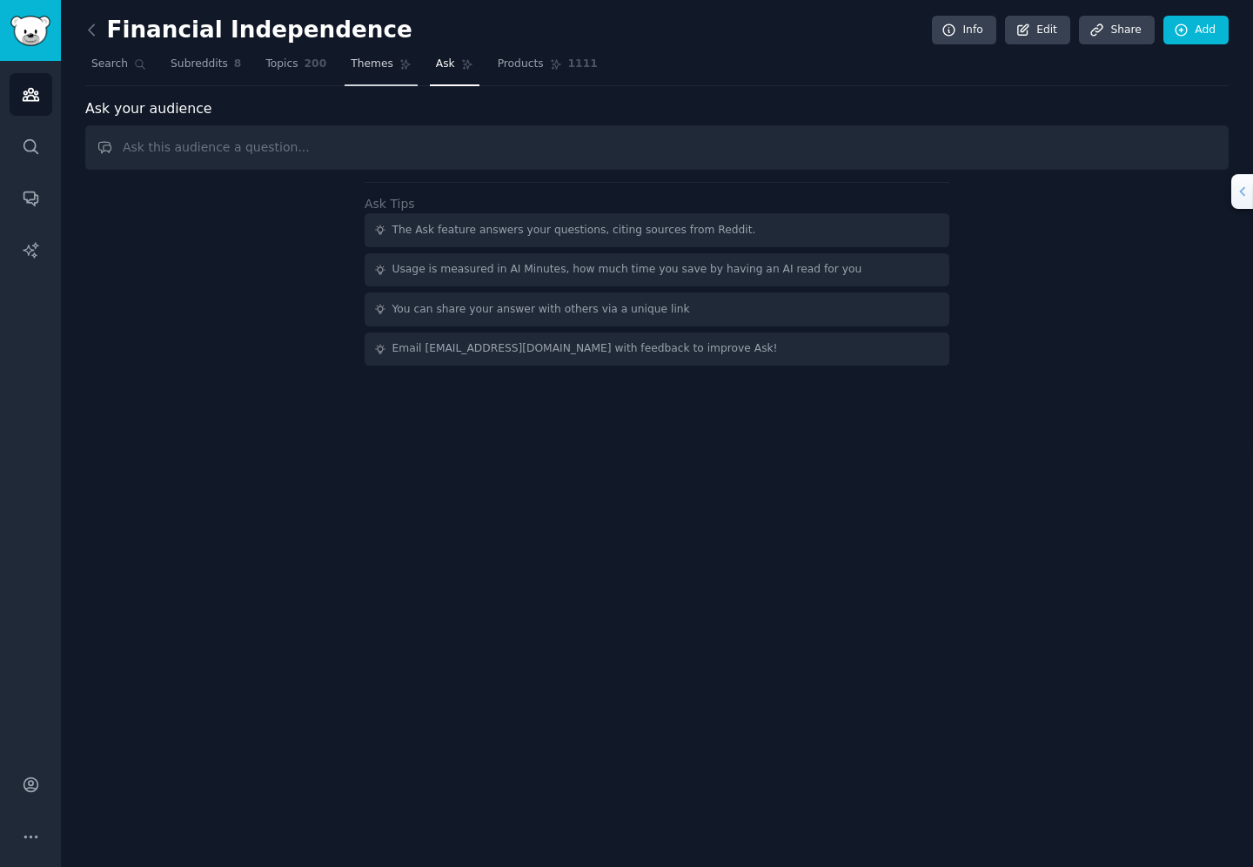
click at [367, 57] on span "Themes" at bounding box center [372, 65] width 43 height 16
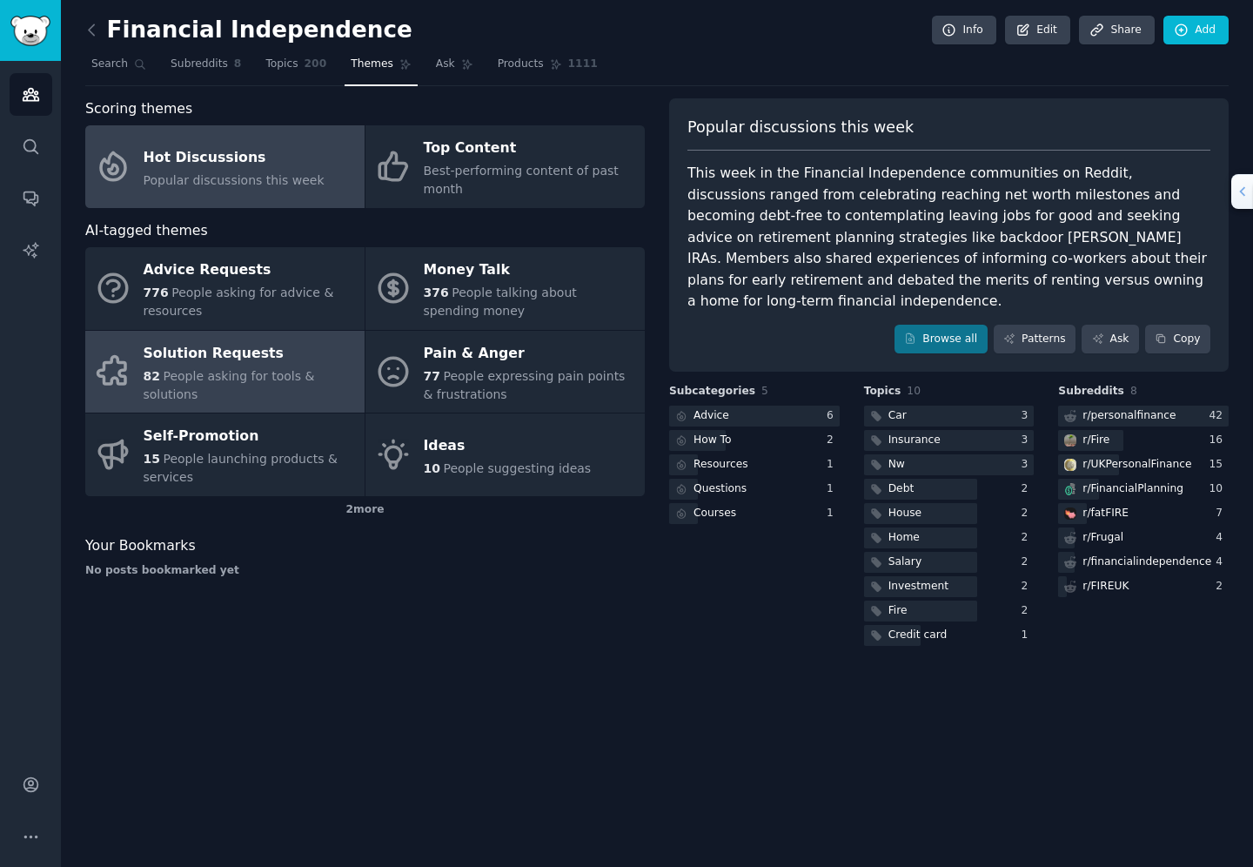
click at [217, 385] on div "82 People asking for tools & solutions" at bounding box center [250, 385] width 212 height 37
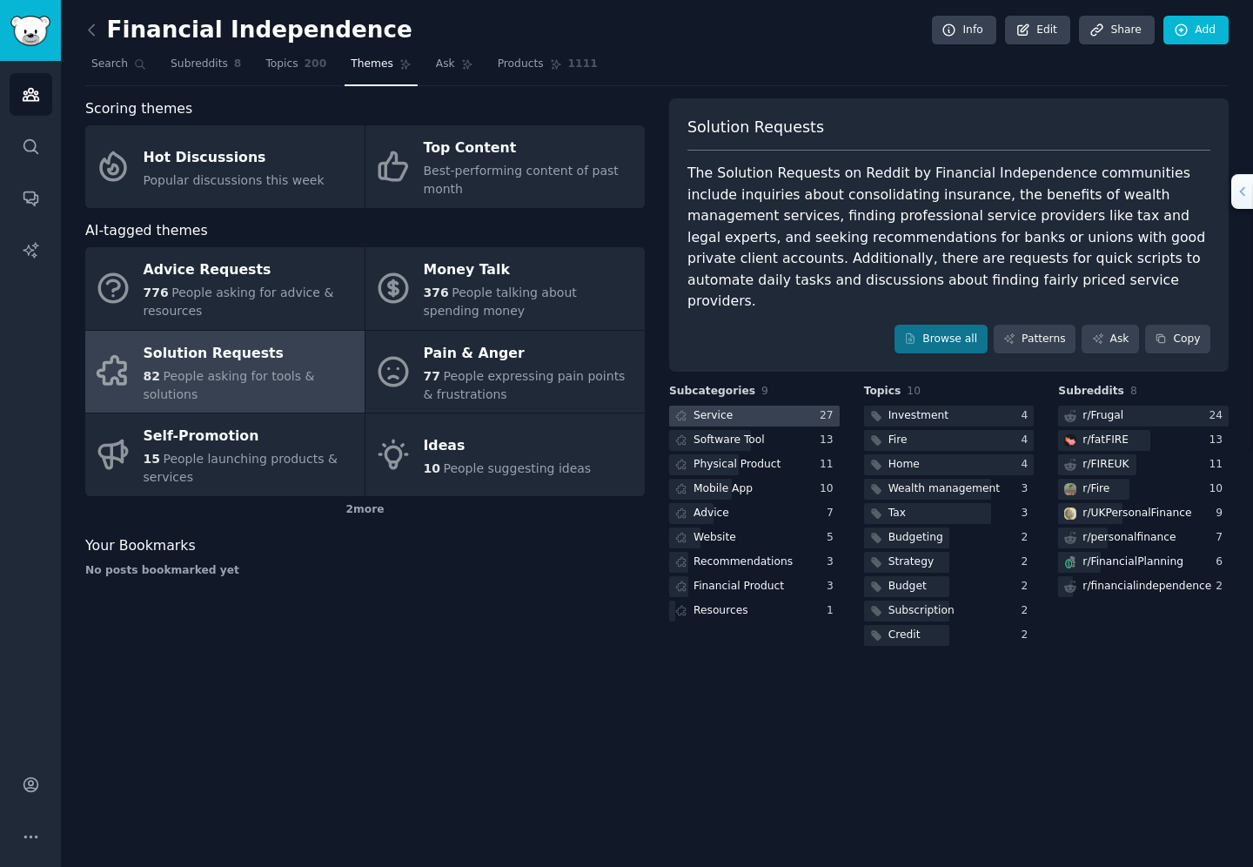
click at [720, 408] on div "Service" at bounding box center [713, 416] width 39 height 16
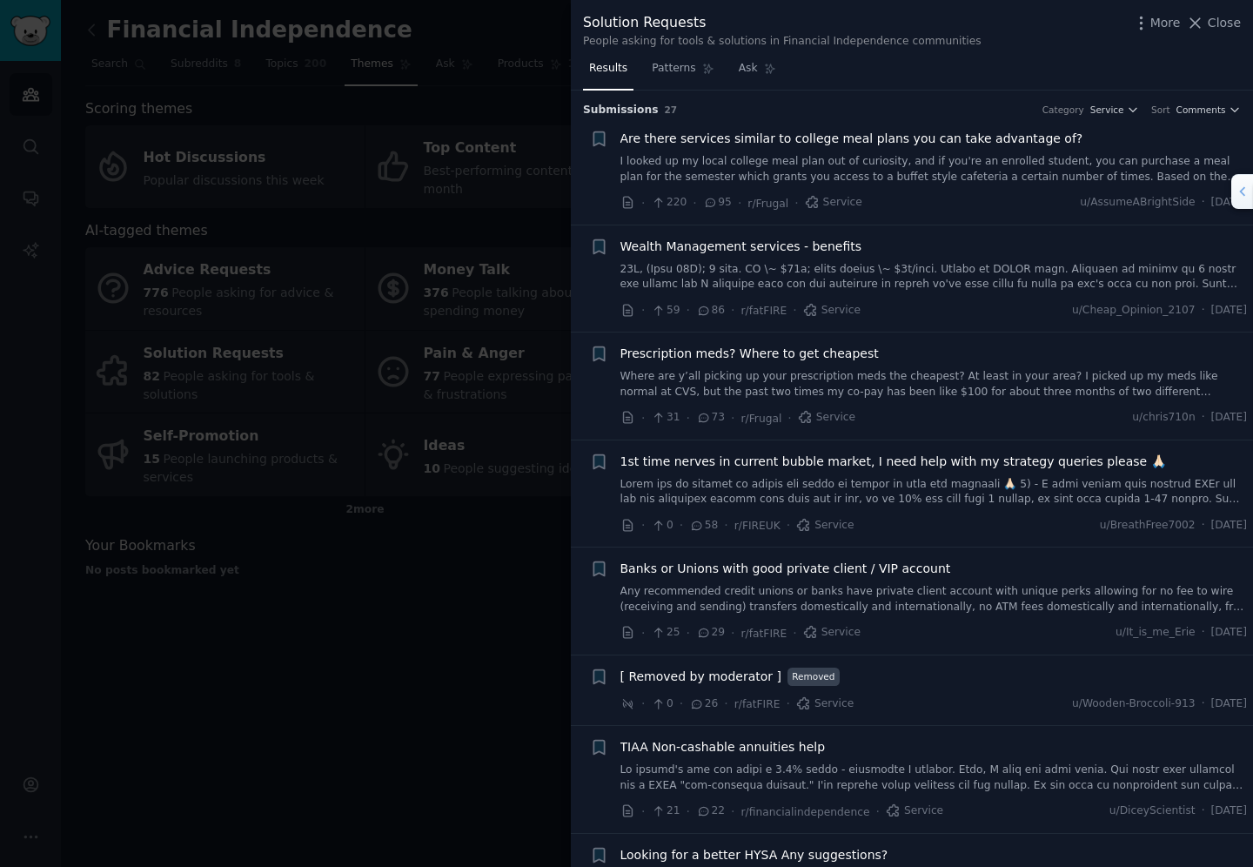
click at [806, 281] on link at bounding box center [933, 277] width 627 height 30
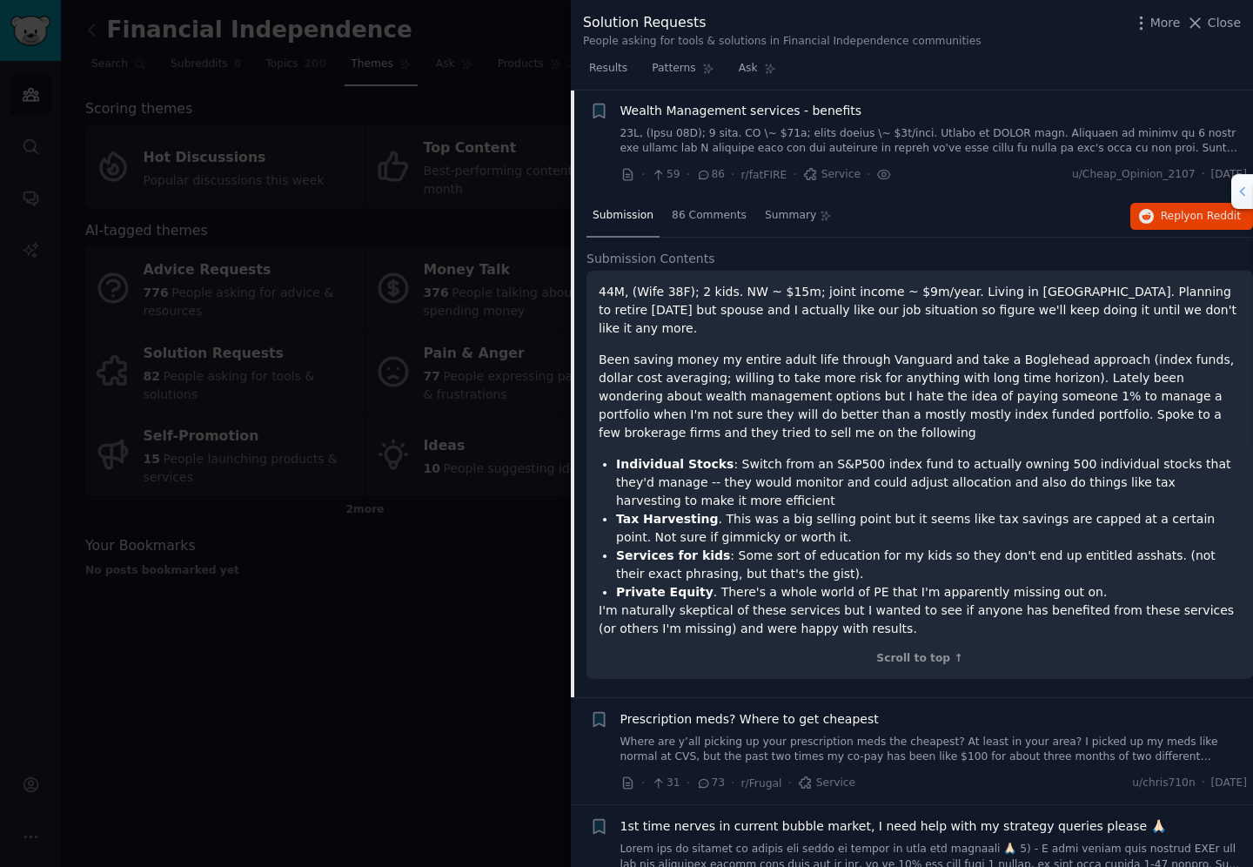
scroll to position [131, 0]
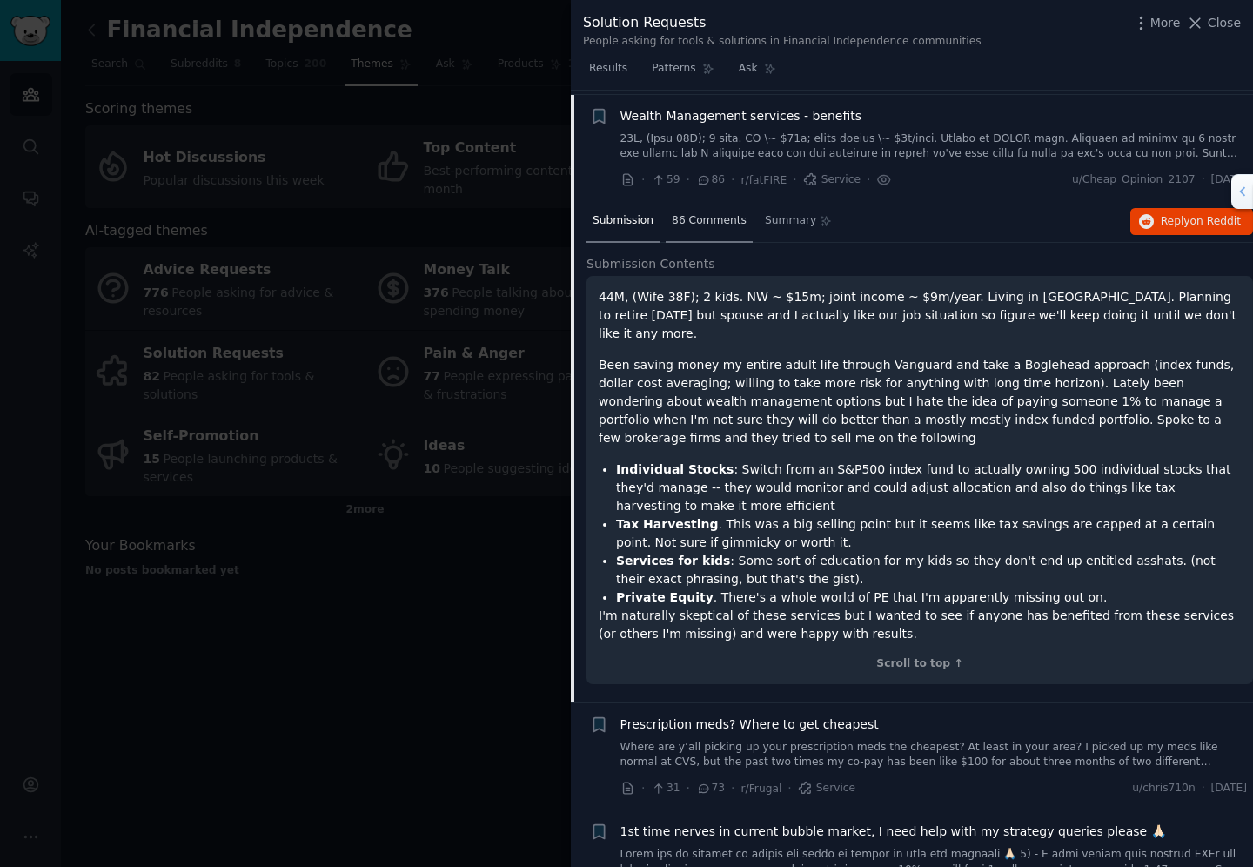
click at [708, 223] on span "86 Comments" at bounding box center [709, 221] width 75 height 16
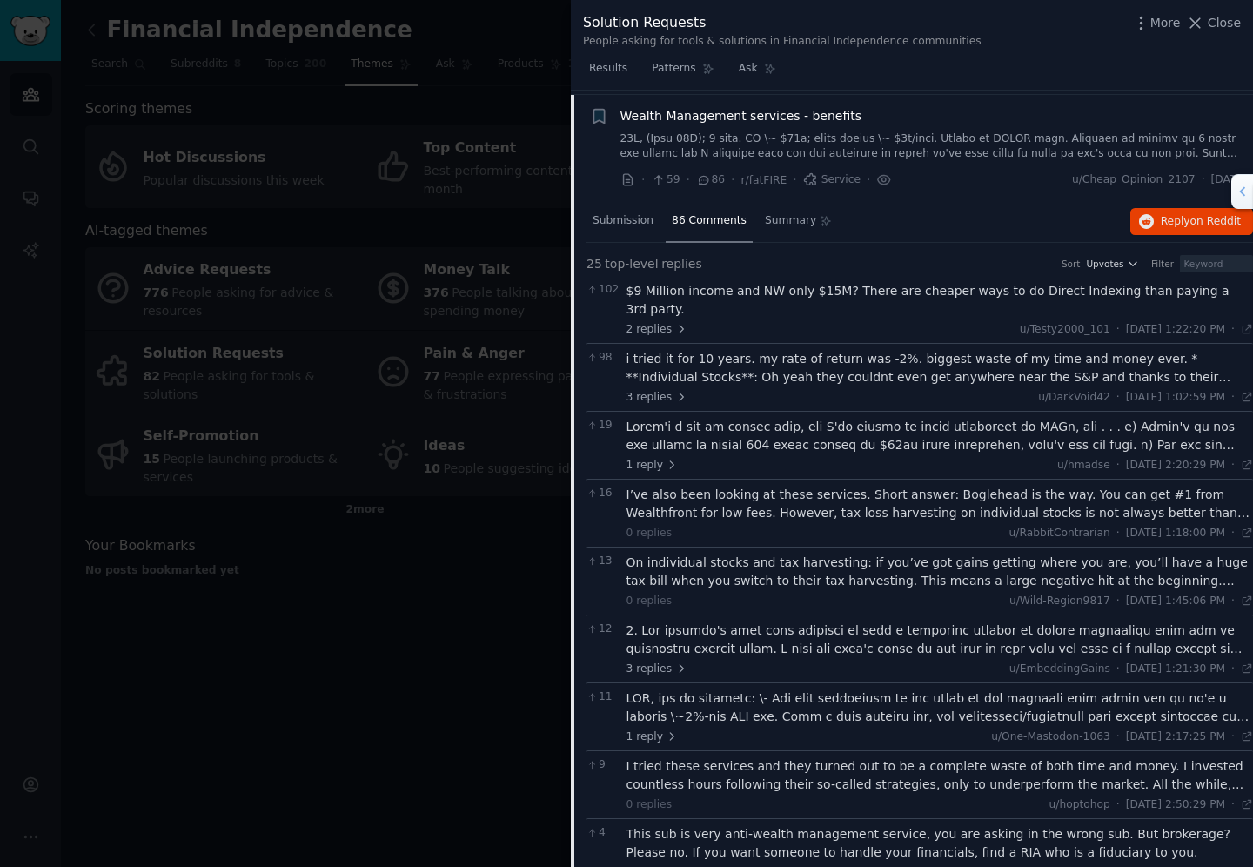
click at [747, 350] on div "i tried it for 10 years. my rate of return was -2%. biggest waste of my time an…" at bounding box center [940, 368] width 627 height 37
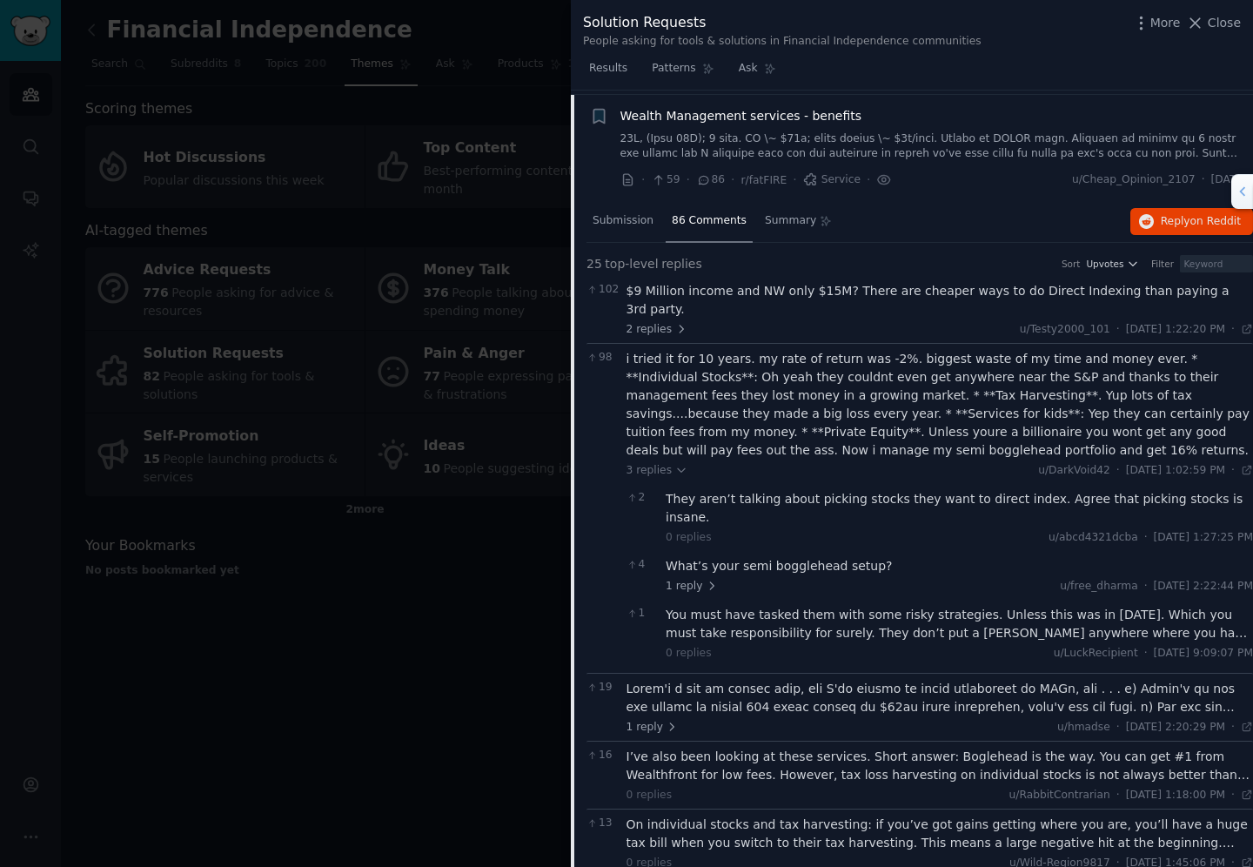
click at [780, 150] on link at bounding box center [933, 146] width 627 height 30
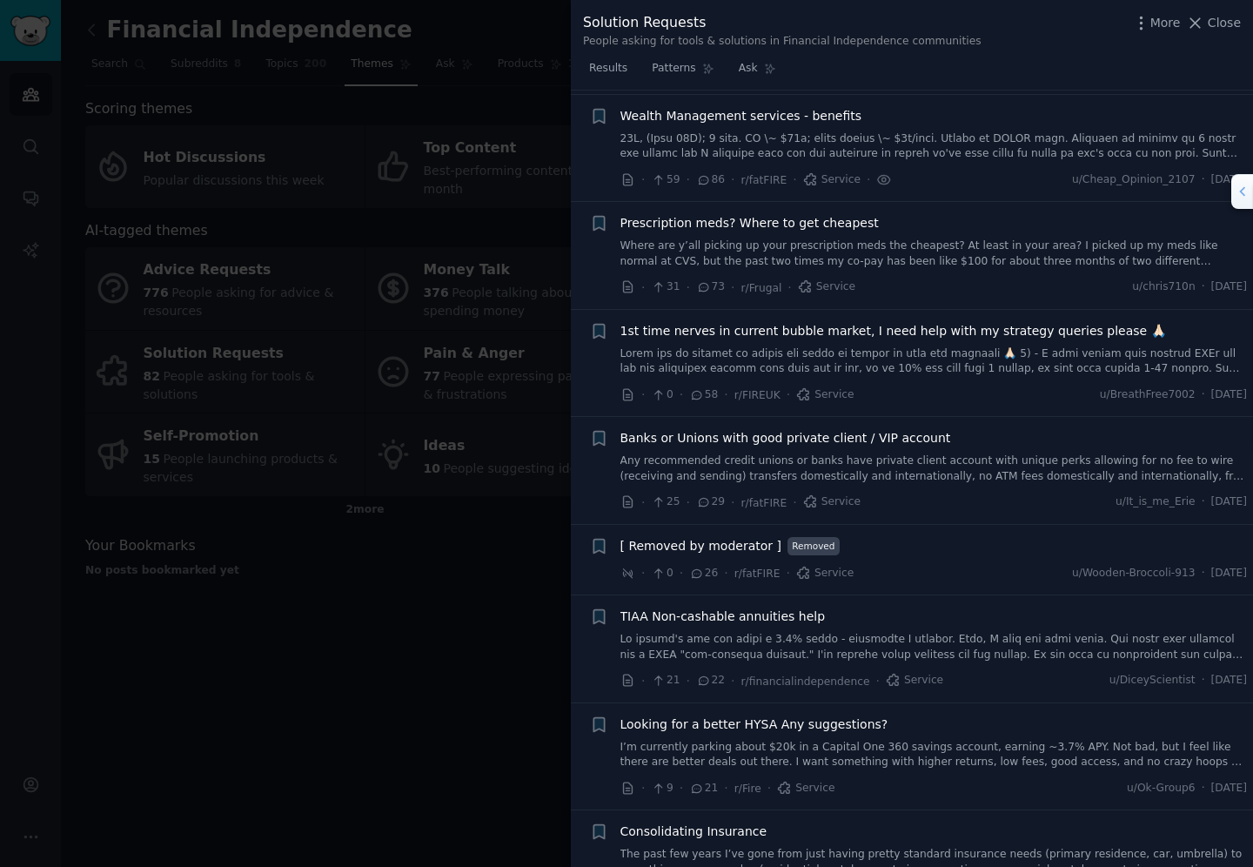
scroll to position [135, 0]
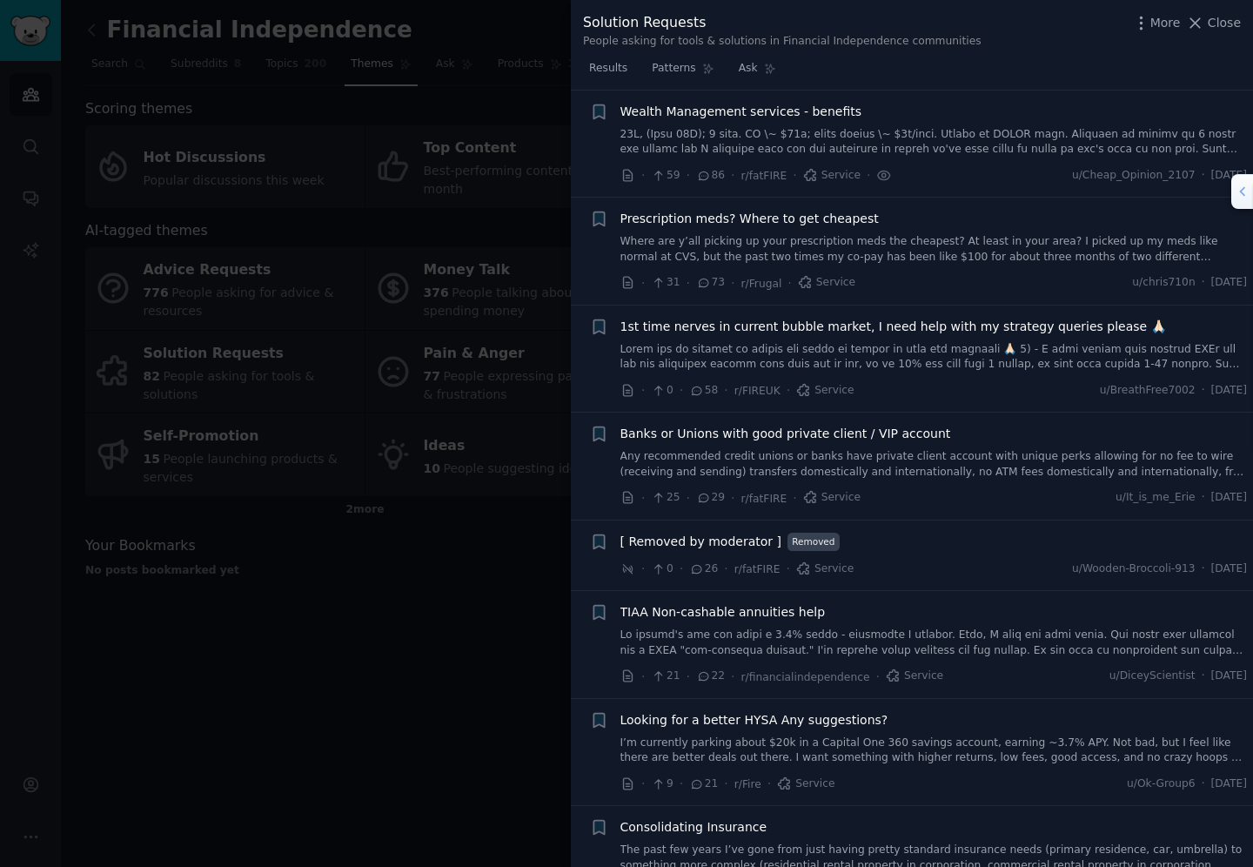
click at [780, 150] on link at bounding box center [933, 142] width 627 height 30
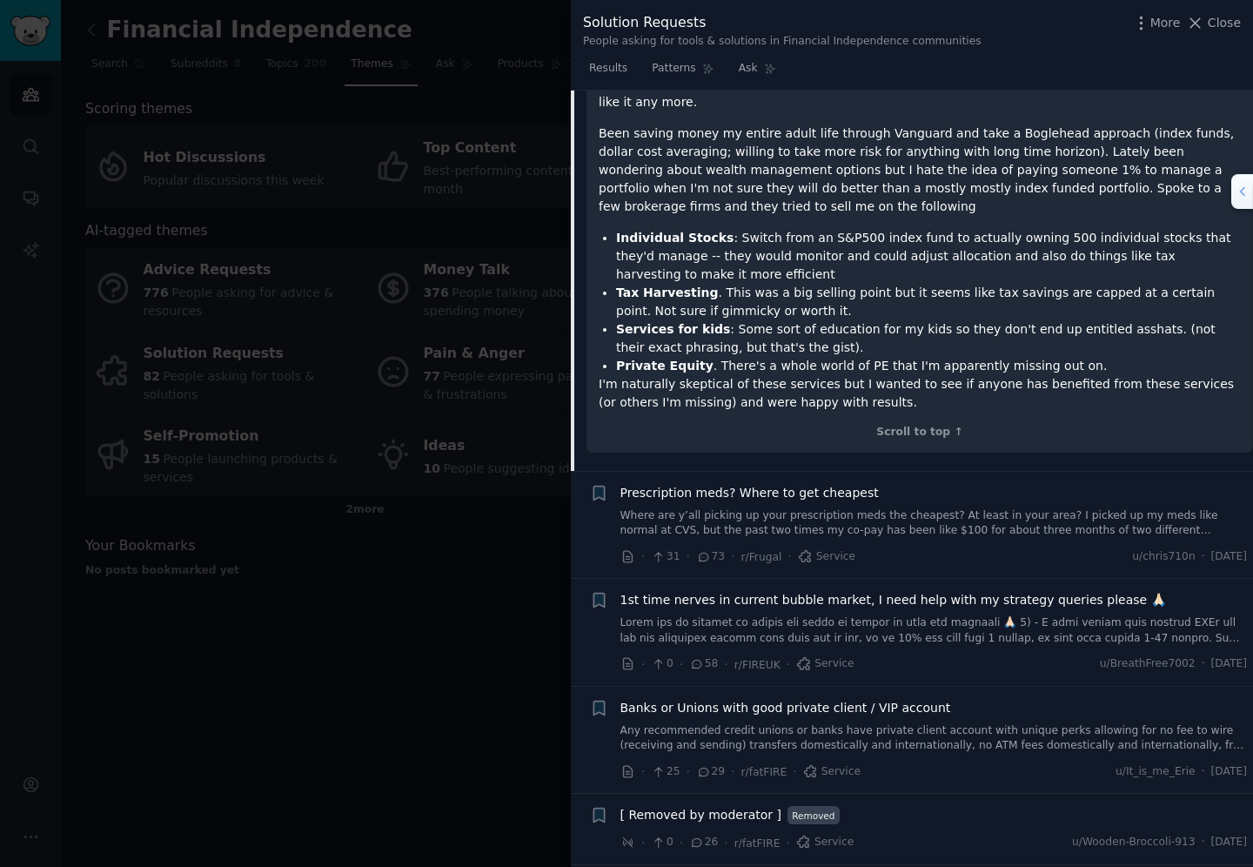
scroll to position [363, 0]
click at [802, 590] on span "1st time nerves in current bubble market, I need help with my strategy queries …" at bounding box center [893, 599] width 546 height 18
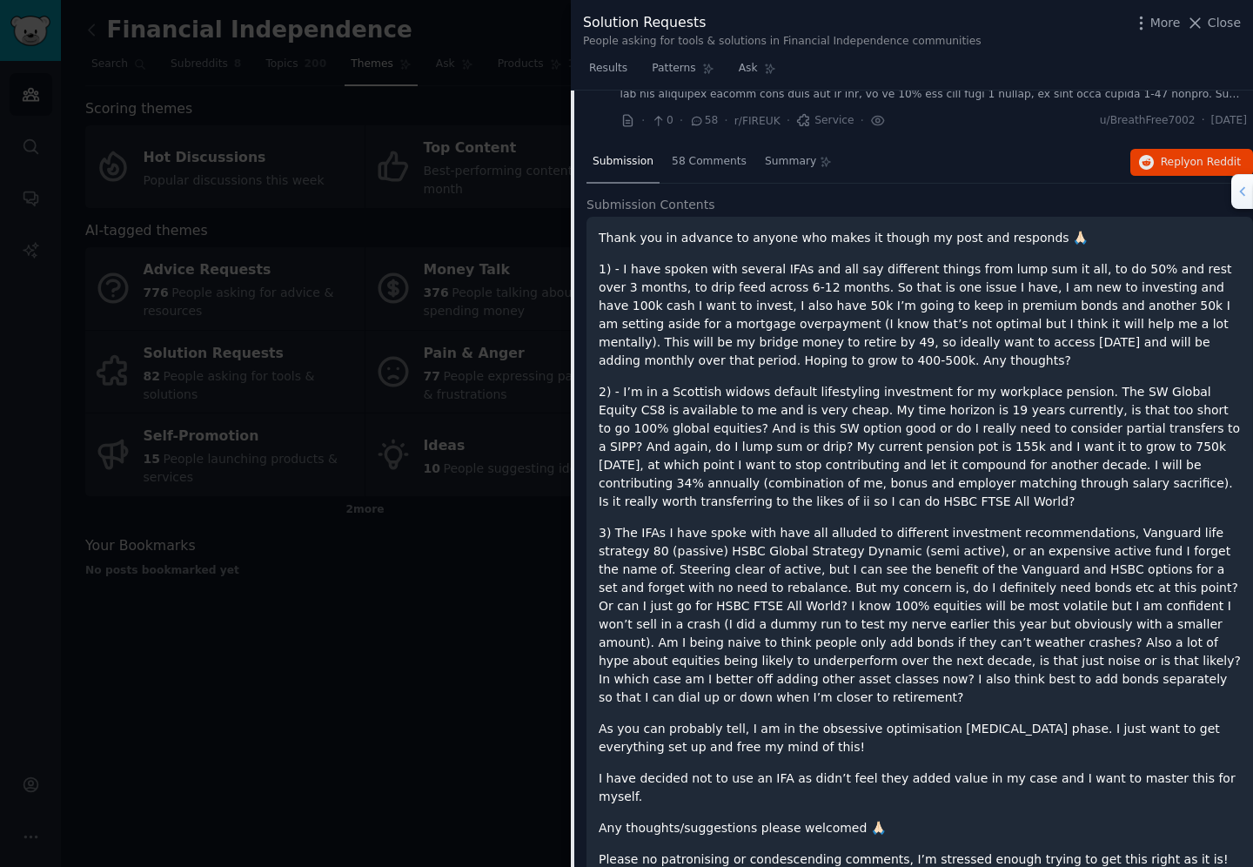
scroll to position [412, 0]
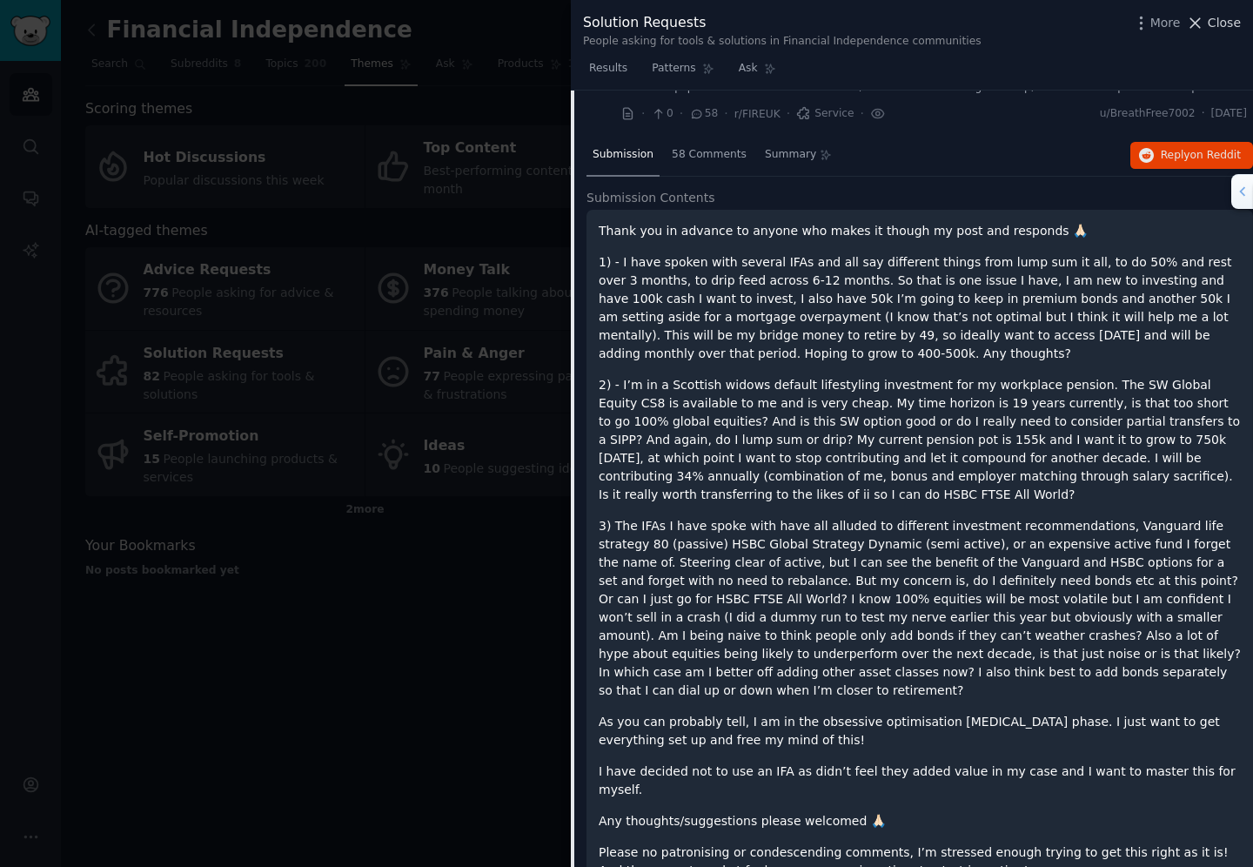
click at [1214, 26] on span "Close" at bounding box center [1224, 23] width 33 height 18
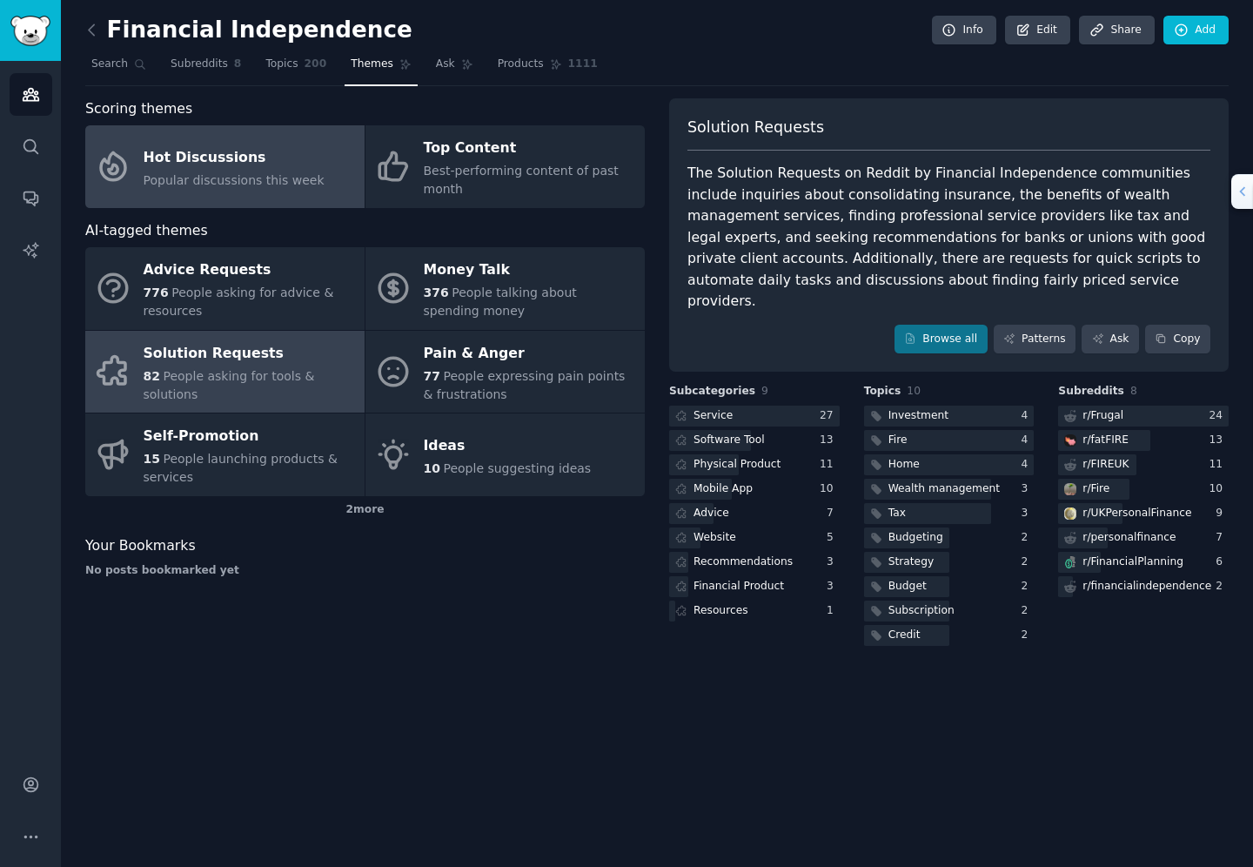
click at [245, 177] on span "Popular discussions this week" at bounding box center [234, 180] width 181 height 14
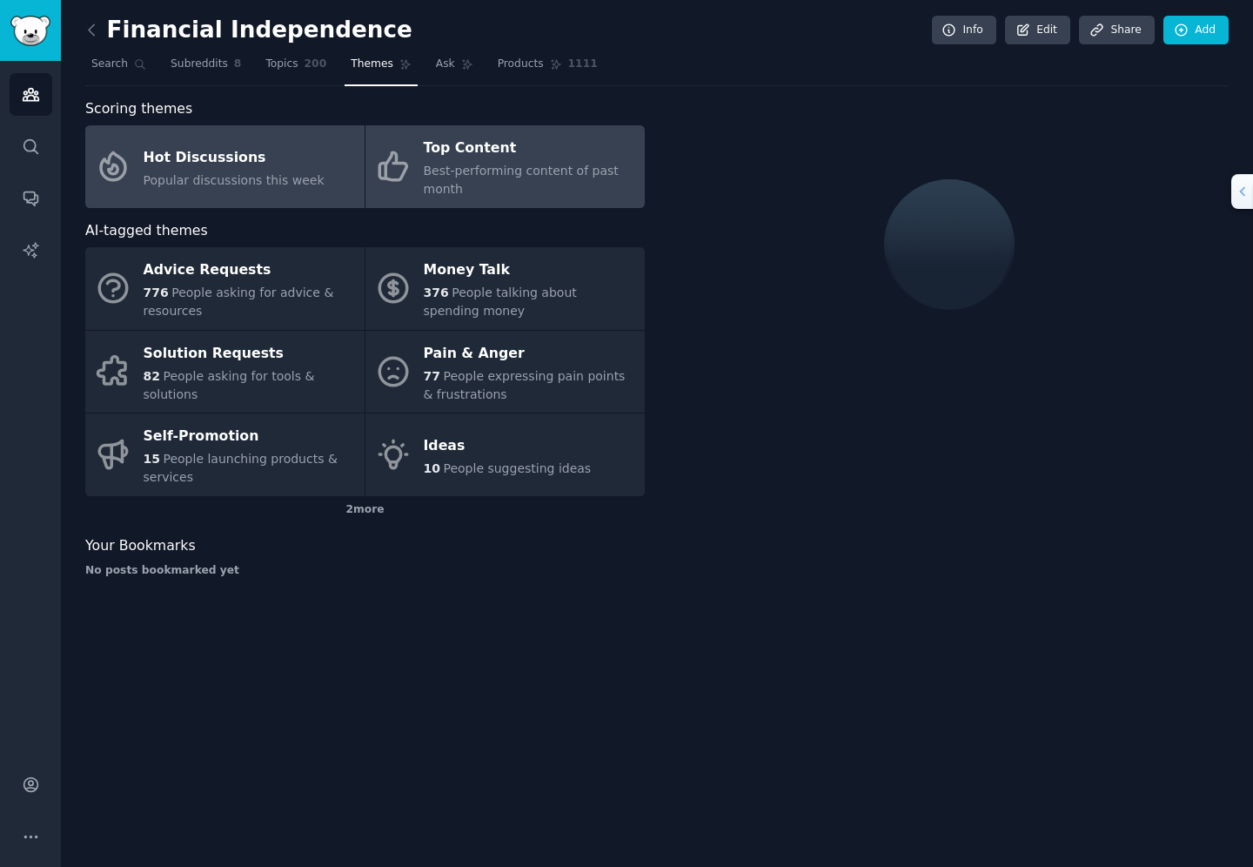
click at [500, 164] on span "Best-performing content of past month" at bounding box center [521, 180] width 195 height 32
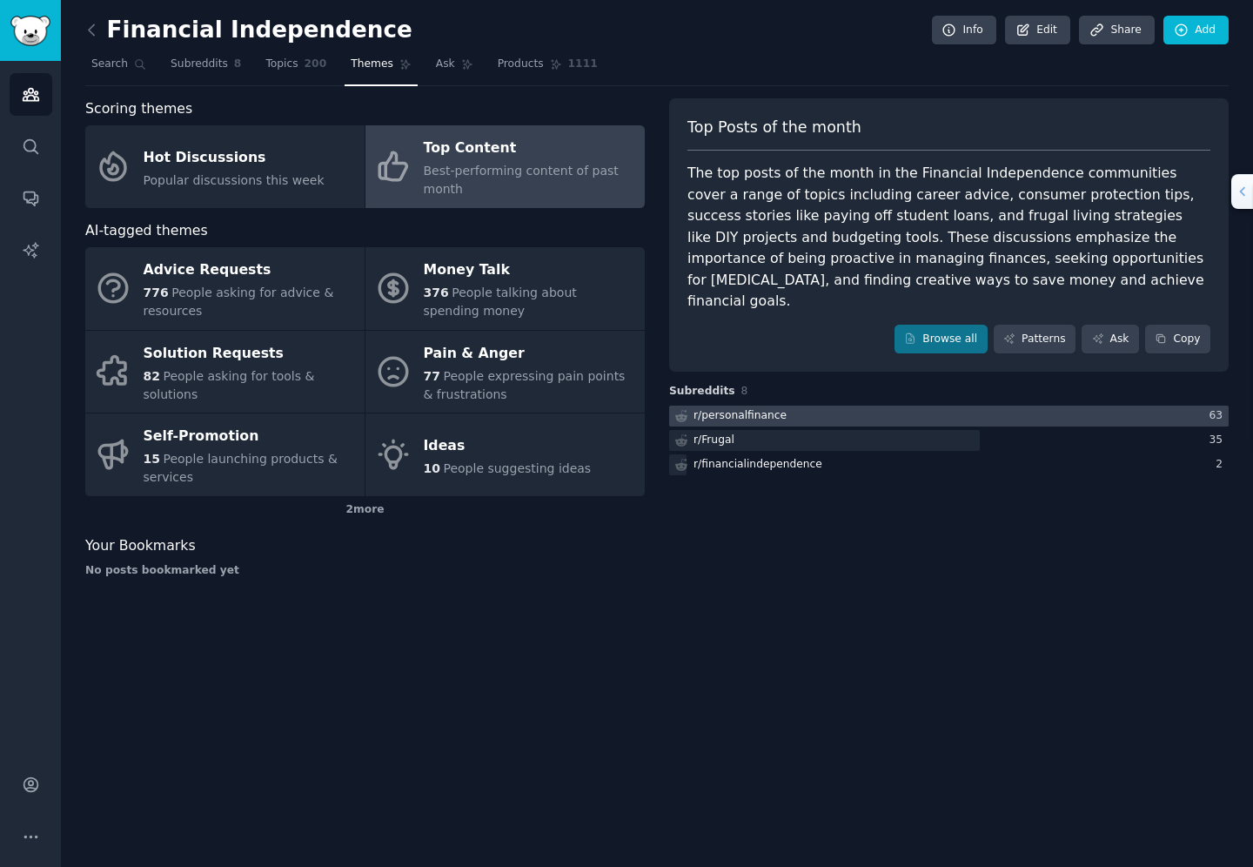
click at [740, 408] on div "r/ personalfinance" at bounding box center [740, 416] width 93 height 16
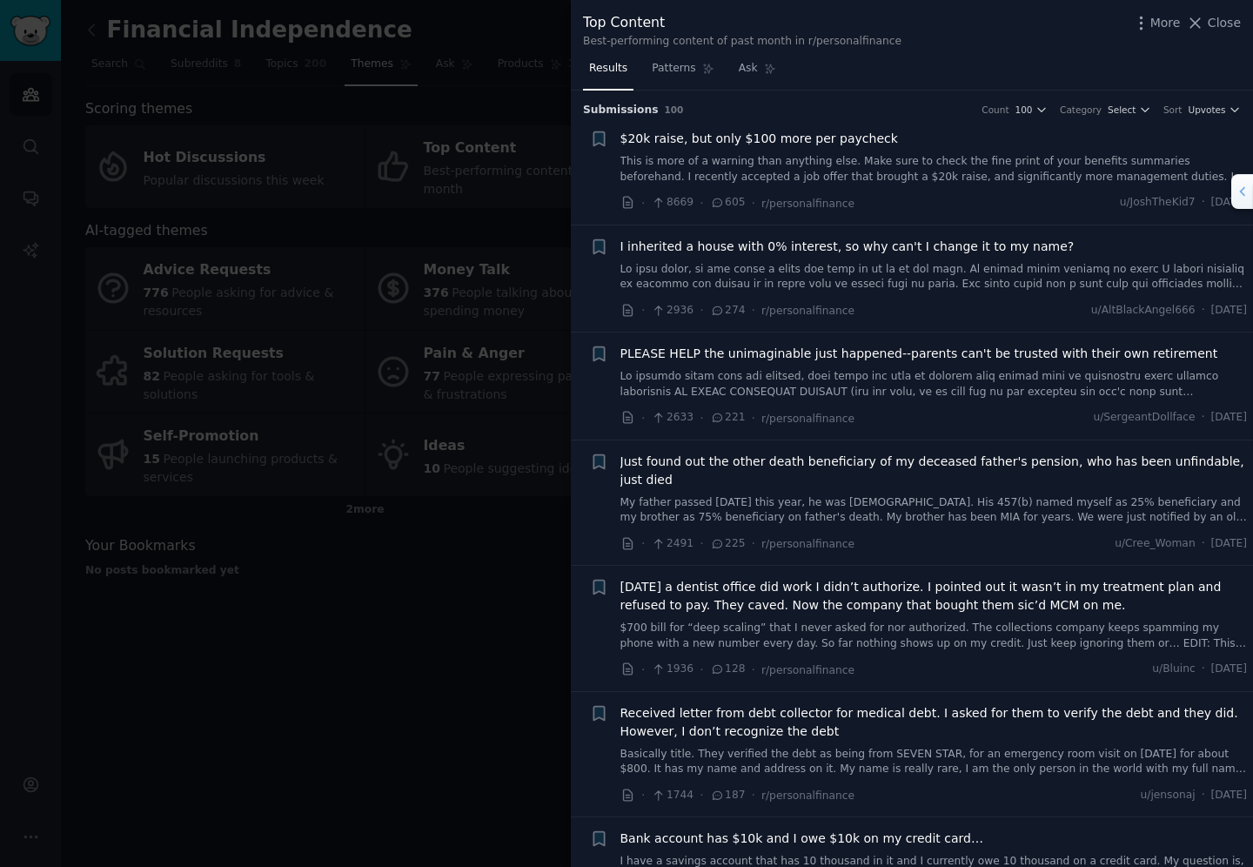
click at [767, 353] on span "PLEASE HELP the unimaginable just happened--parents can't be trusted with their…" at bounding box center [919, 354] width 598 height 18
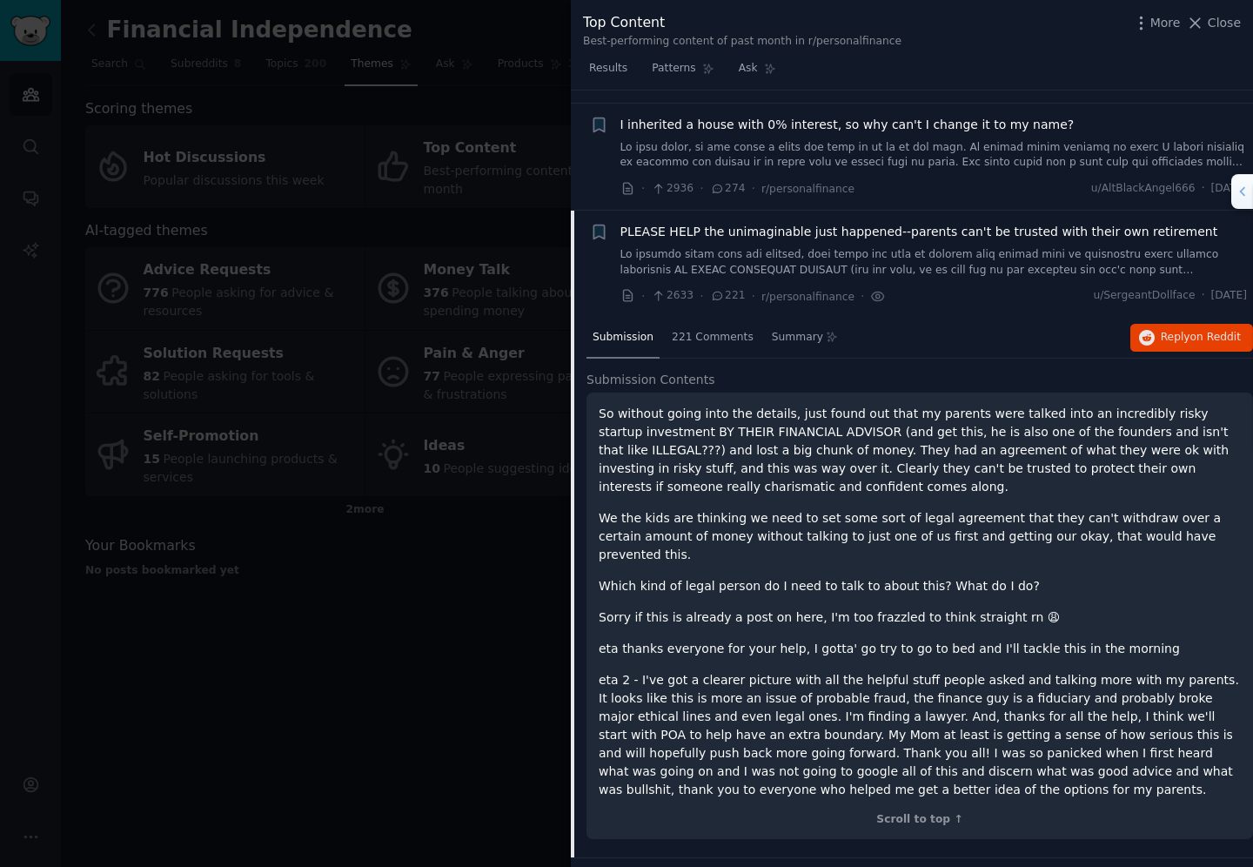
scroll to position [95, 0]
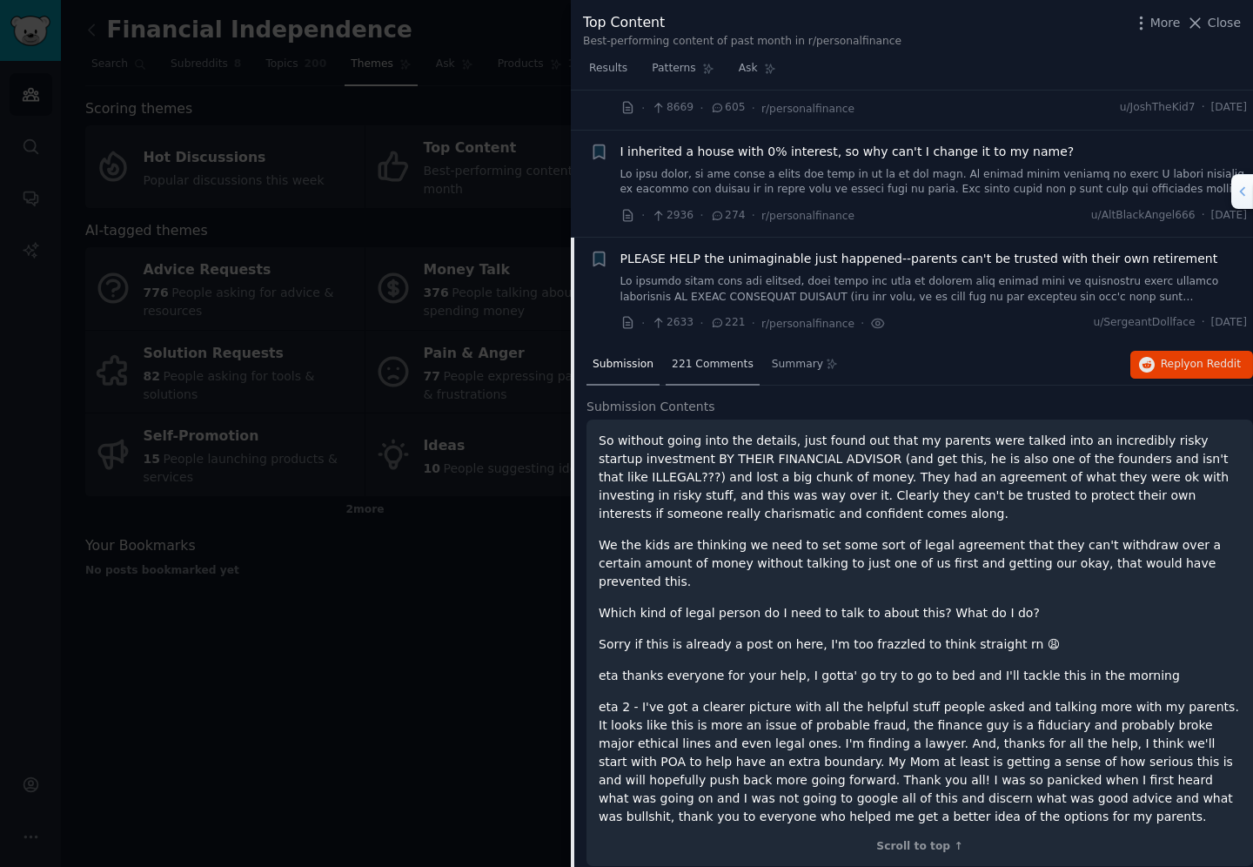
click at [713, 363] on span "221 Comments" at bounding box center [713, 365] width 82 height 16
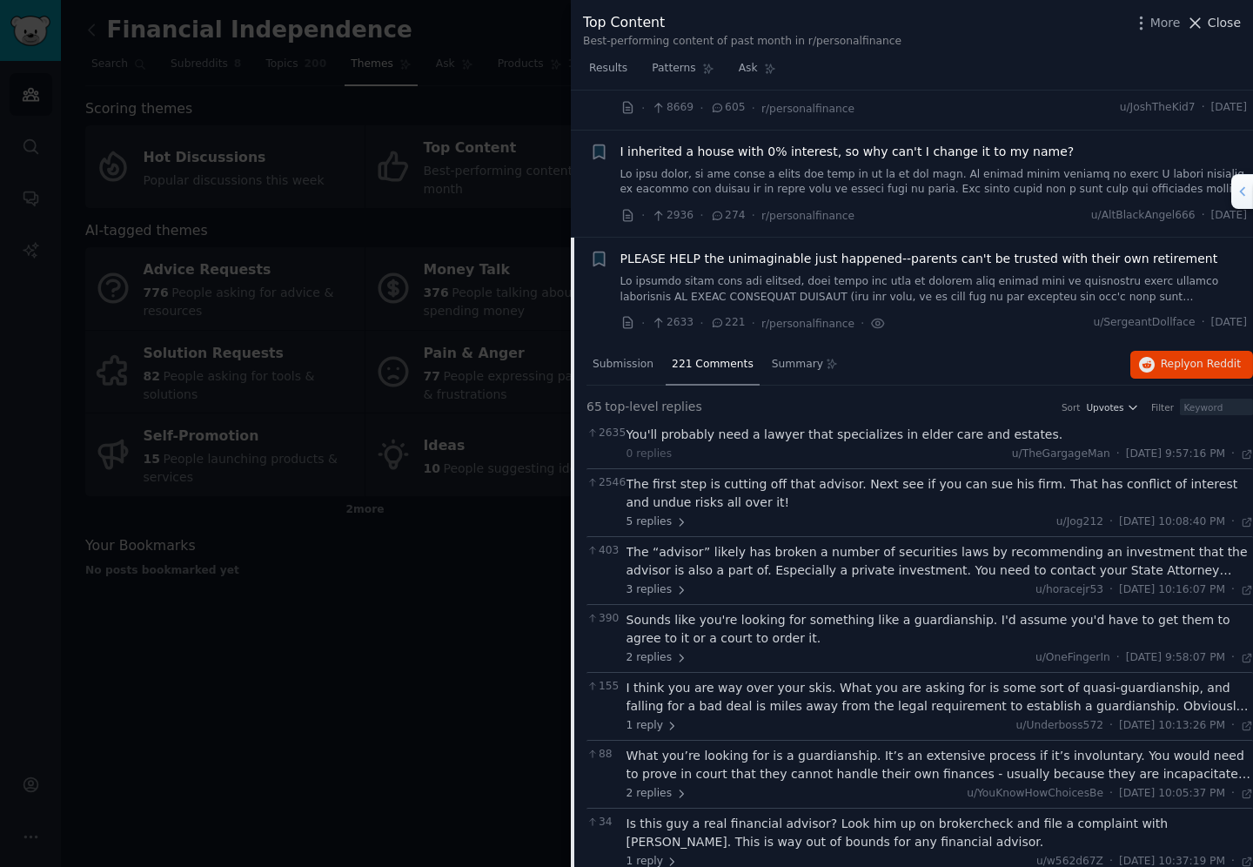
click at [1225, 26] on span "Close" at bounding box center [1224, 23] width 33 height 18
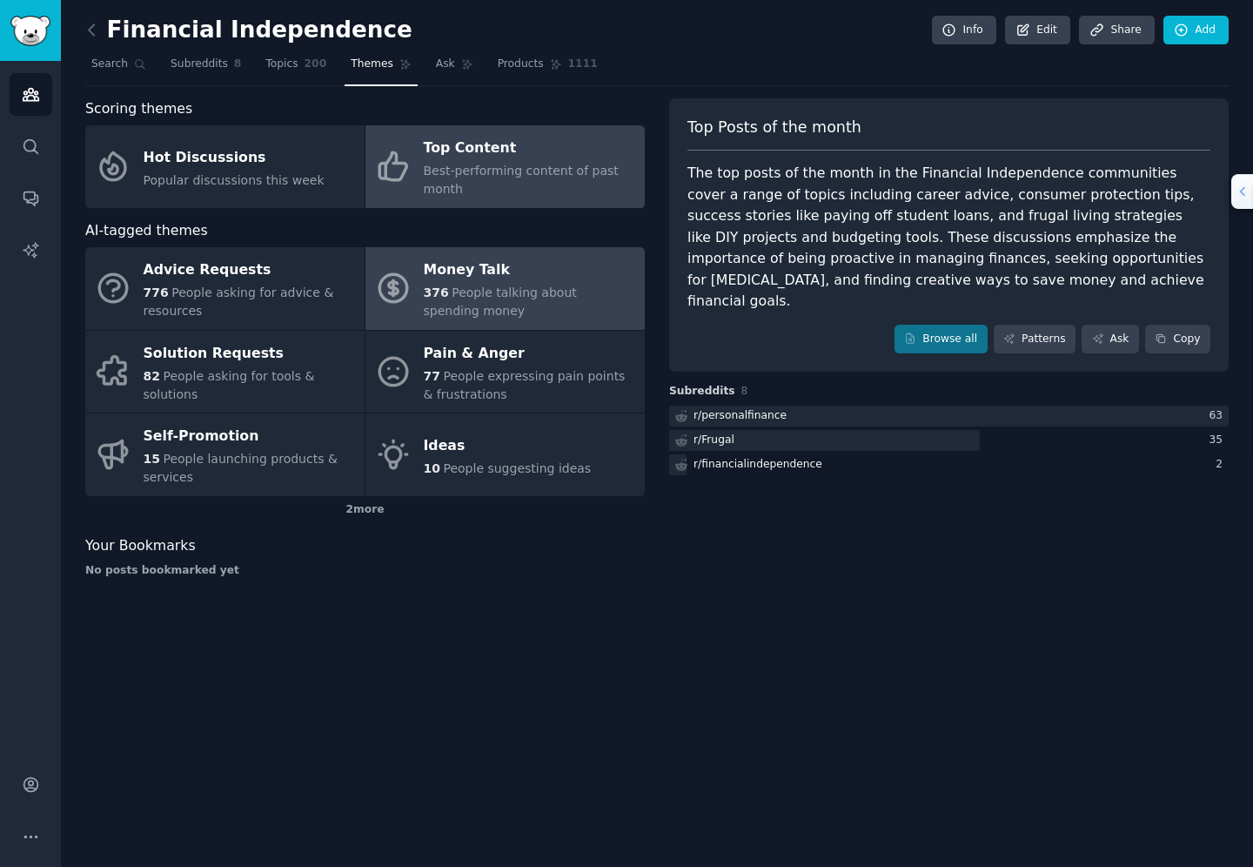
click at [534, 298] on span "People talking about spending money" at bounding box center [500, 301] width 153 height 32
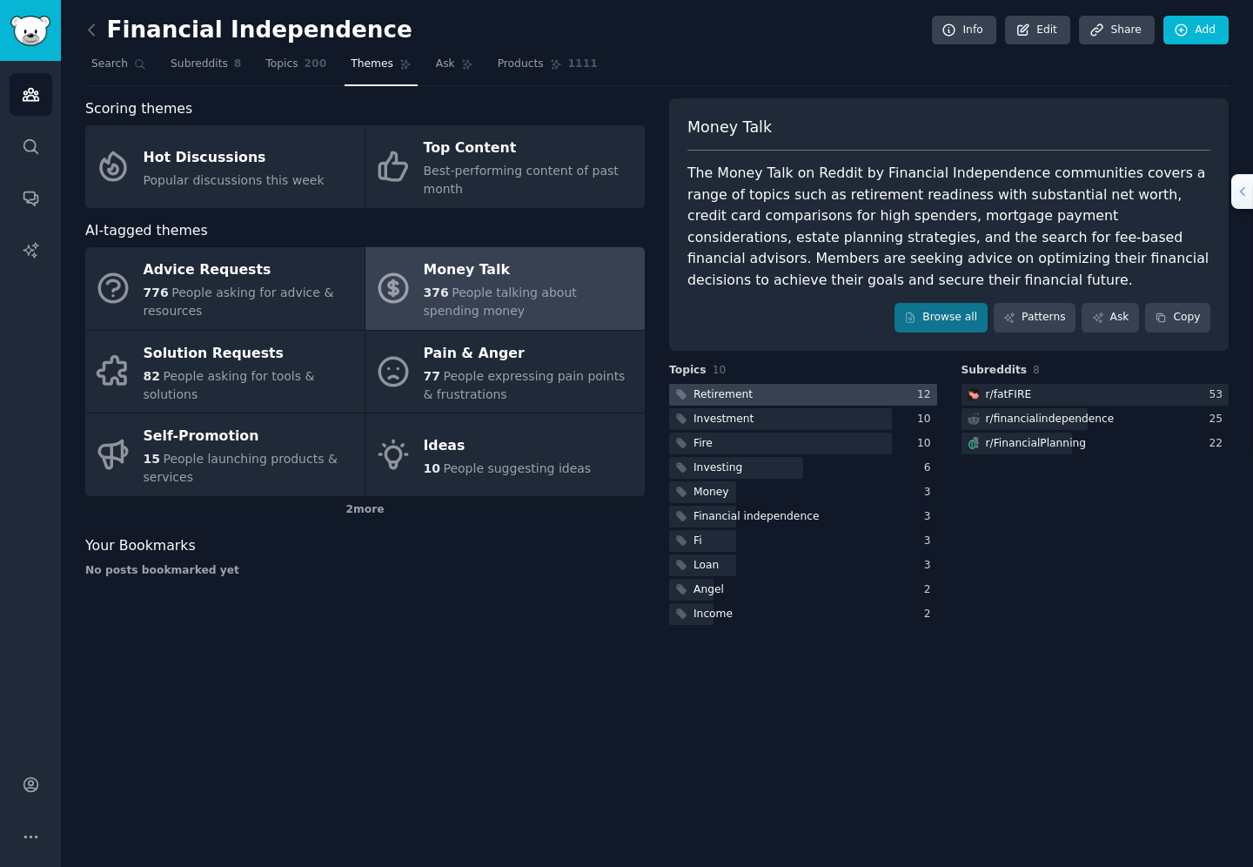
click at [723, 396] on div "Retirement" at bounding box center [723, 395] width 59 height 16
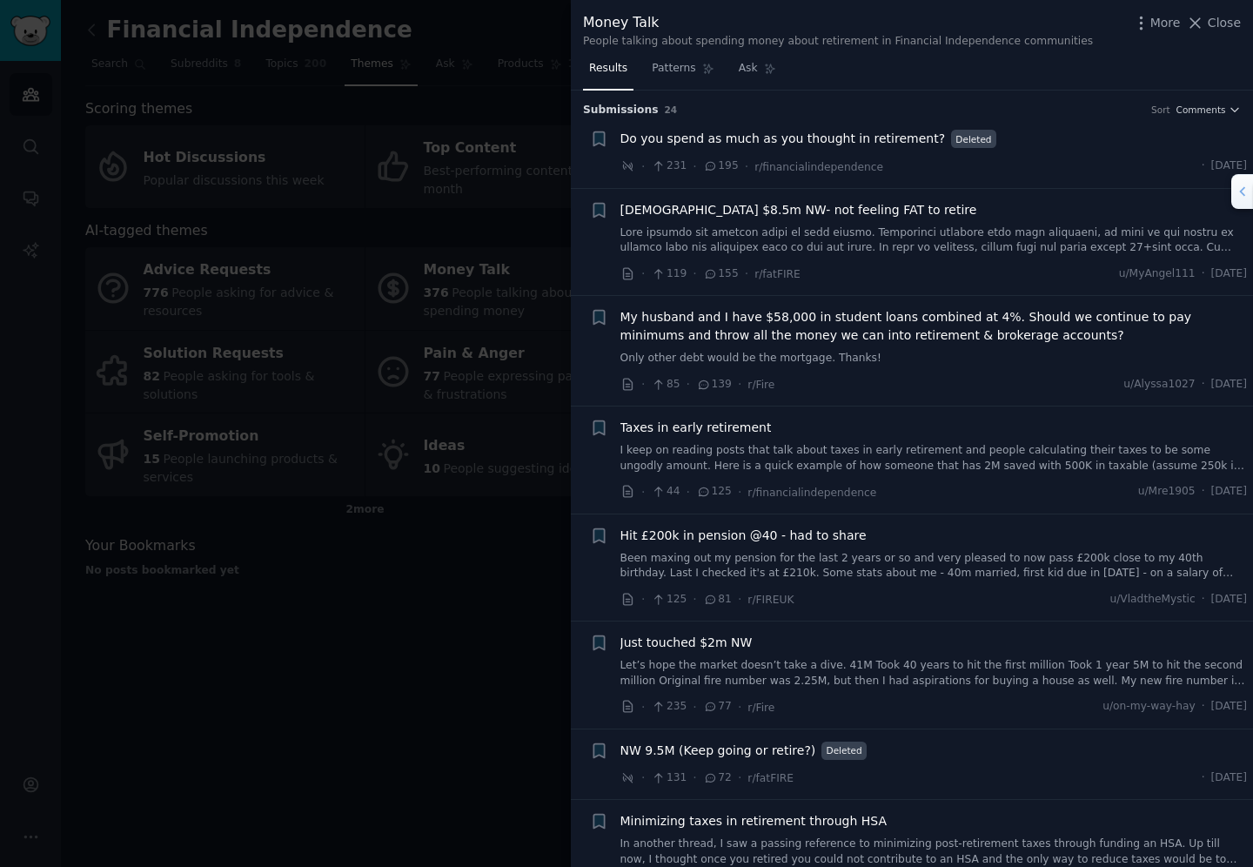
click at [732, 211] on span "[DEMOGRAPHIC_DATA] $8.5m NW- not feeling FAT to retire" at bounding box center [798, 210] width 357 height 18
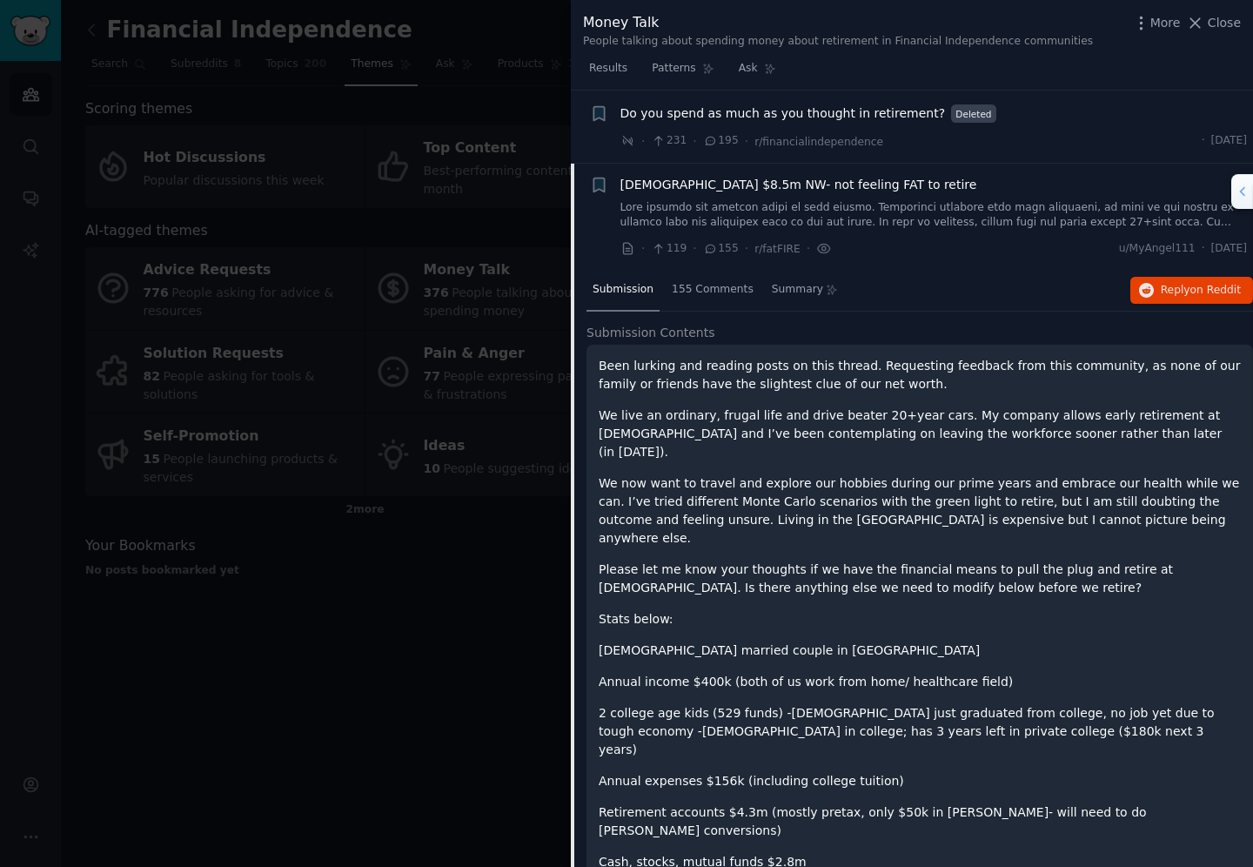
scroll to position [30, 0]
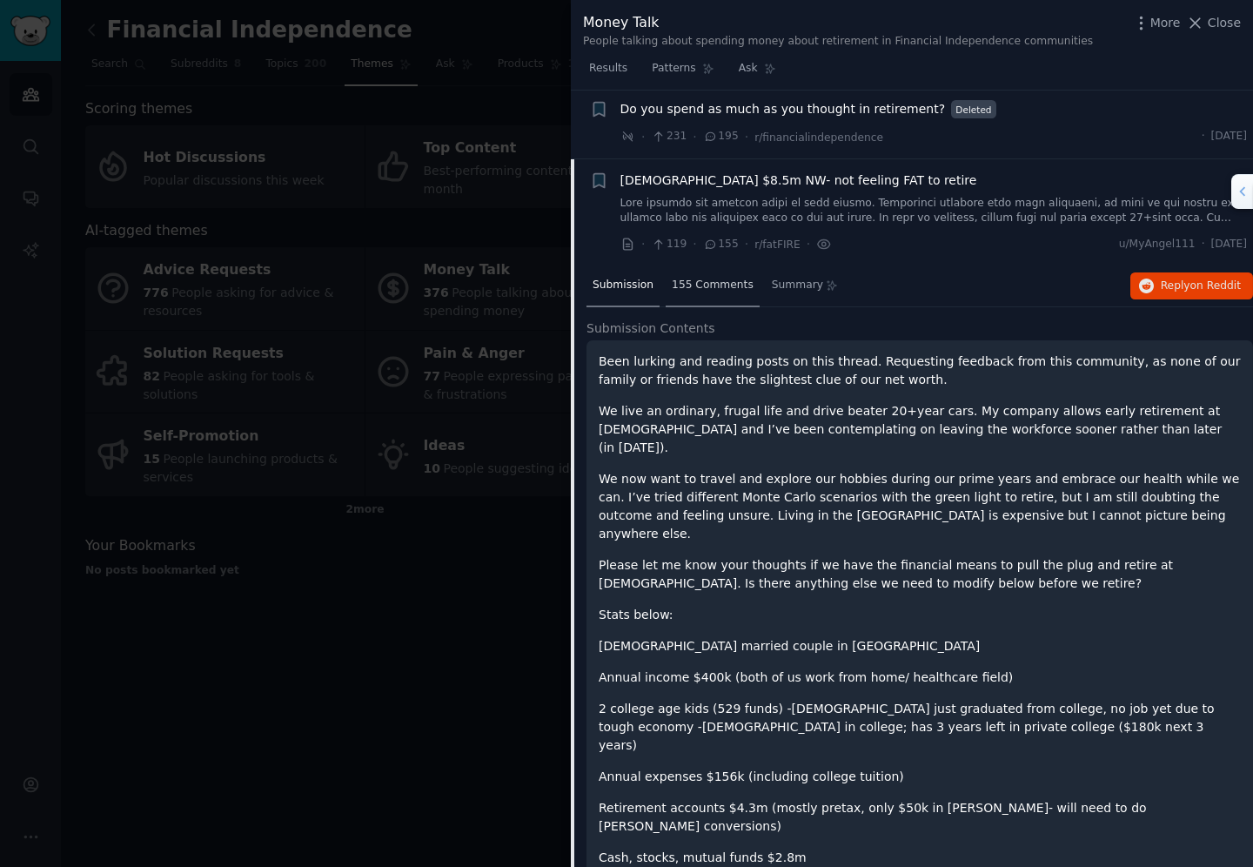
click at [703, 285] on span "155 Comments" at bounding box center [713, 286] width 82 height 16
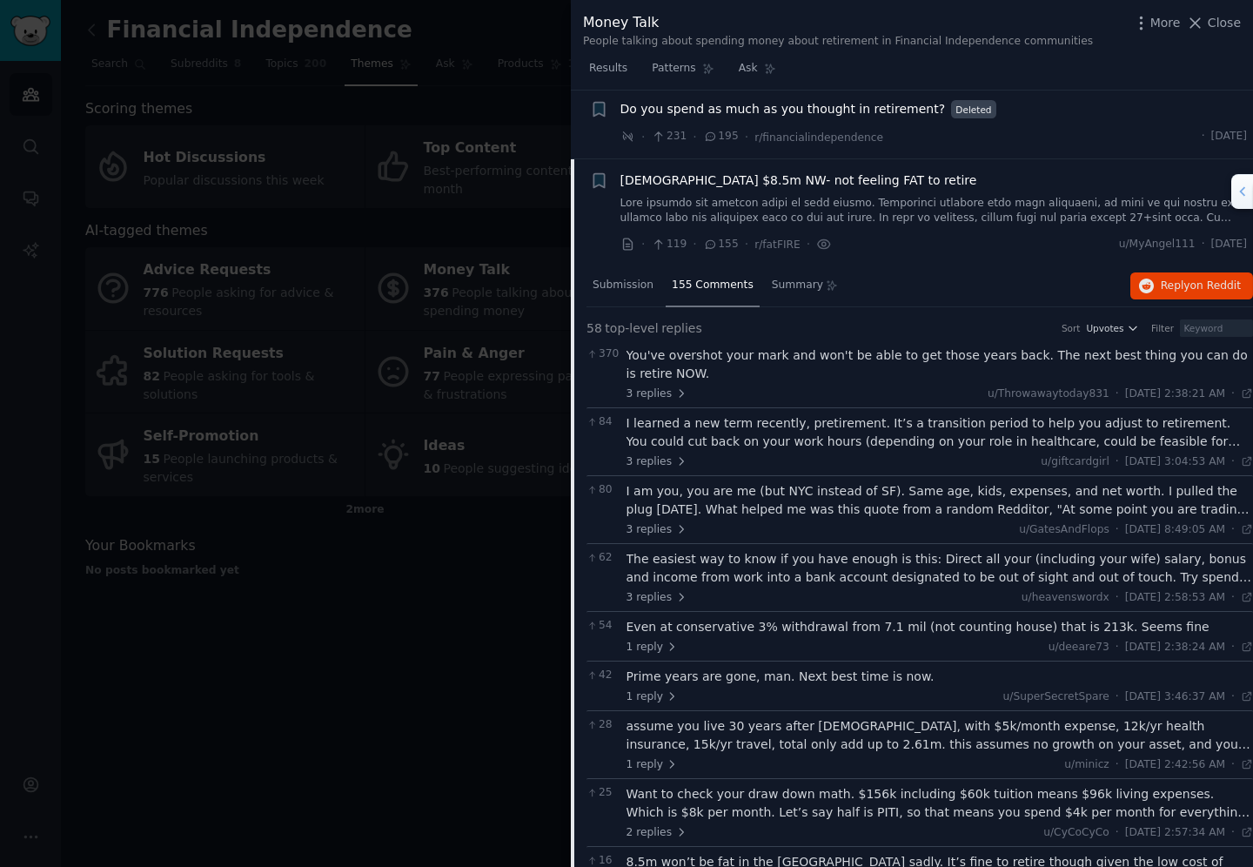
click at [768, 506] on div "I am you, you are me (but NYC instead of SF). Same age, kids, expenses, and net…" at bounding box center [940, 500] width 627 height 37
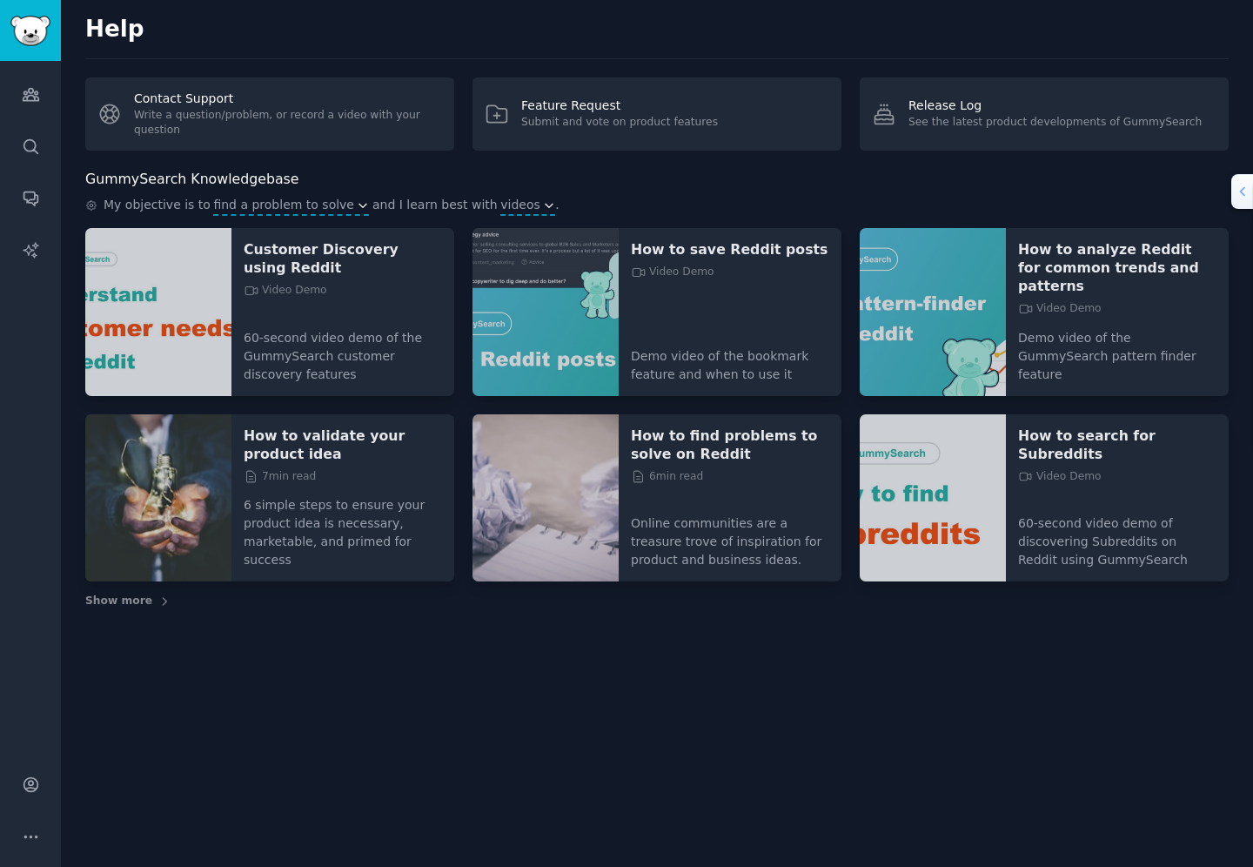
click at [172, 325] on img at bounding box center [158, 312] width 146 height 168
